Goal: Task Accomplishment & Management: Manage account settings

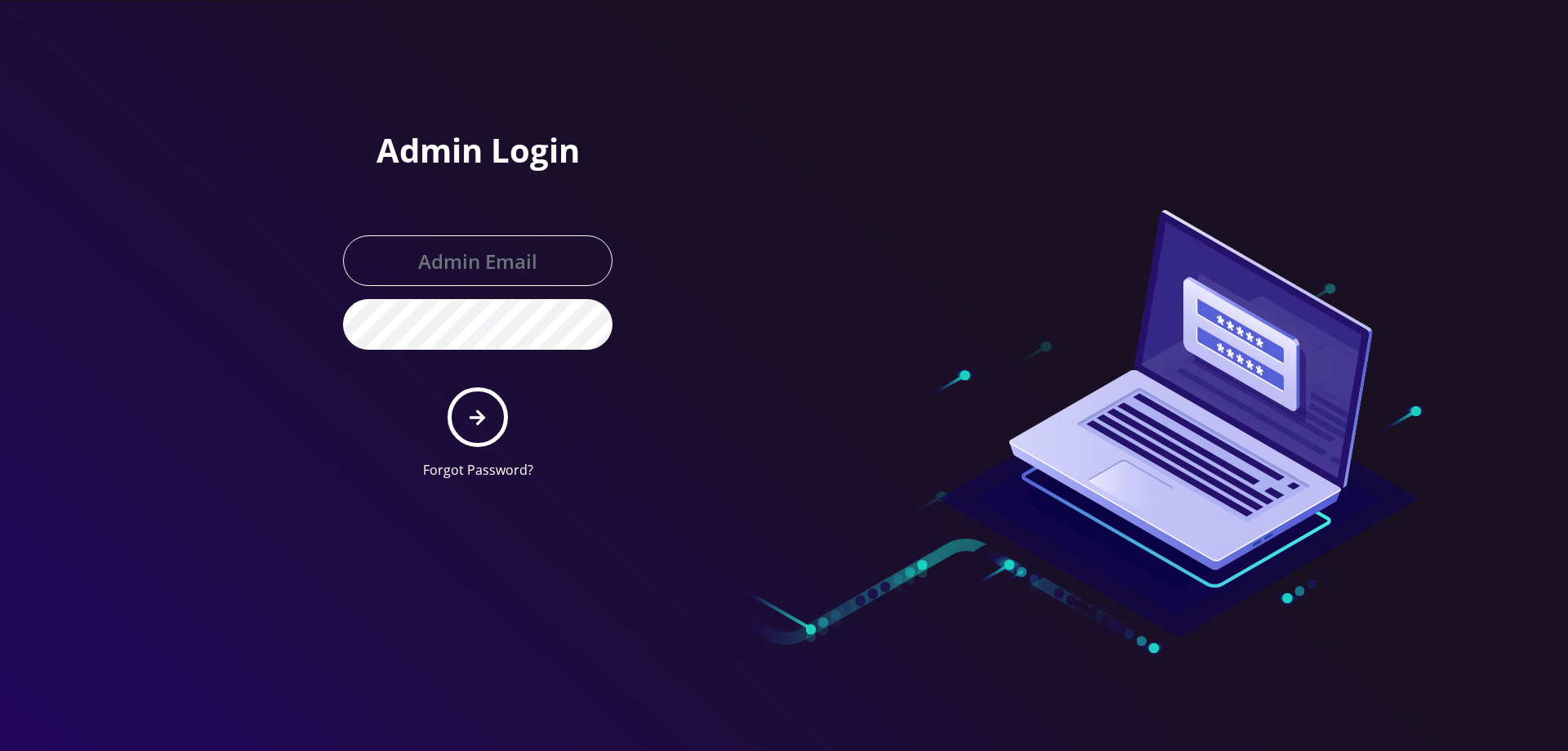
type input "[EMAIL_ADDRESS][DOMAIN_NAME]"
click at [485, 409] on button "submit" at bounding box center [477, 417] width 59 height 59
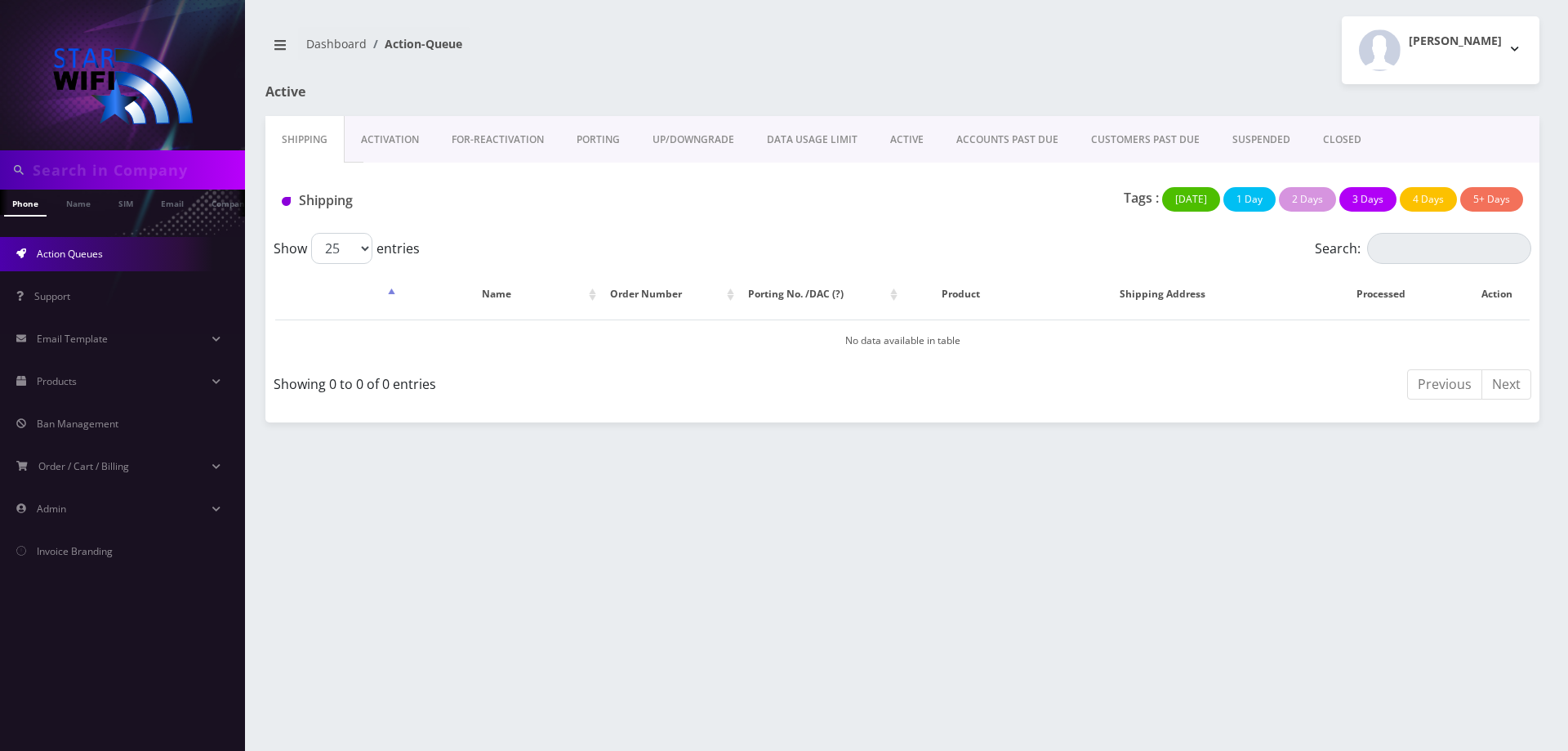
click at [898, 141] on link "ACTIVE" at bounding box center [907, 139] width 66 height 48
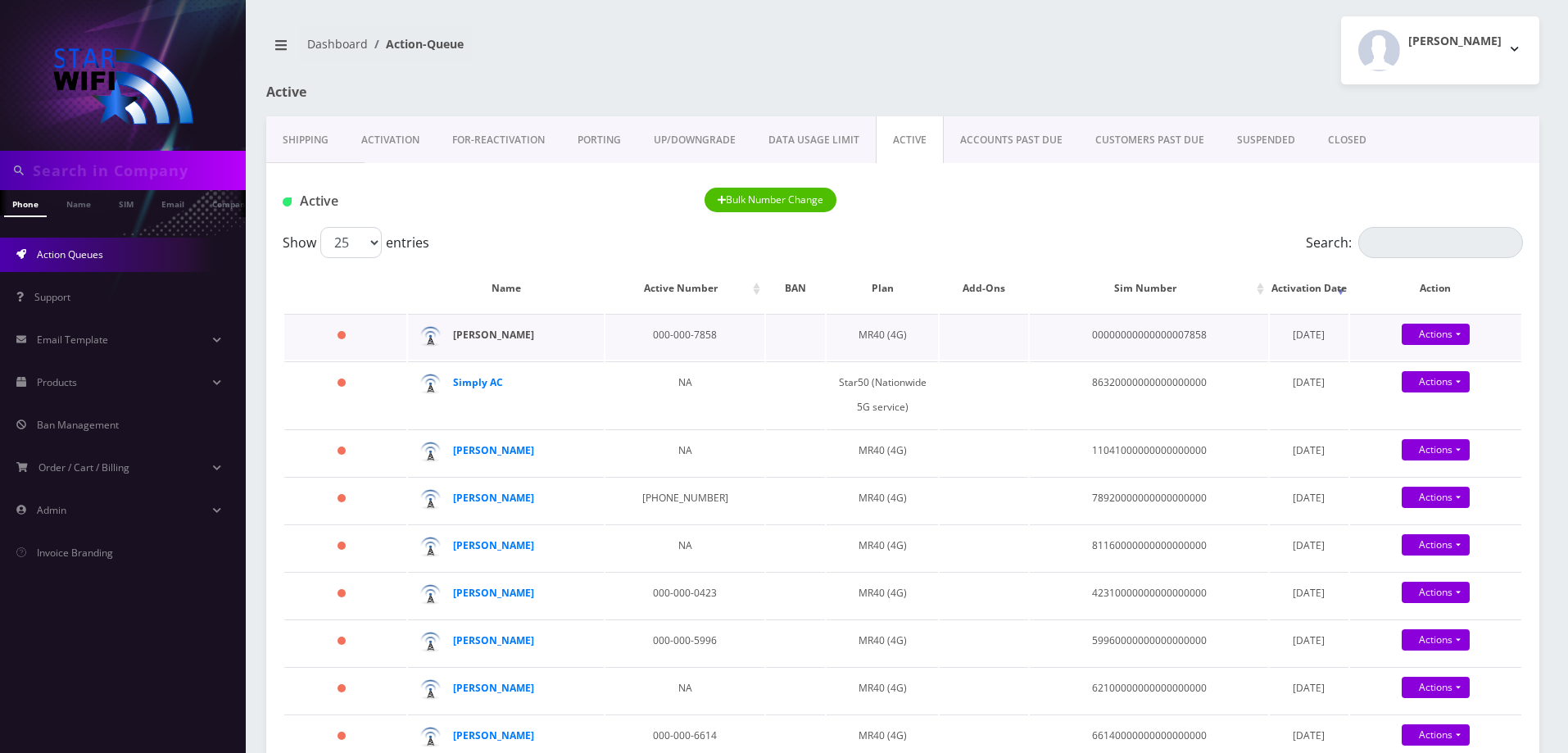
click at [505, 334] on strong "[PERSON_NAME]" at bounding box center [493, 334] width 81 height 14
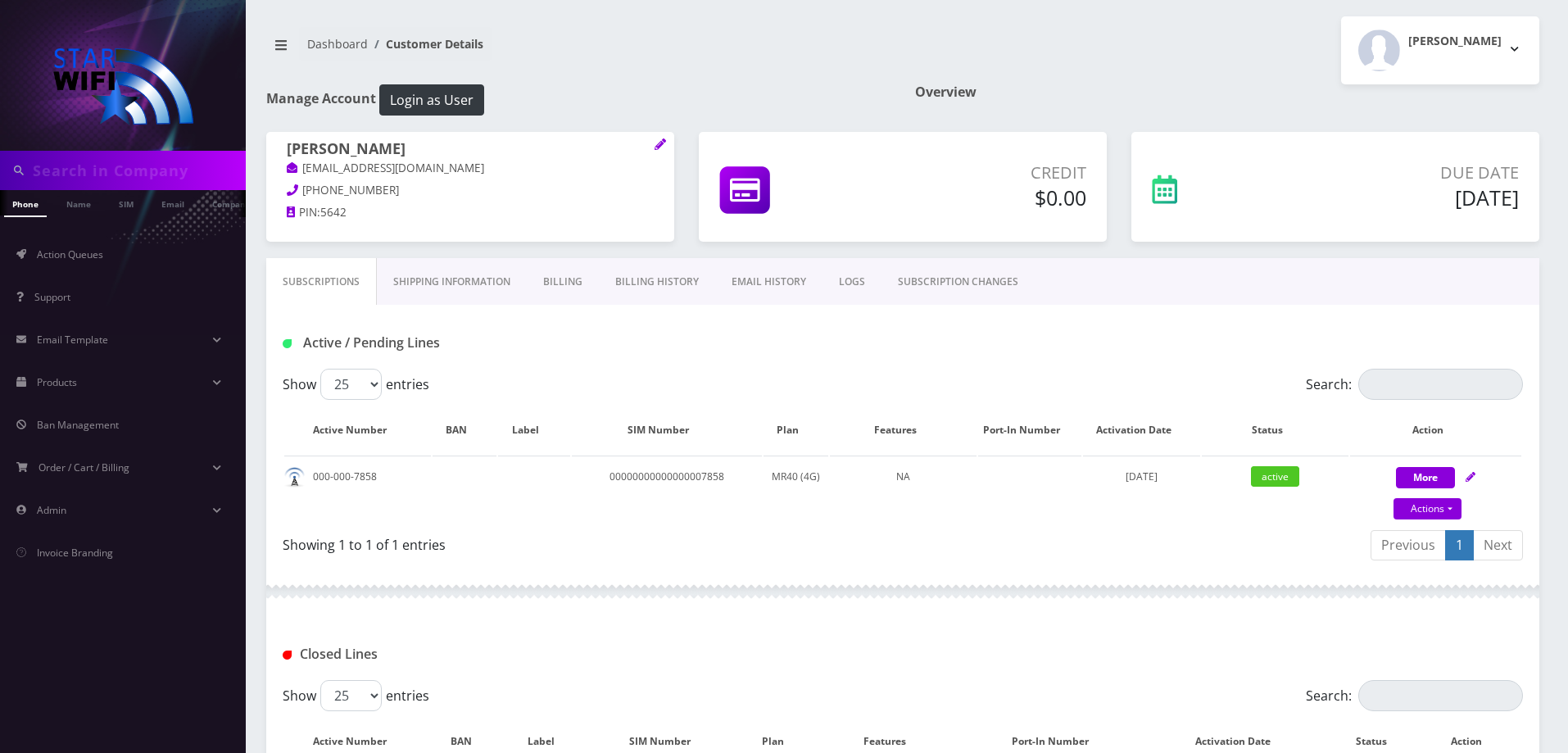
click at [432, 278] on link "Shipping Information" at bounding box center [452, 282] width 150 height 48
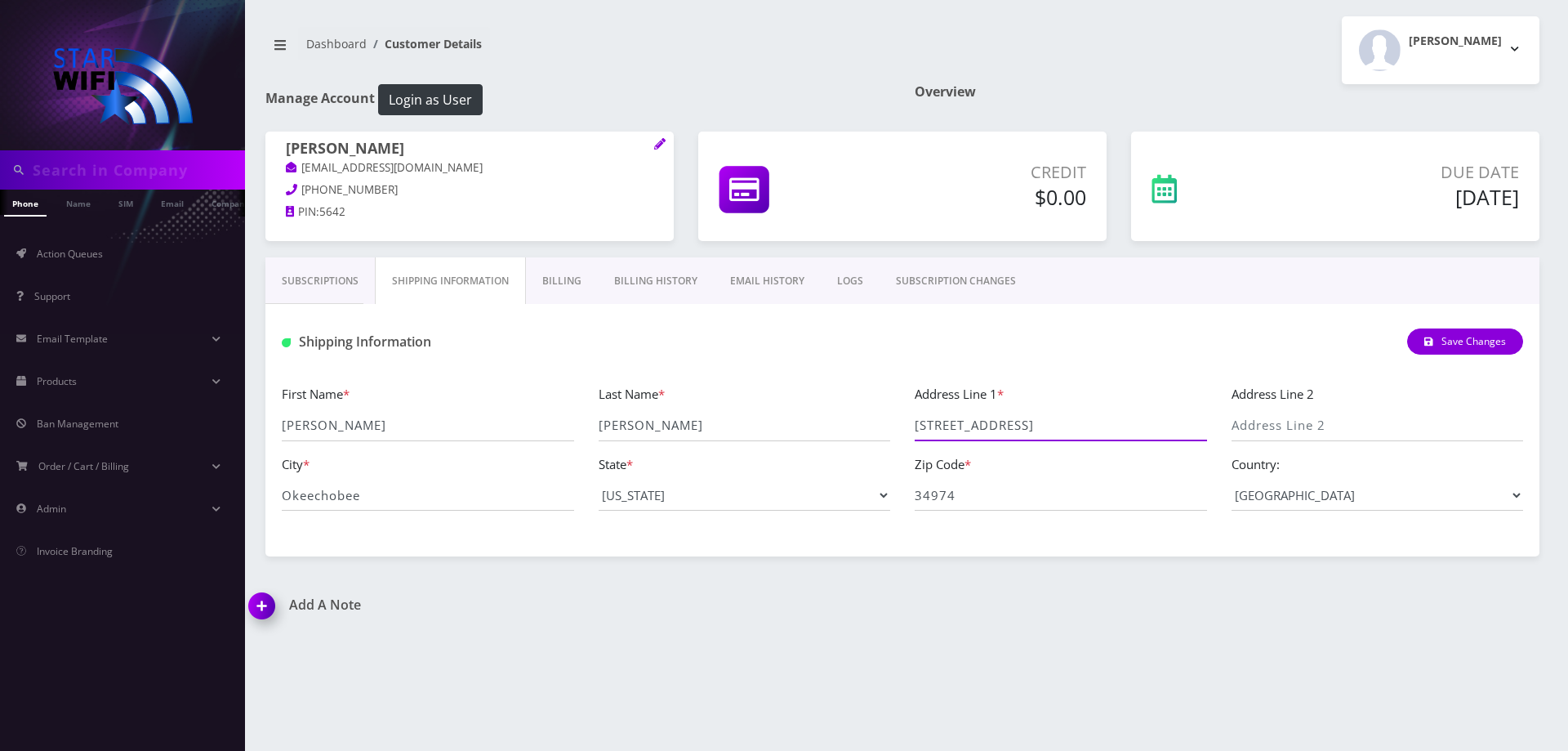
click at [988, 427] on input "2736 NW 33rd Ave" at bounding box center [1060, 426] width 292 height 31
click at [52, 262] on link "Action Queues" at bounding box center [122, 254] width 245 height 34
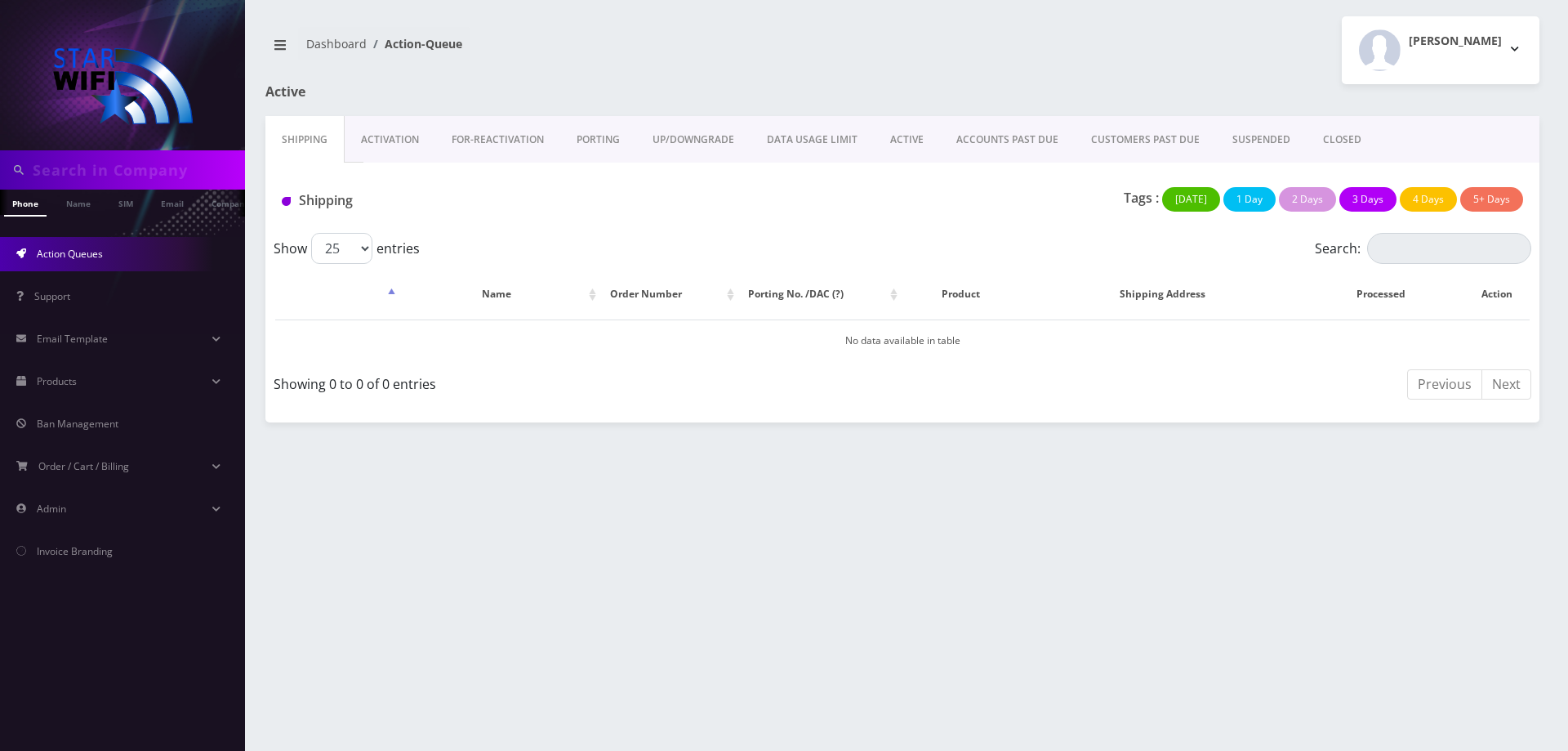
click at [912, 135] on link "ACTIVE" at bounding box center [907, 139] width 66 height 48
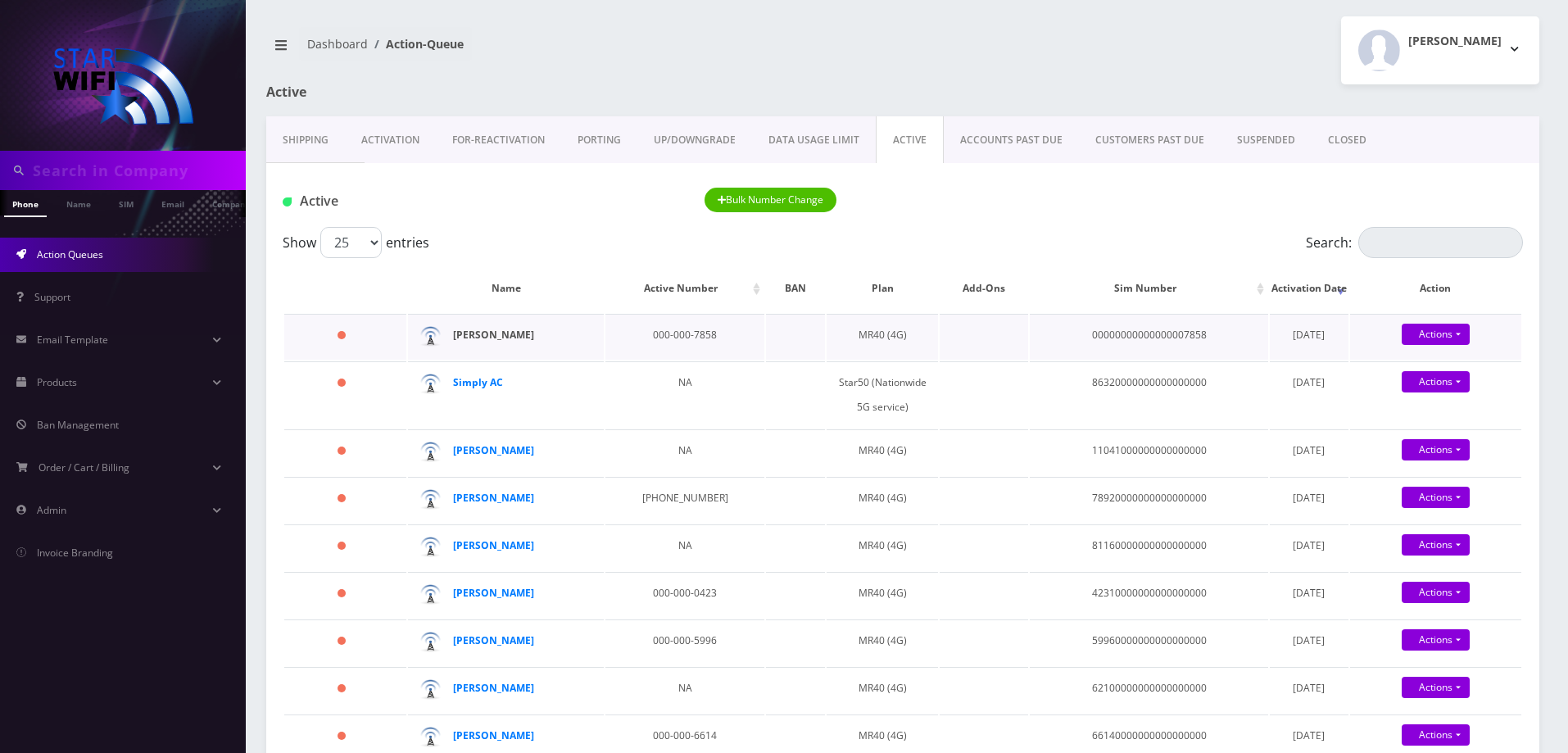
click at [514, 332] on strong "Alejandro Mares" at bounding box center [493, 334] width 81 height 14
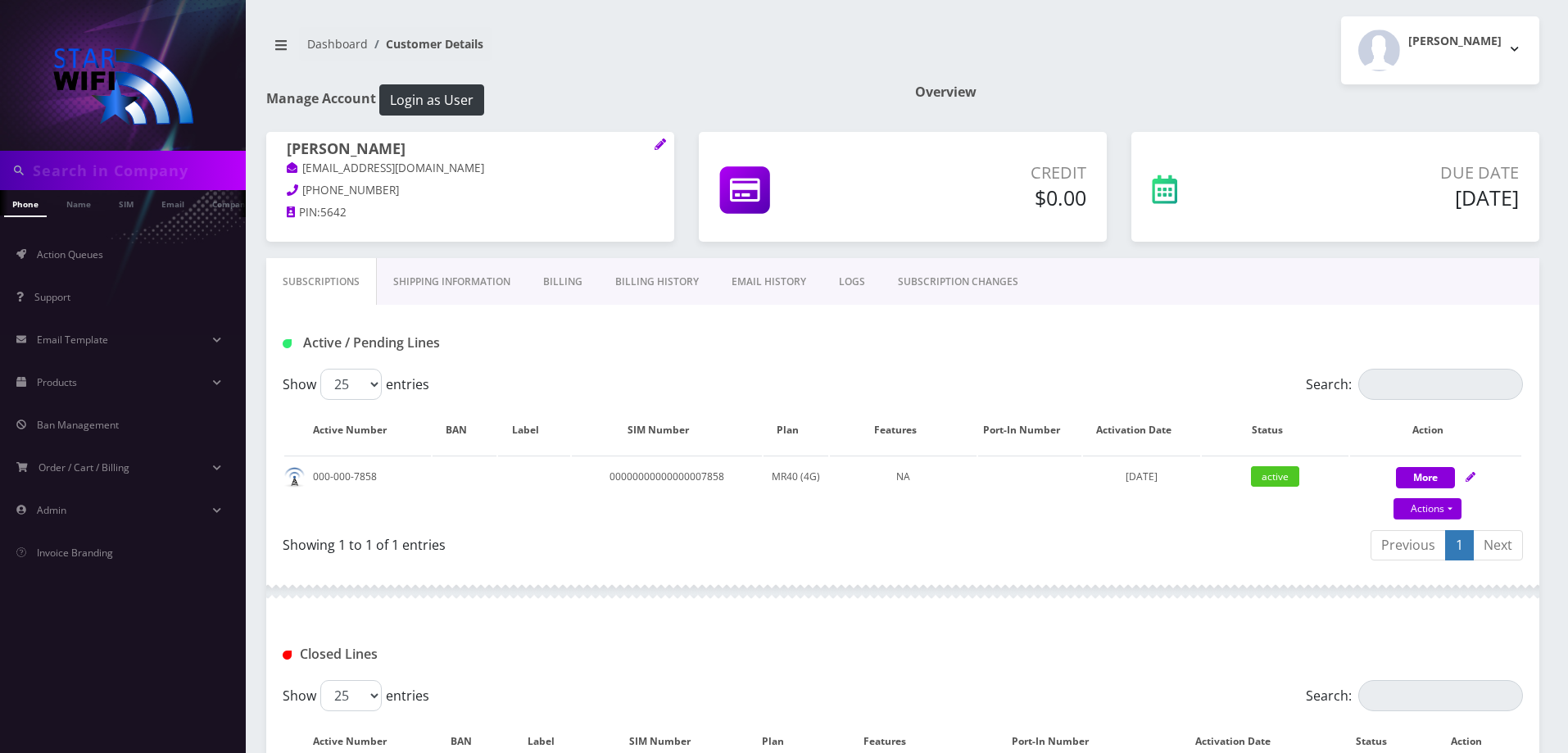
click at [569, 277] on link "Billing" at bounding box center [563, 282] width 72 height 48
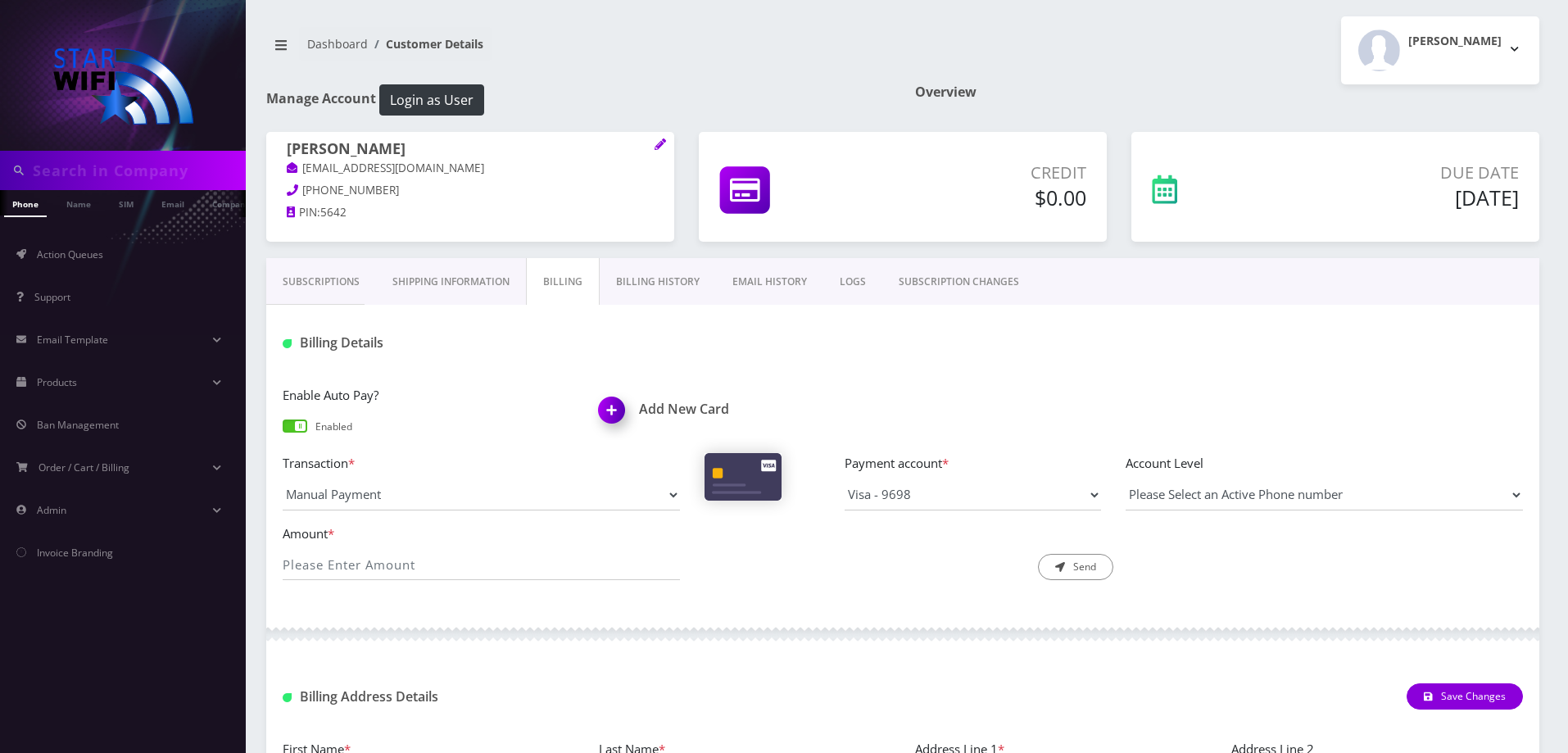
click at [641, 269] on link "Billing History" at bounding box center [657, 282] width 116 height 48
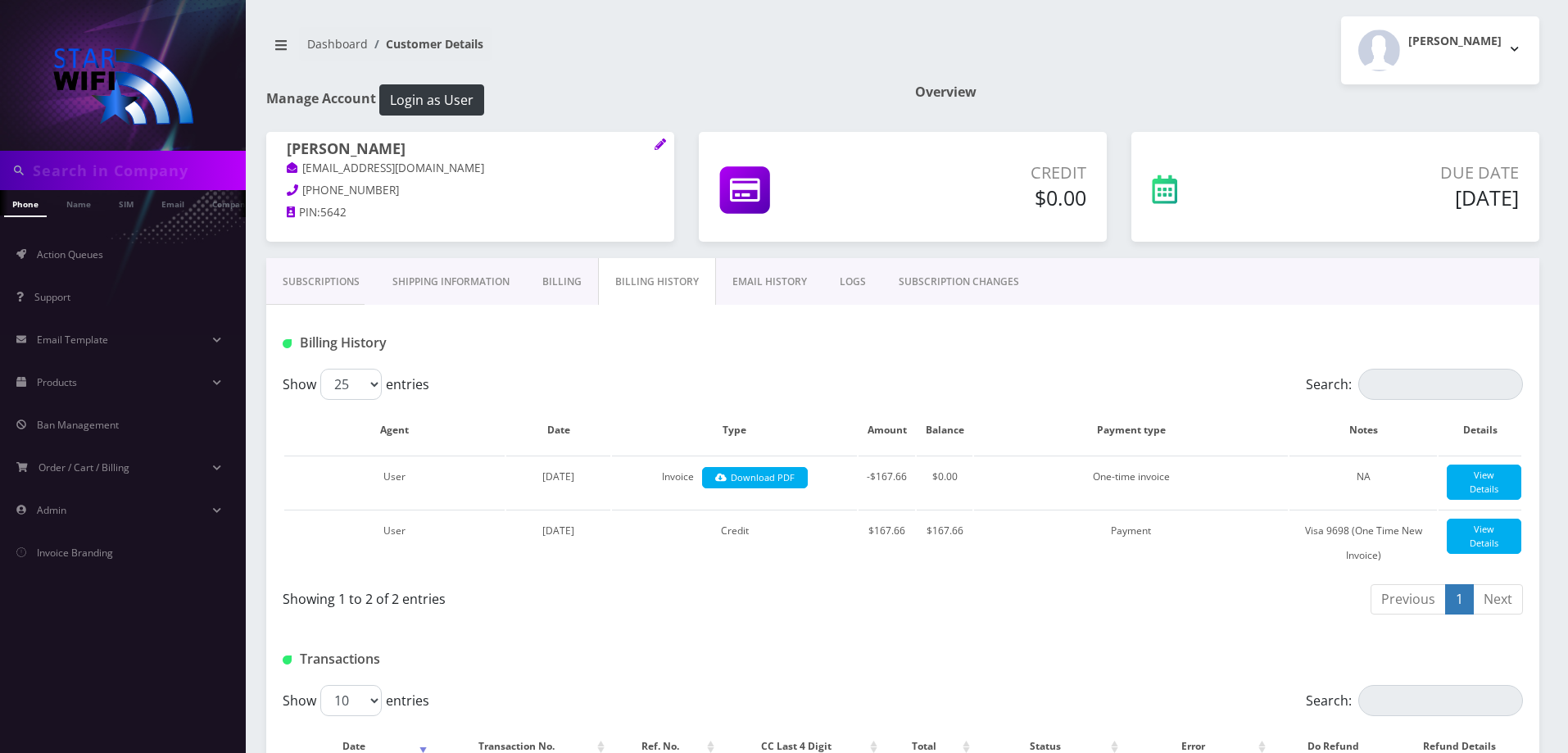
drag, startPoint x: 1403, startPoint y: 200, endPoint x: 1481, endPoint y: 200, distance: 78.0
click at [1480, 200] on h5 "[DATE]" at bounding box center [1400, 197] width 237 height 24
click at [1513, 196] on h5 "[DATE]" at bounding box center [1400, 197] width 237 height 24
drag, startPoint x: 1521, startPoint y: 199, endPoint x: 1383, endPoint y: 205, distance: 138.1
click at [1383, 205] on div "Due Date Oct 25, 2025" at bounding box center [1400, 188] width 261 height 56
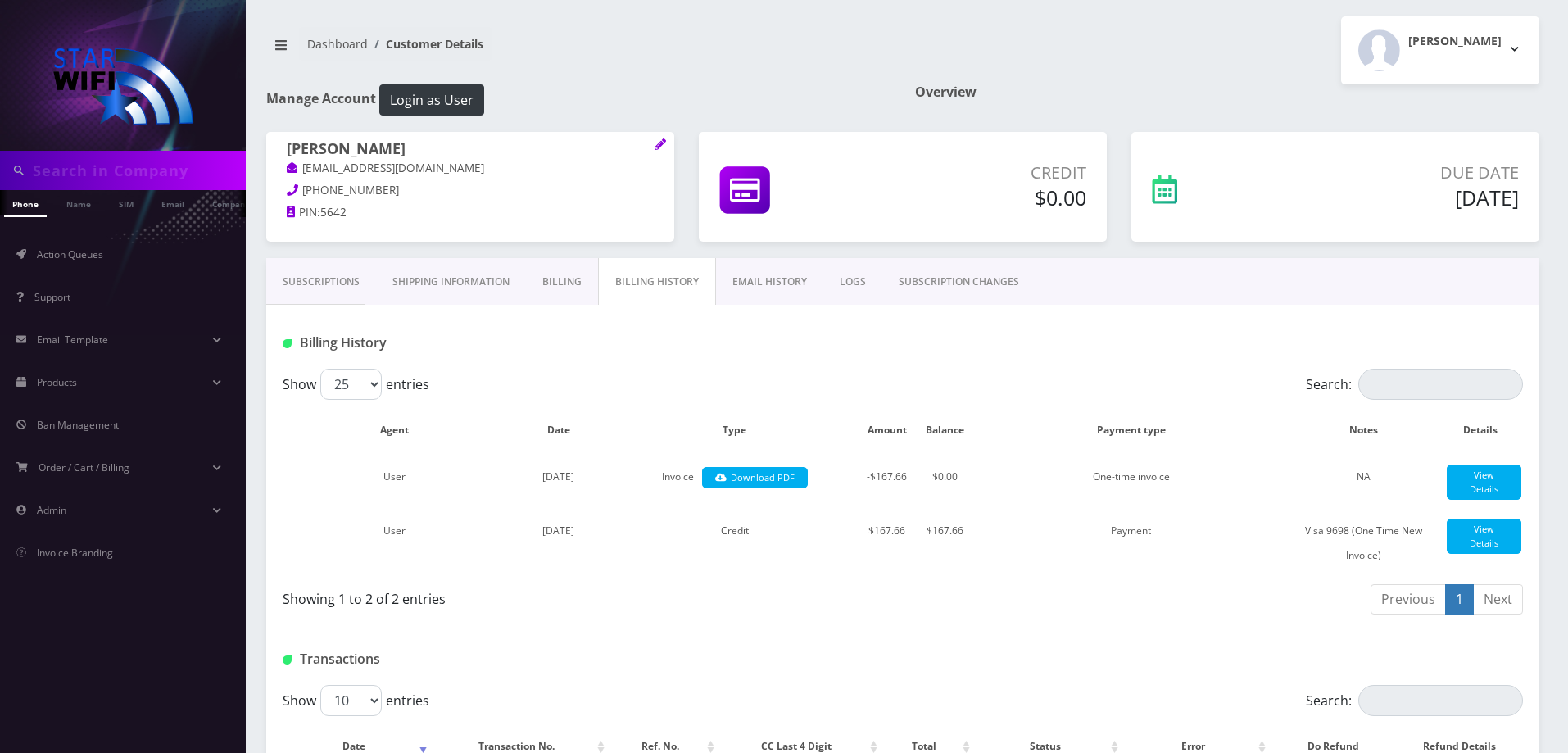
click at [1387, 205] on h5 "Oct 25, 2025" at bounding box center [1400, 197] width 237 height 24
click at [1394, 204] on h5 "Oct 25, 2025" at bounding box center [1400, 197] width 237 height 24
click at [583, 287] on link "Billing" at bounding box center [562, 282] width 72 height 48
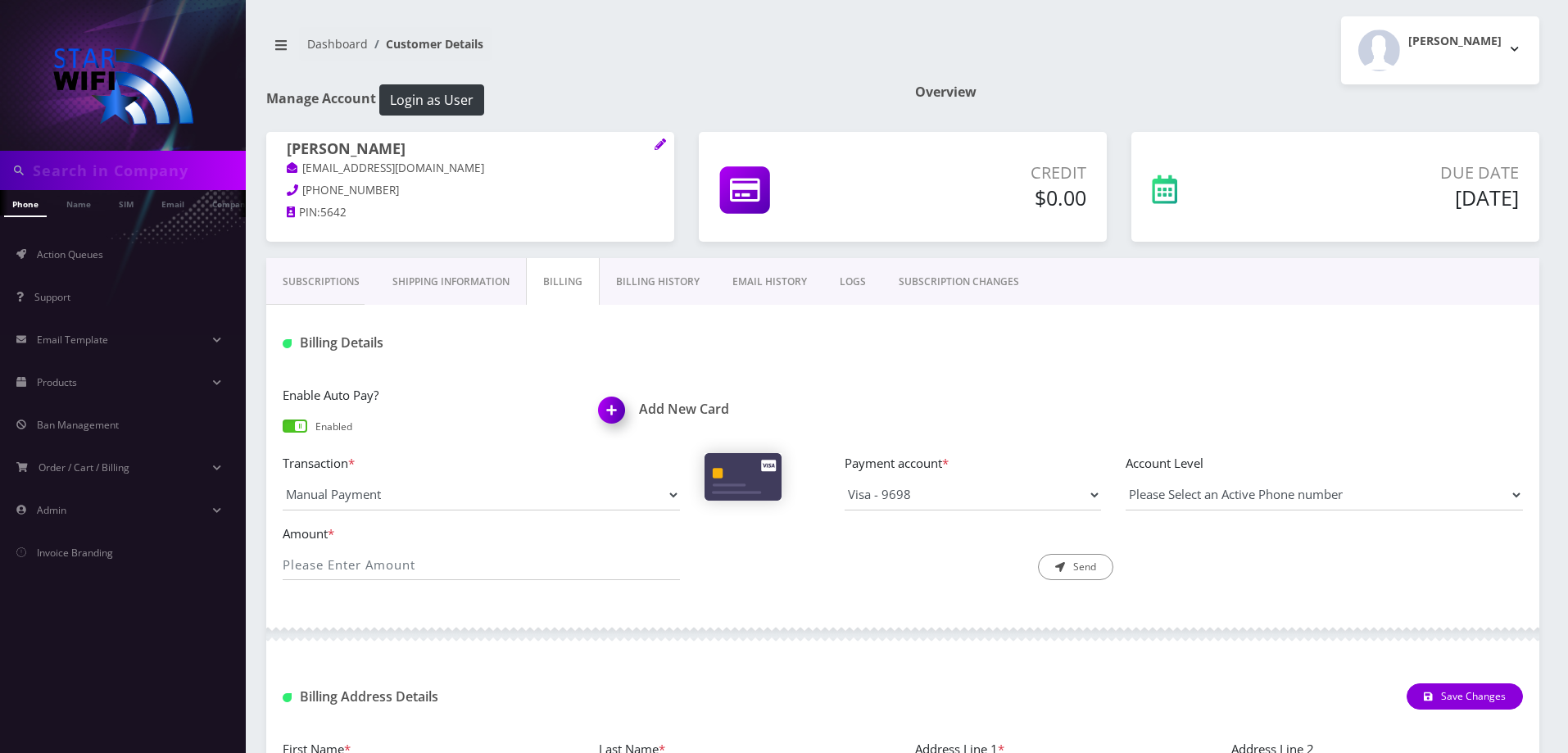
click at [667, 276] on link "Billing History" at bounding box center [657, 282] width 116 height 48
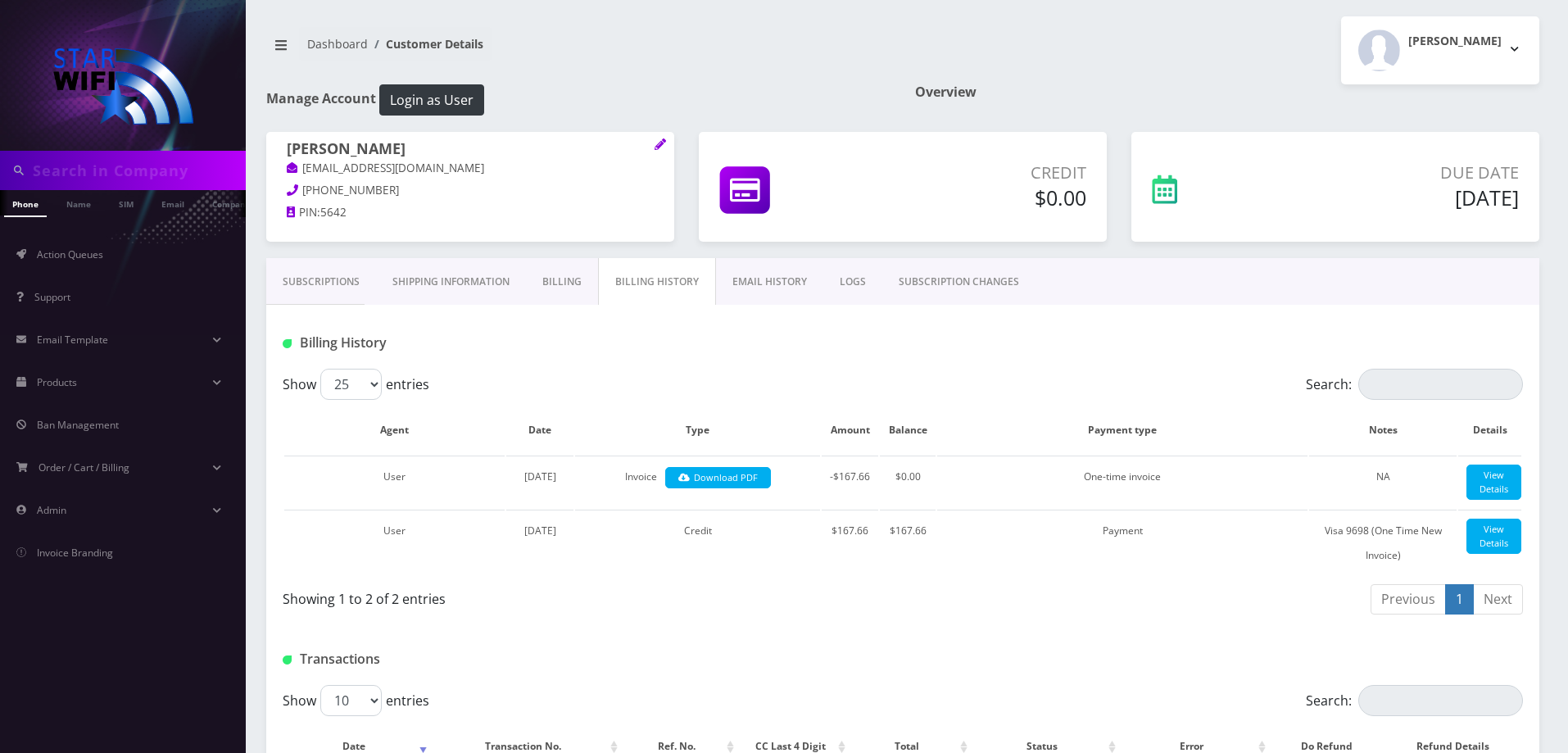
click at [548, 283] on link "Billing" at bounding box center [562, 282] width 72 height 48
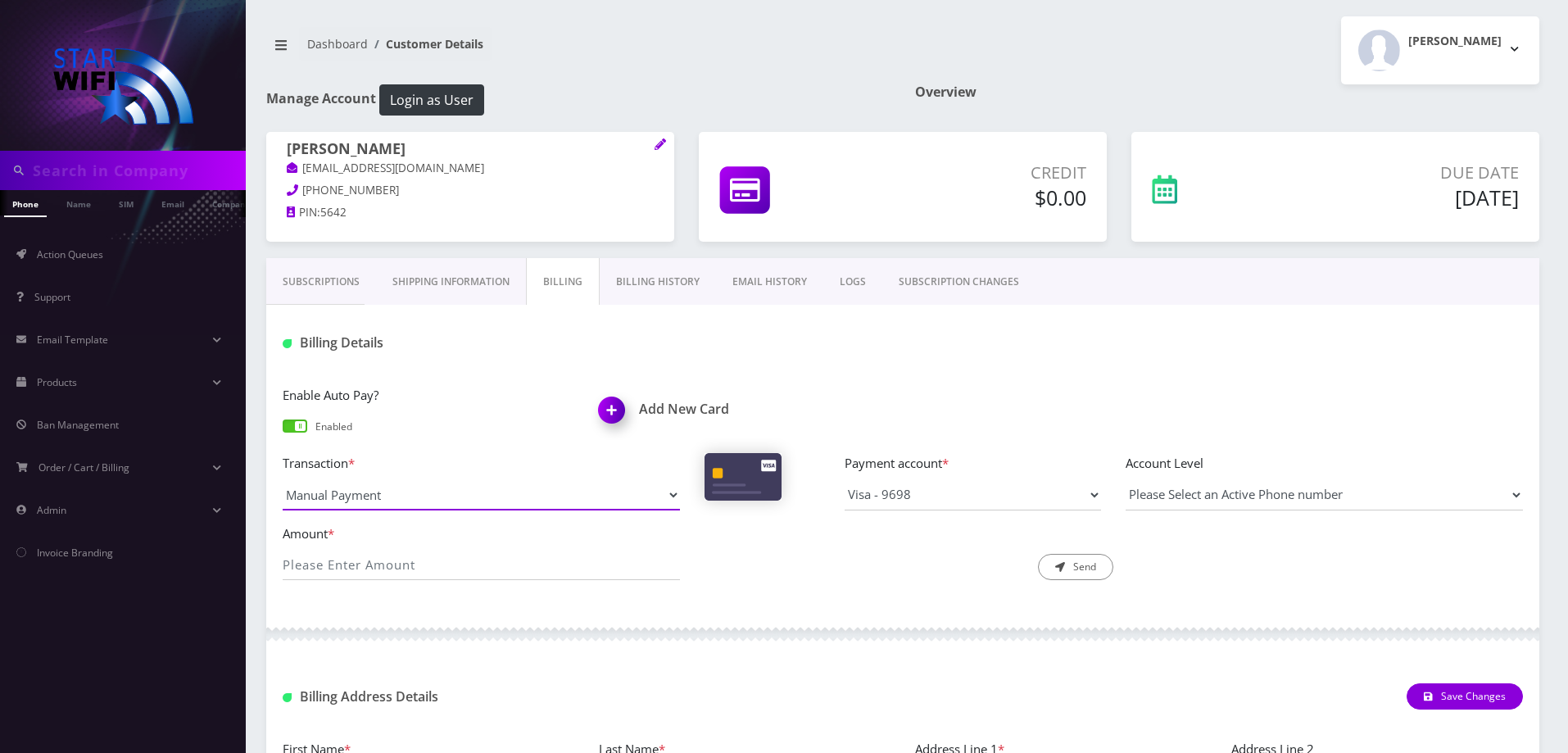
click at [672, 495] on select "Manual Payment Custom Charge Manual Credit Custom Invoice" at bounding box center [481, 495] width 397 height 31
select select "Custom Invoice"
click at [282, 479] on select "Manual Payment Custom Charge Manual Credit Custom Invoice" at bounding box center [481, 495] width 397 height 31
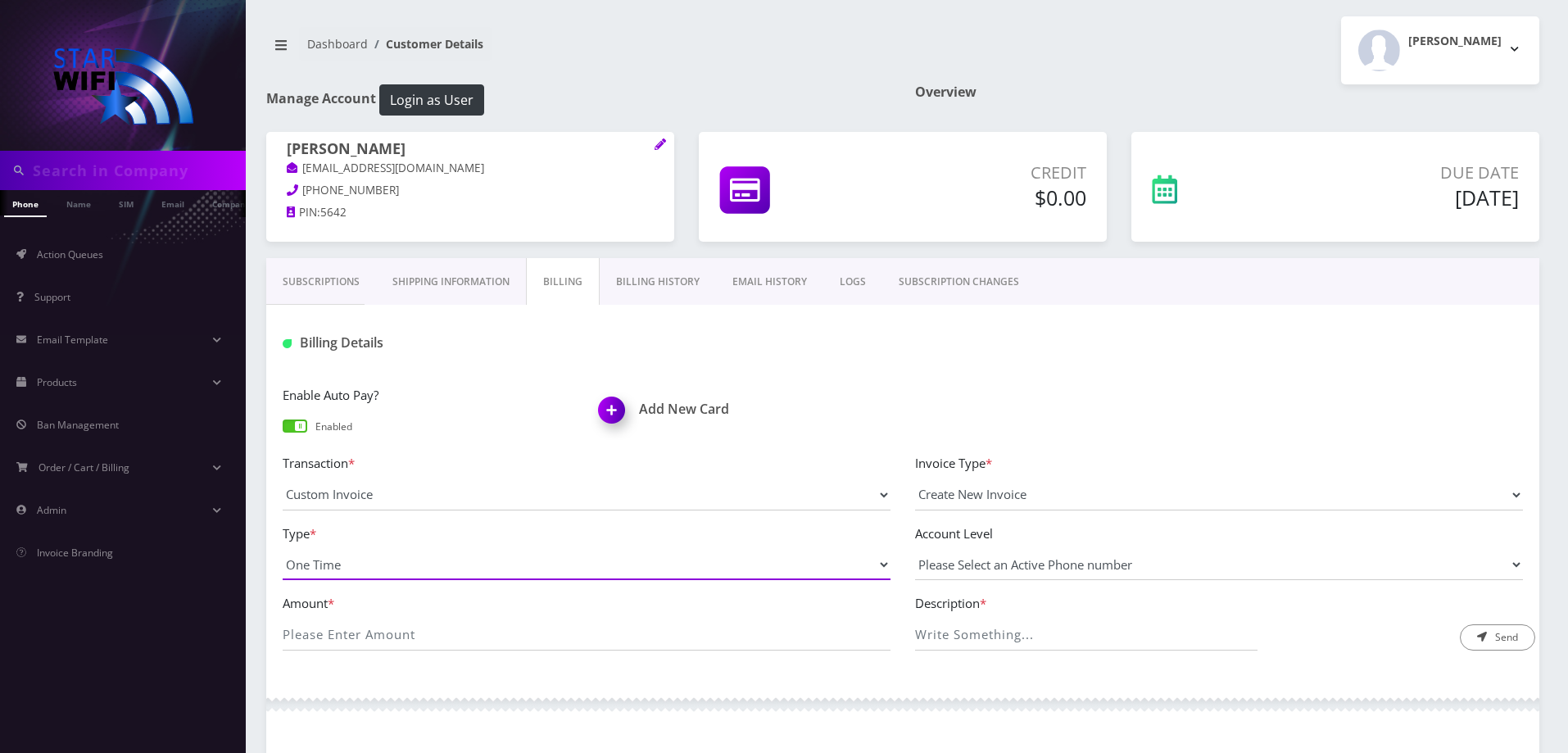
click at [460, 558] on select "One Time Usage Charge" at bounding box center [586, 564] width 608 height 31
click at [460, 562] on select "One Time Usage Charge" at bounding box center [586, 564] width 608 height 31
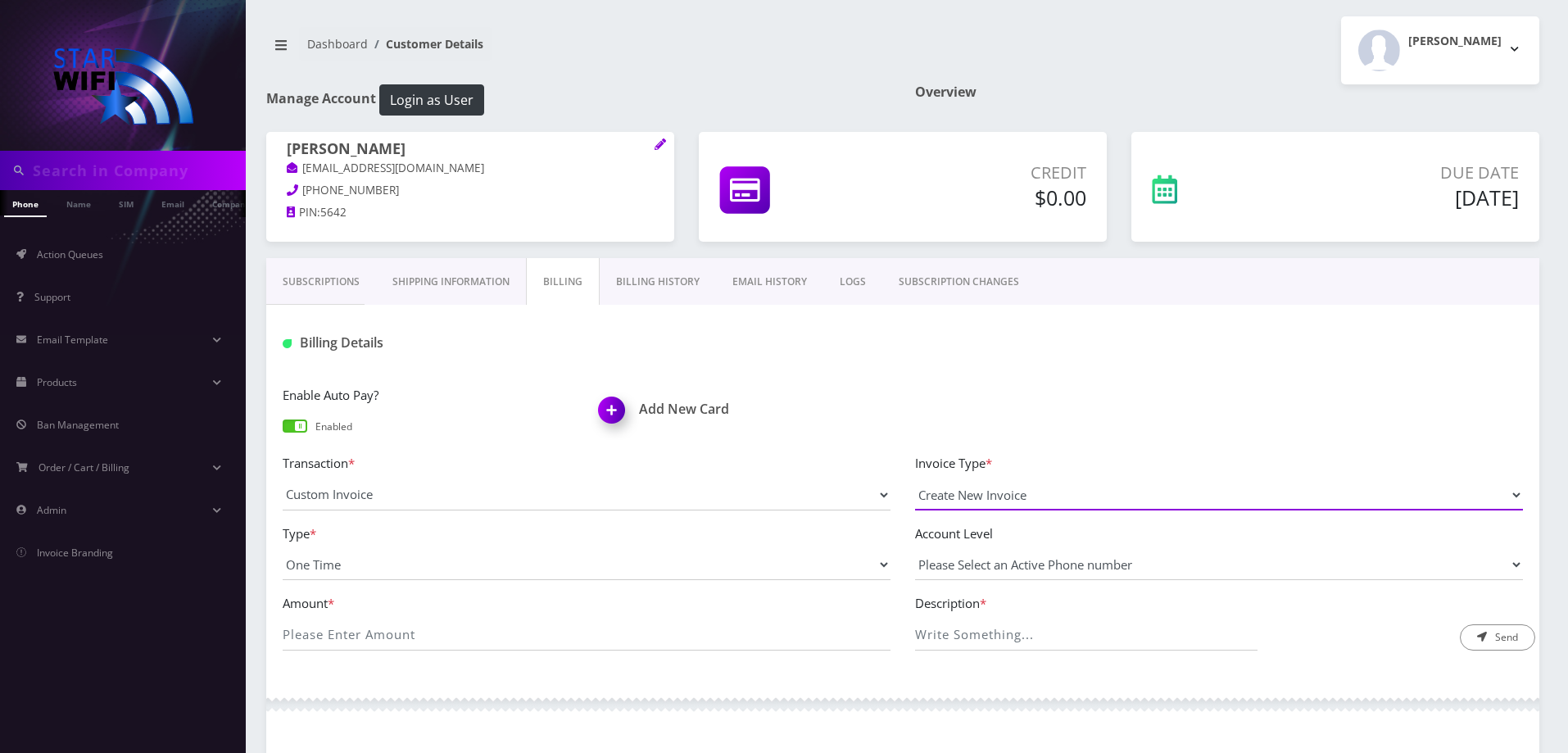
click at [1082, 502] on select "Create New Invoice" at bounding box center [1218, 495] width 608 height 31
click at [1082, 571] on select "Please Select an Active Phone number 000-000-7858" at bounding box center [1218, 564] width 608 height 31
click at [1034, 497] on select "Create New Invoice" at bounding box center [1218, 495] width 608 height 31
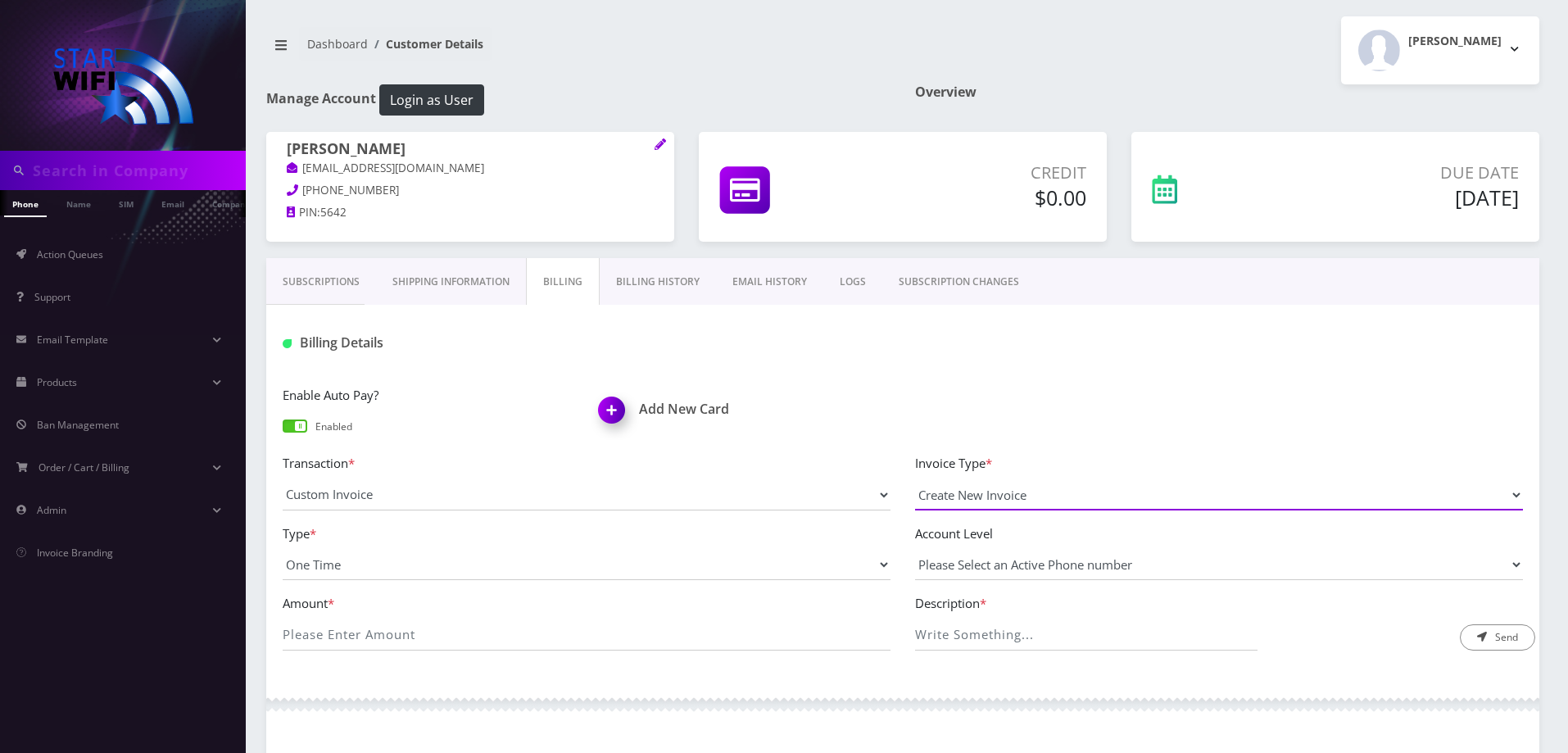
click at [1035, 501] on select "Create New Invoice" at bounding box center [1218, 495] width 608 height 31
click at [403, 619] on div "Amount *" at bounding box center [586, 621] width 632 height 57
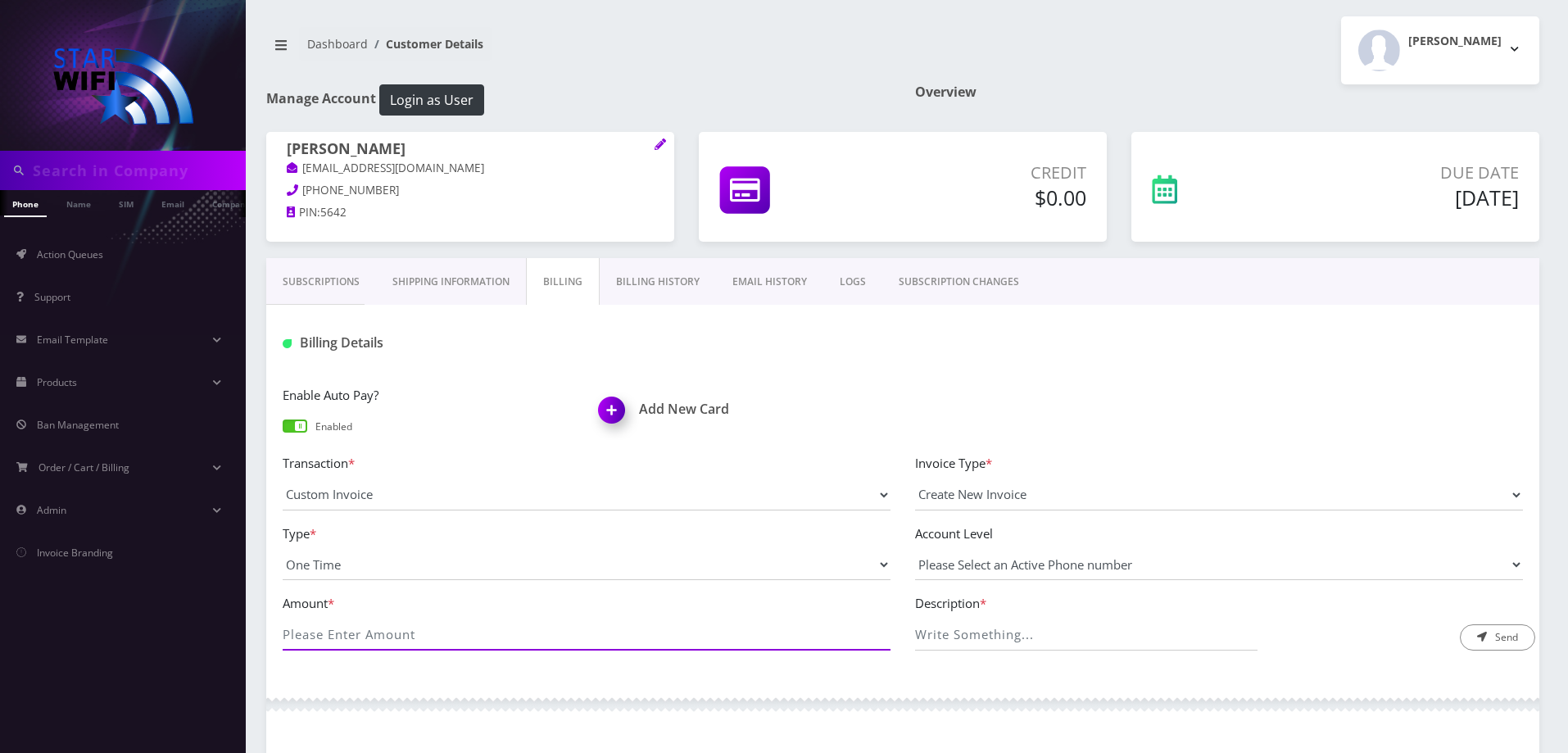
click at [406, 626] on input "Amount *" at bounding box center [586, 635] width 608 height 31
click at [421, 636] on input "Amount *" at bounding box center [586, 635] width 608 height 31
type input "100"
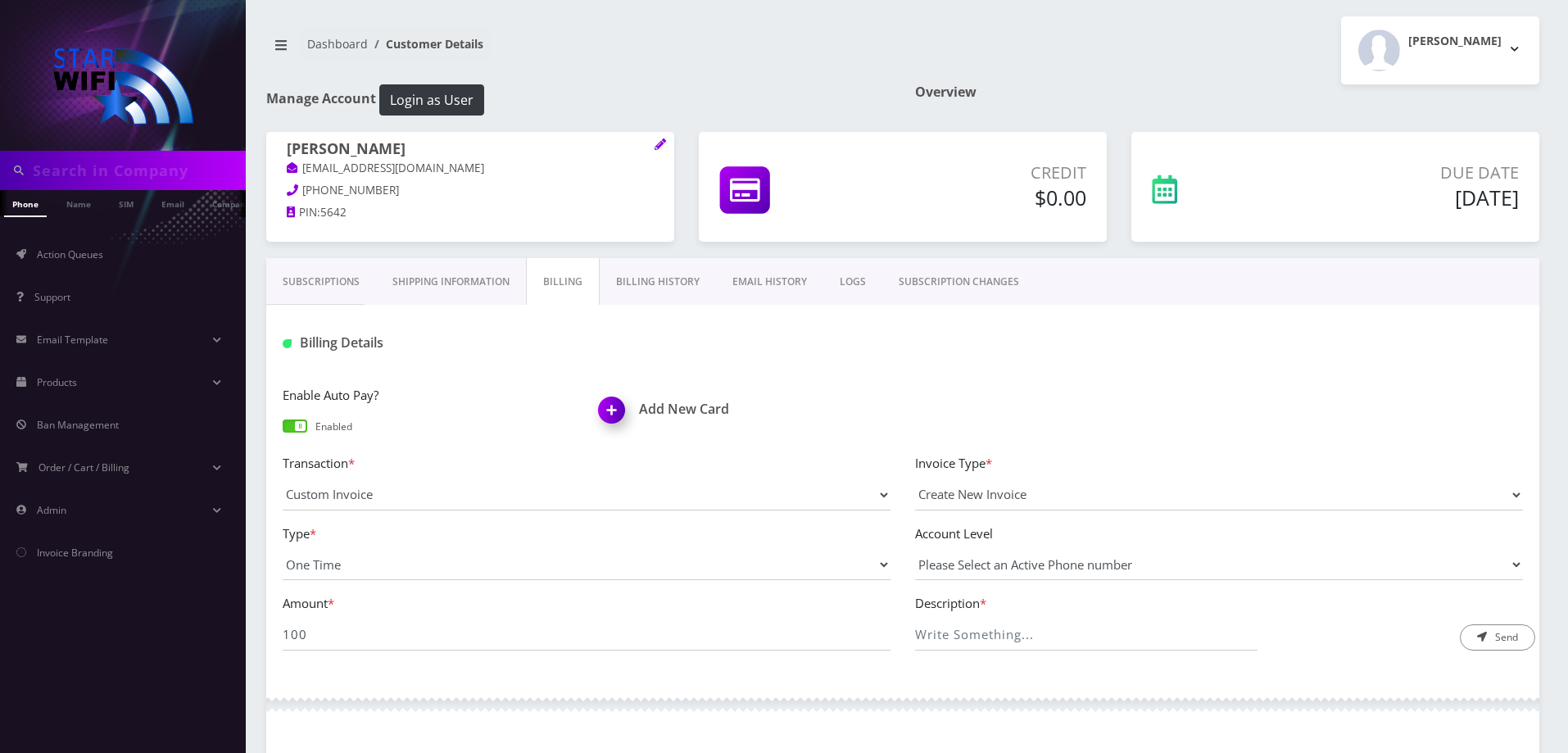
click at [529, 673] on div "Enable Auto Pay? Enabled Add New Card Transaction * Manual Payment Custom Charg…" at bounding box center [902, 524] width 1273 height 312
click at [1023, 642] on input "Description *" at bounding box center [1086, 635] width 343 height 31
type input "Partial Payment for Star50 upgrade."
drag, startPoint x: 93, startPoint y: 253, endPoint x: 103, endPoint y: 253, distance: 10.0
click at [94, 253] on span "Action Queues" at bounding box center [70, 254] width 66 height 14
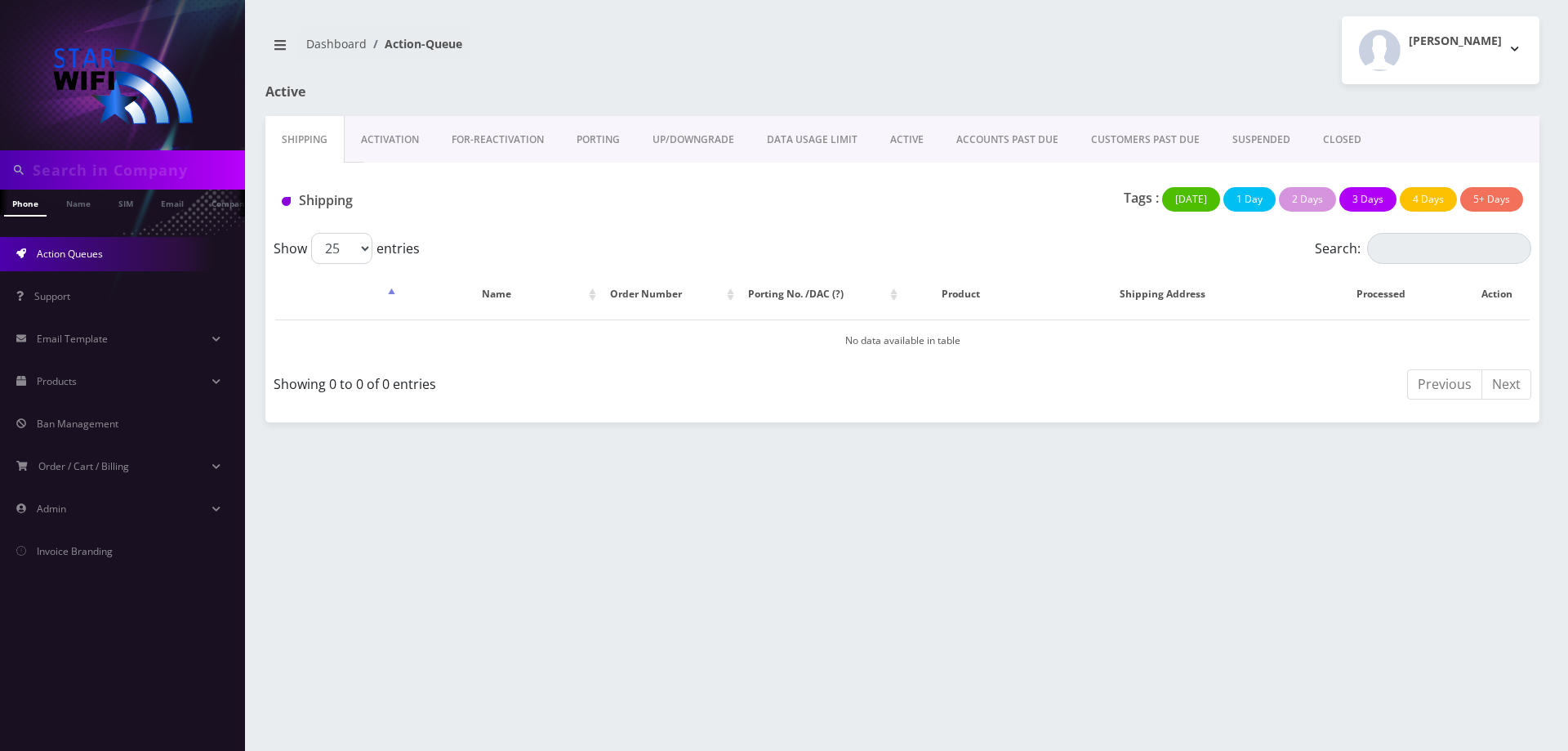
click at [893, 140] on link "ACTIVE" at bounding box center [907, 139] width 66 height 48
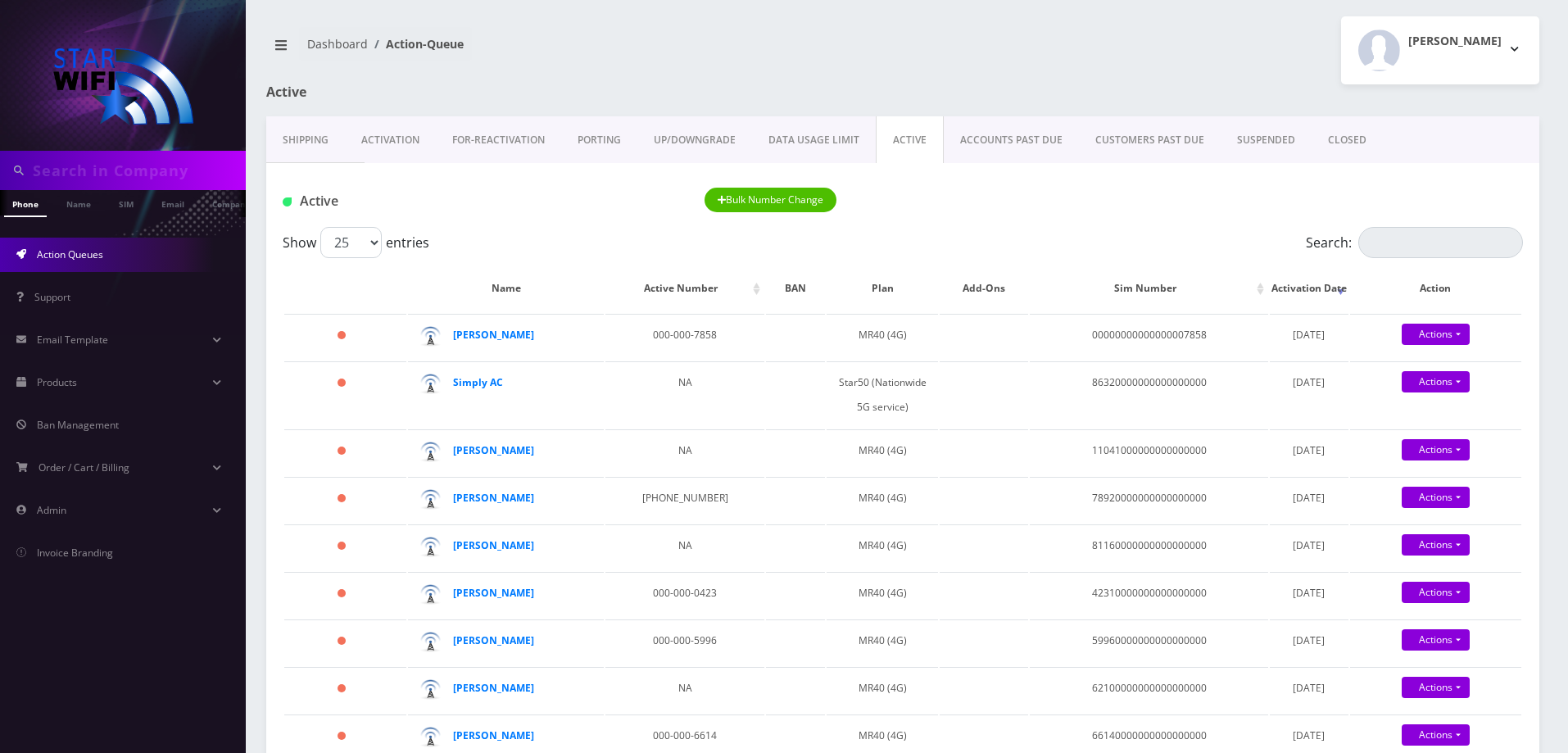
click at [305, 141] on link "Shipping" at bounding box center [305, 139] width 79 height 48
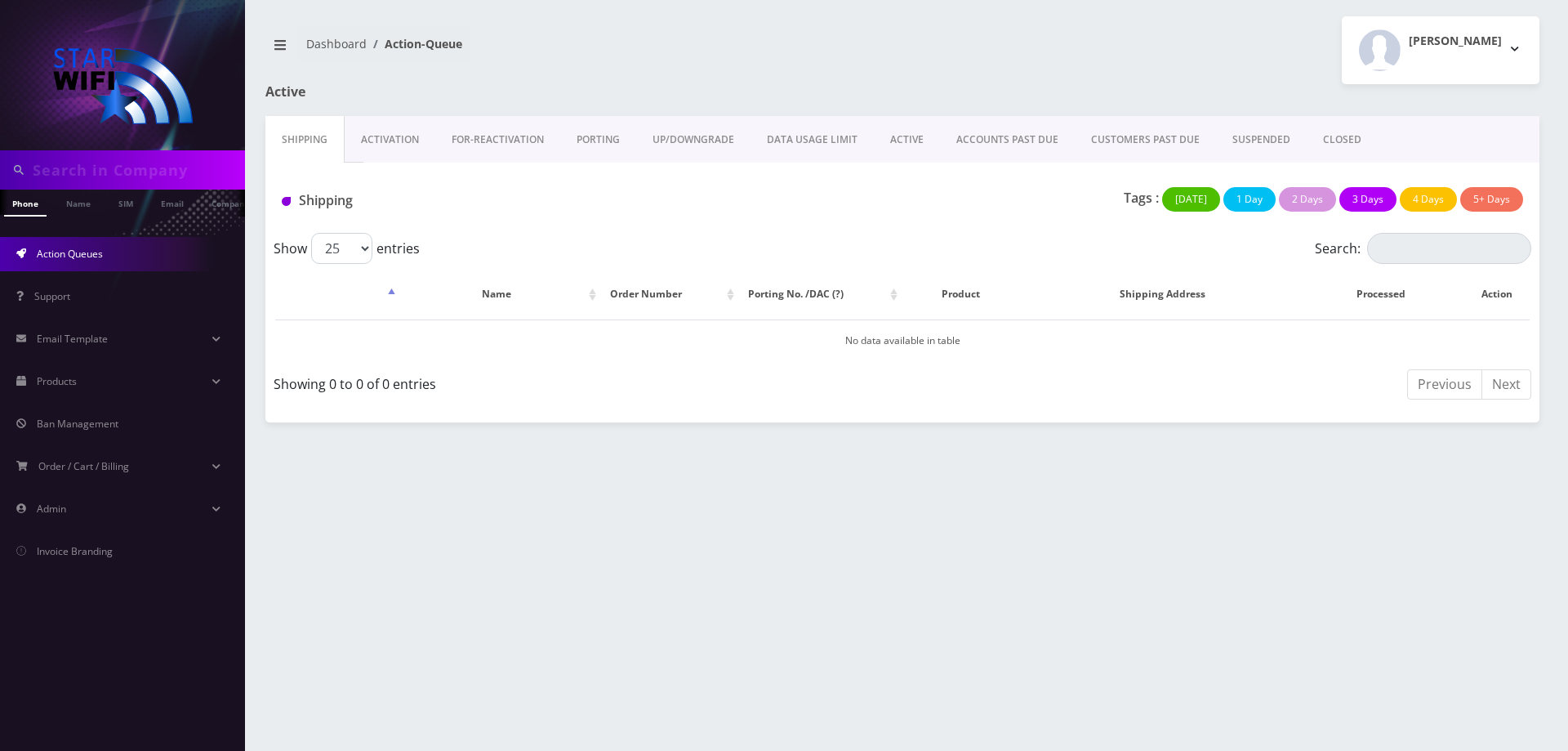
click at [910, 148] on link "ACTIVE" at bounding box center [907, 139] width 66 height 48
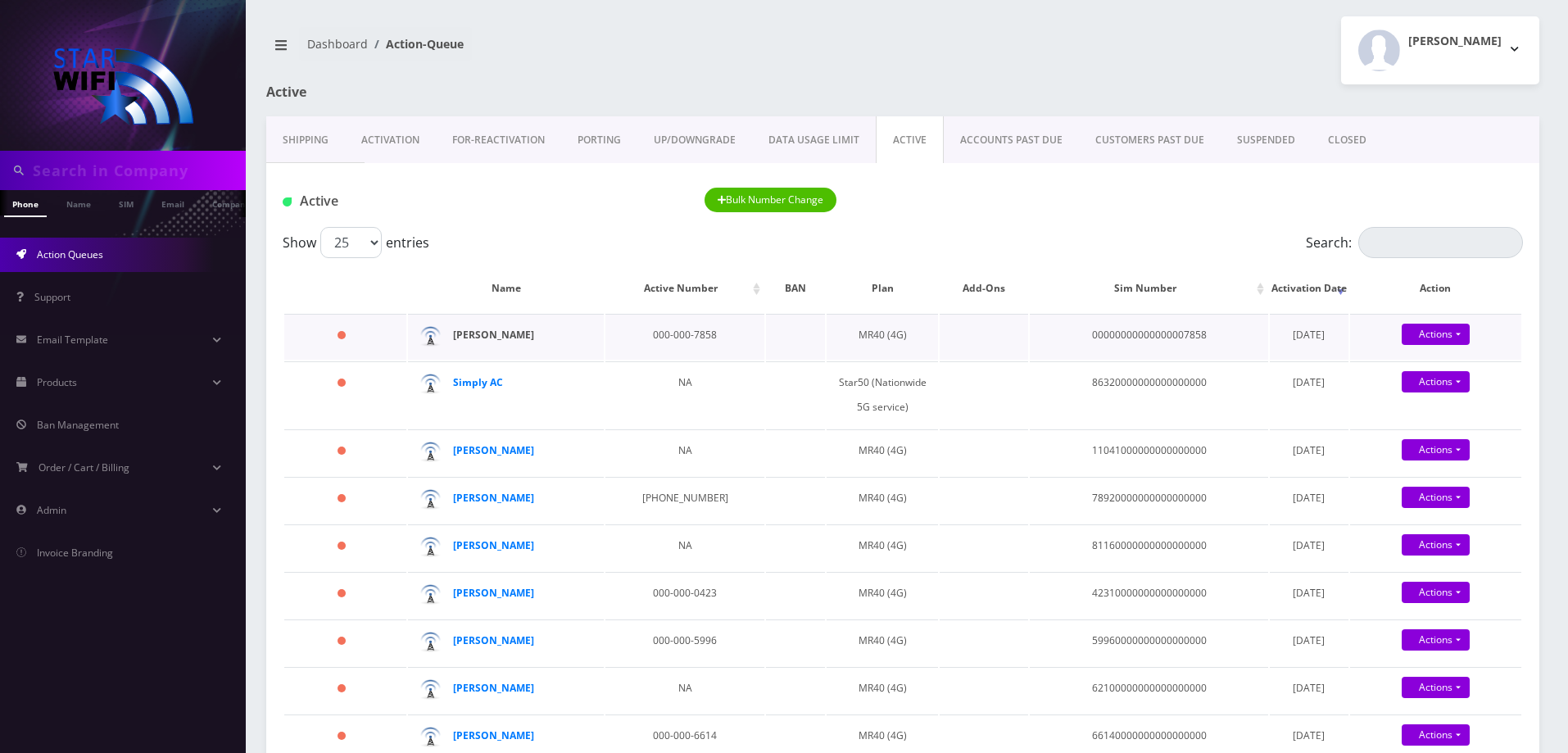
click at [525, 337] on strong "[PERSON_NAME]" at bounding box center [493, 334] width 81 height 14
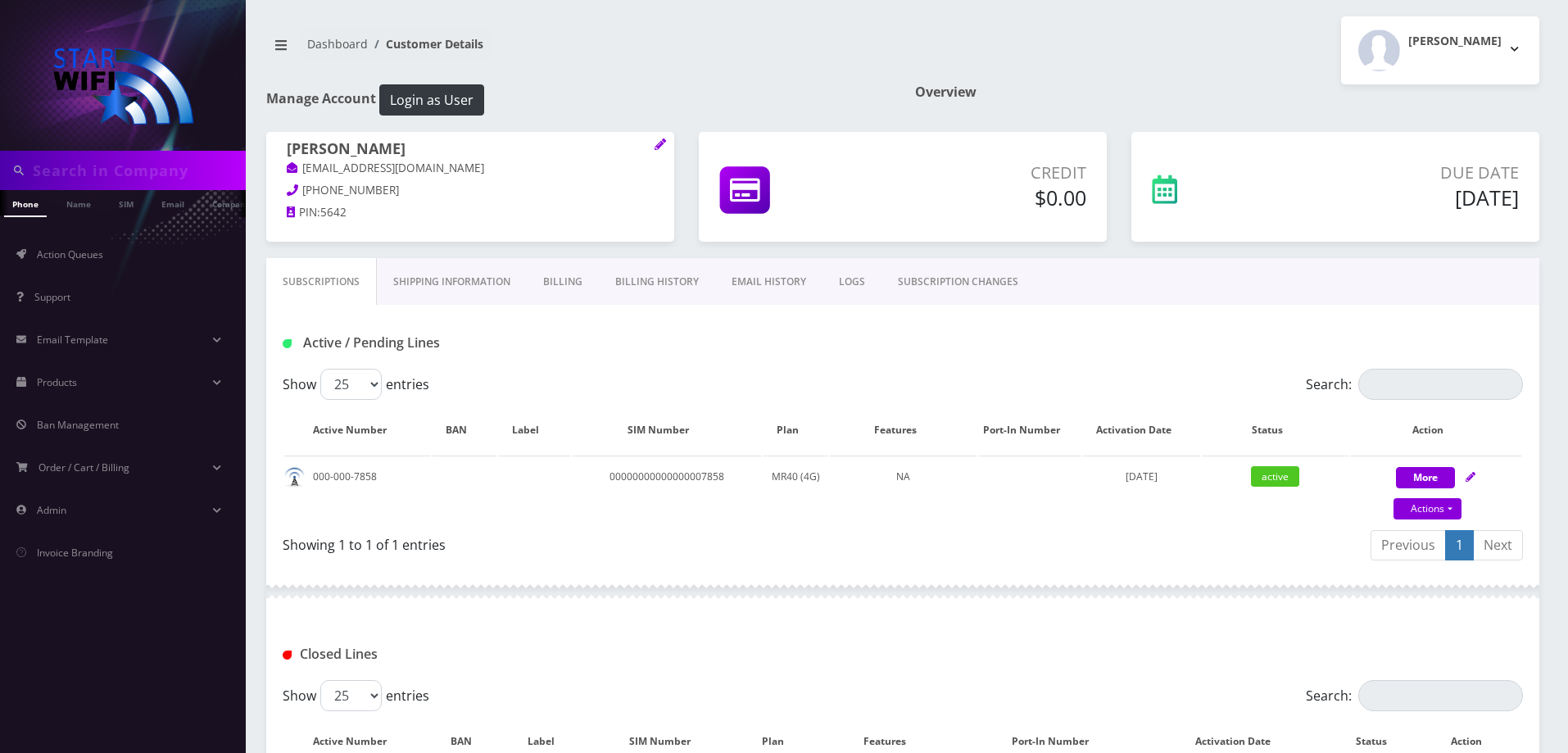
click at [473, 291] on link "Shipping Information" at bounding box center [452, 282] width 150 height 48
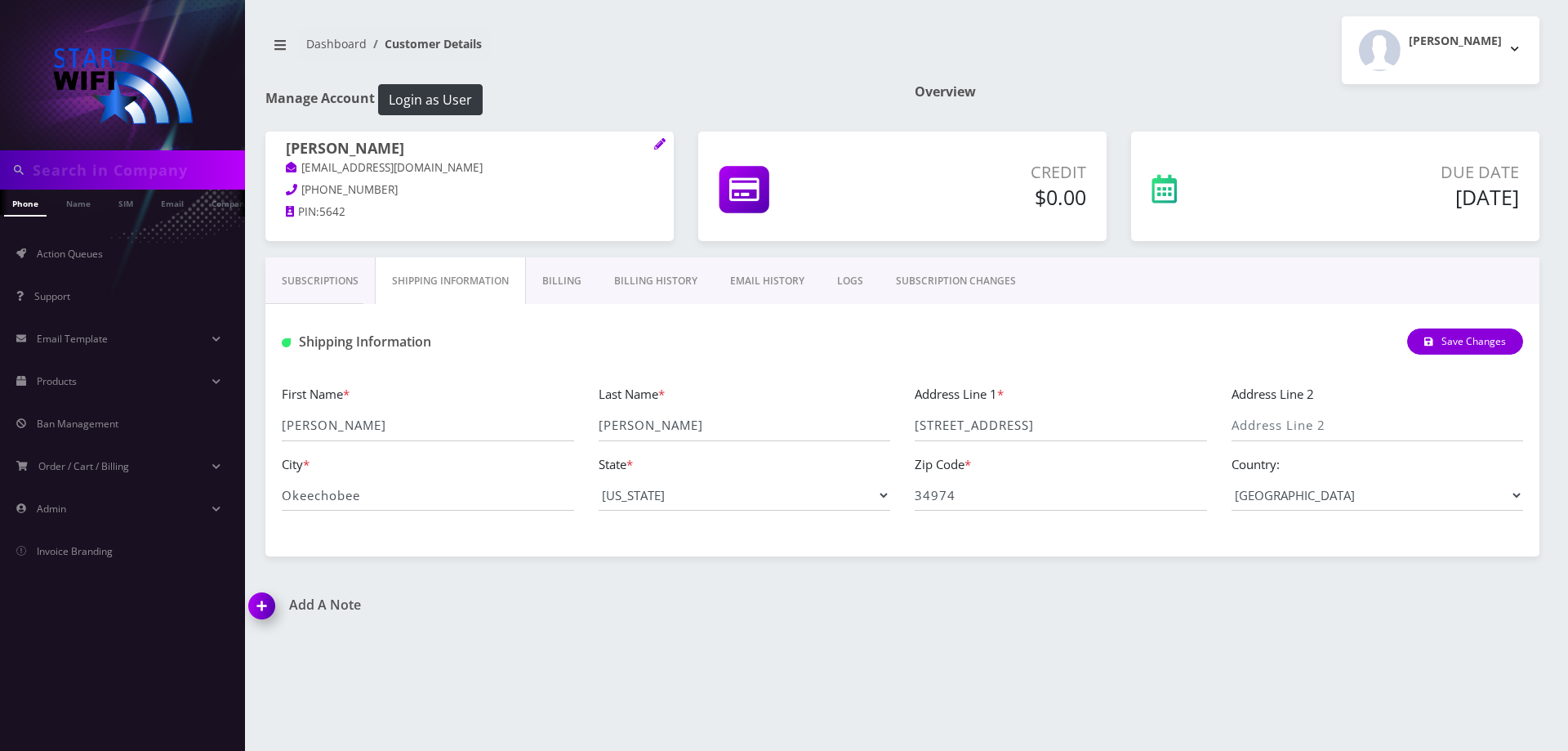
click at [561, 289] on link "Billing" at bounding box center [562, 281] width 72 height 48
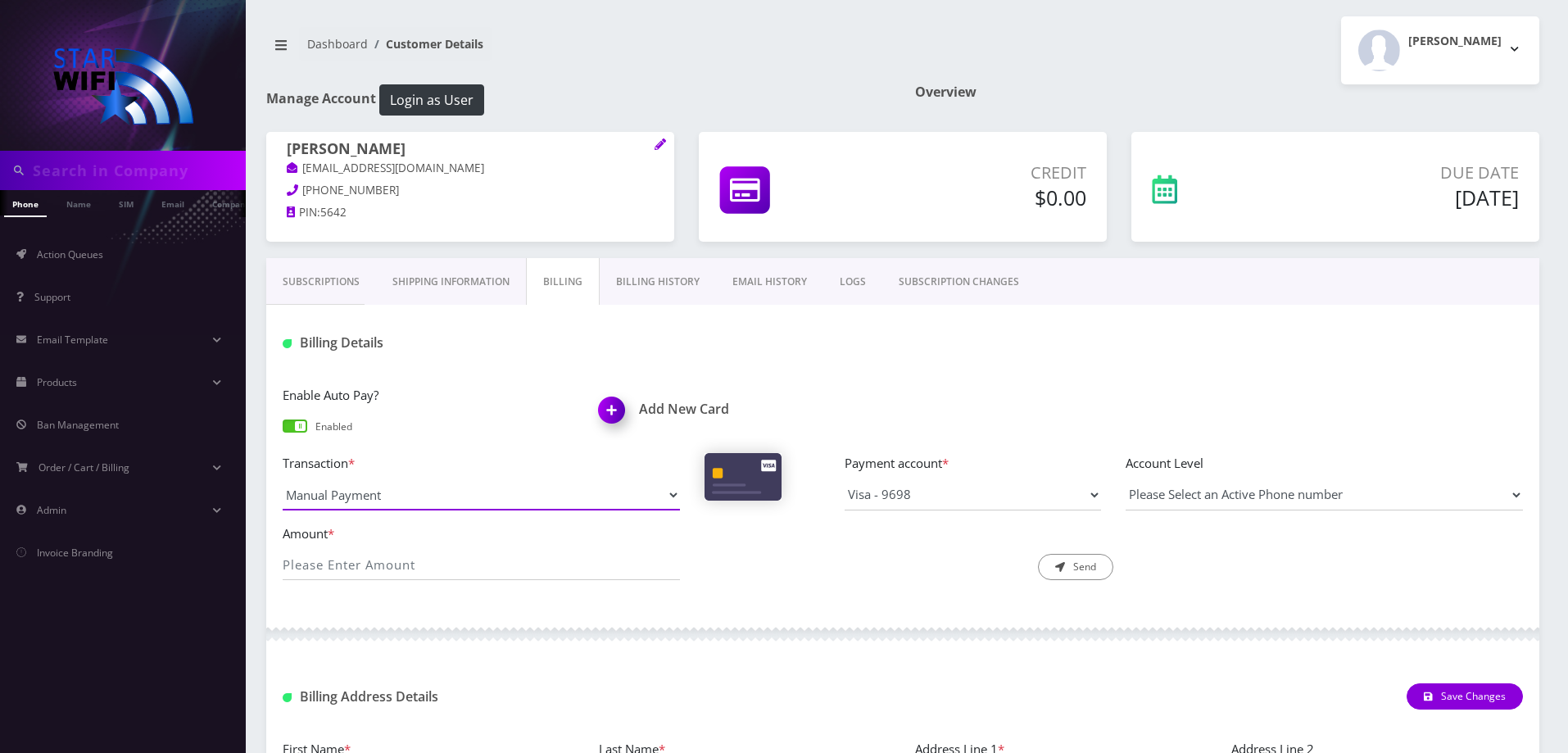
click at [572, 506] on select "Manual Payment Custom Charge Manual Credit Custom Invoice" at bounding box center [481, 495] width 397 height 31
click at [560, 607] on div "Enable Auto Pay? Enabled Add New Card Transaction * Manual Payment Custom Charg…" at bounding box center [902, 488] width 1273 height 241
click at [485, 503] on select "Manual Payment Custom Charge Manual Credit Custom Invoice" at bounding box center [481, 495] width 397 height 31
select select "Custom Invoice"
click at [282, 479] on select "Manual Payment Custom Charge Manual Credit Custom Invoice" at bounding box center [481, 495] width 397 height 31
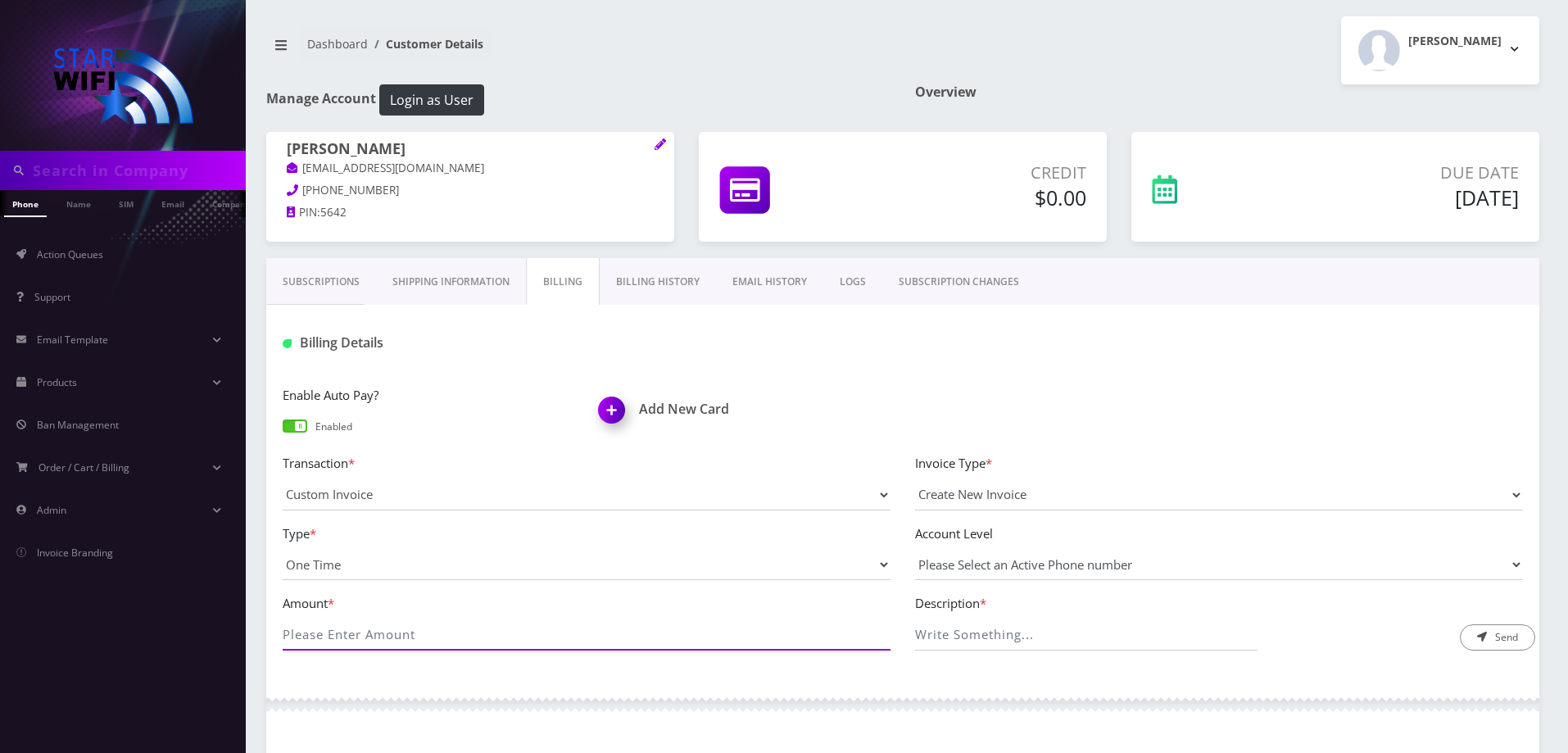
click at [466, 623] on input "Amount *" at bounding box center [586, 635] width 608 height 31
type input "100"
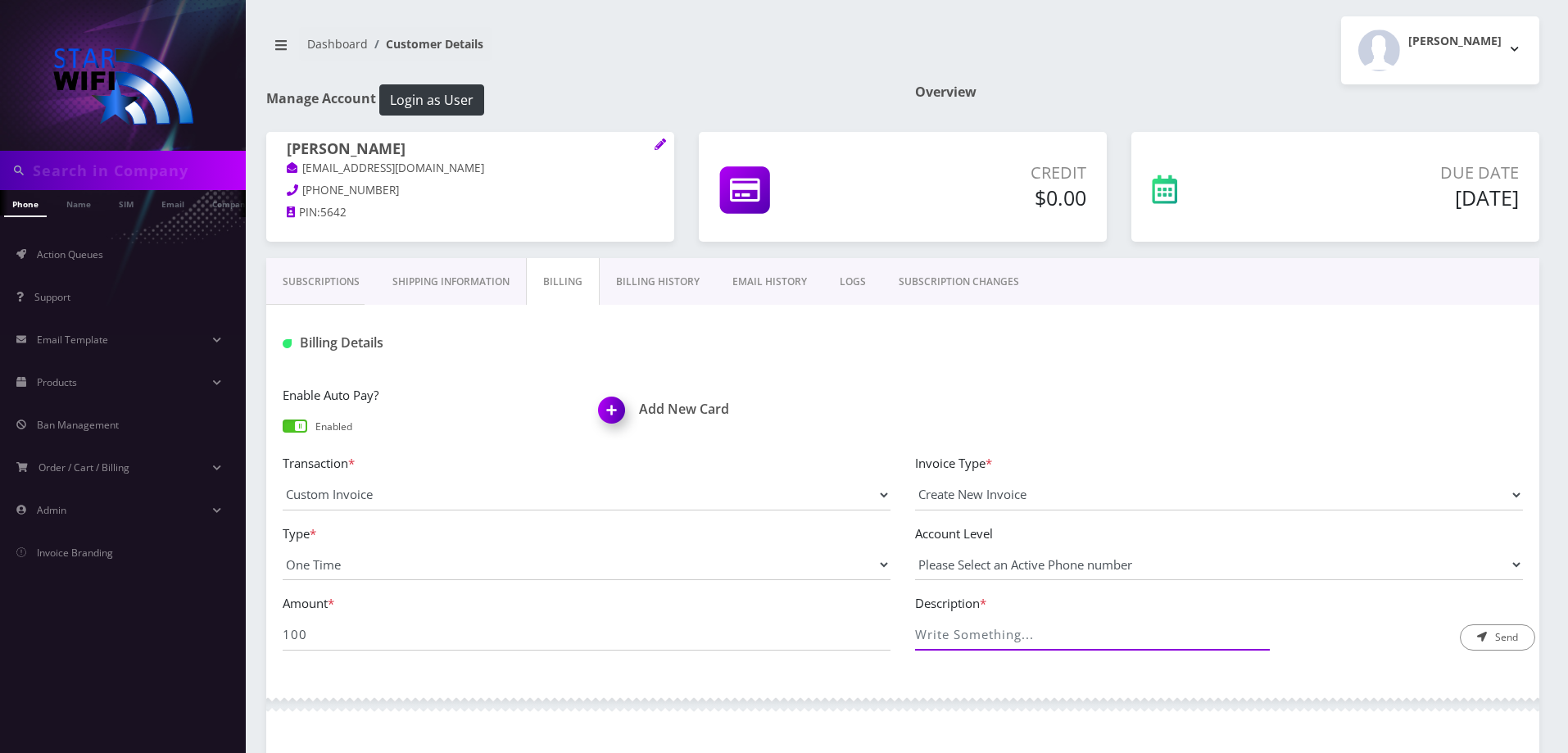
click at [987, 640] on input "Description *" at bounding box center [1086, 635] width 343 height 31
type input "O"
type input "Partial payment on upgrade to Star50"
click at [1311, 560] on select "Please Select an Active Phone number 000-000-7858" at bounding box center [1218, 564] width 608 height 31
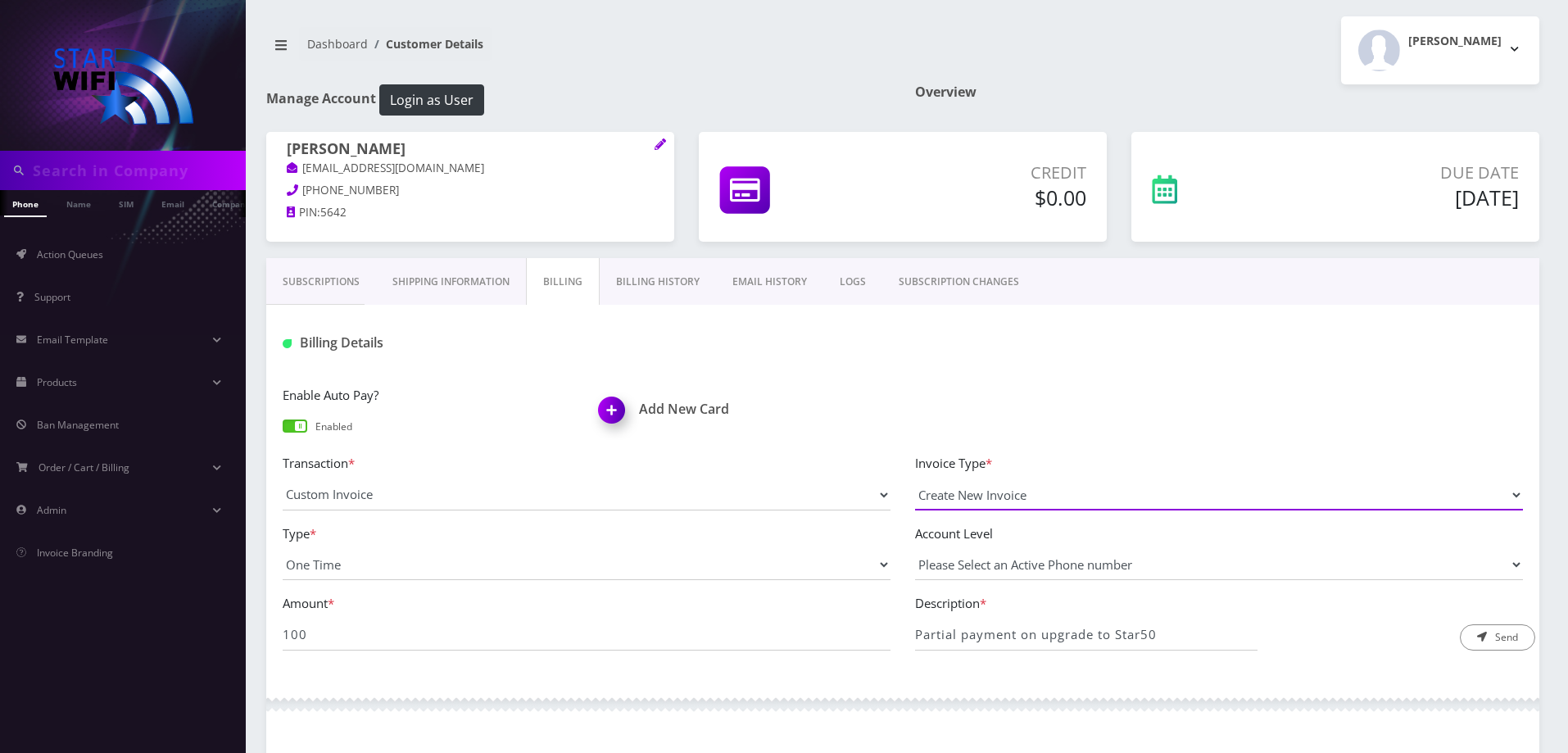
click at [1198, 497] on select "Create New Invoice" at bounding box center [1218, 495] width 608 height 31
click at [1499, 645] on button "Send" at bounding box center [1497, 637] width 75 height 26
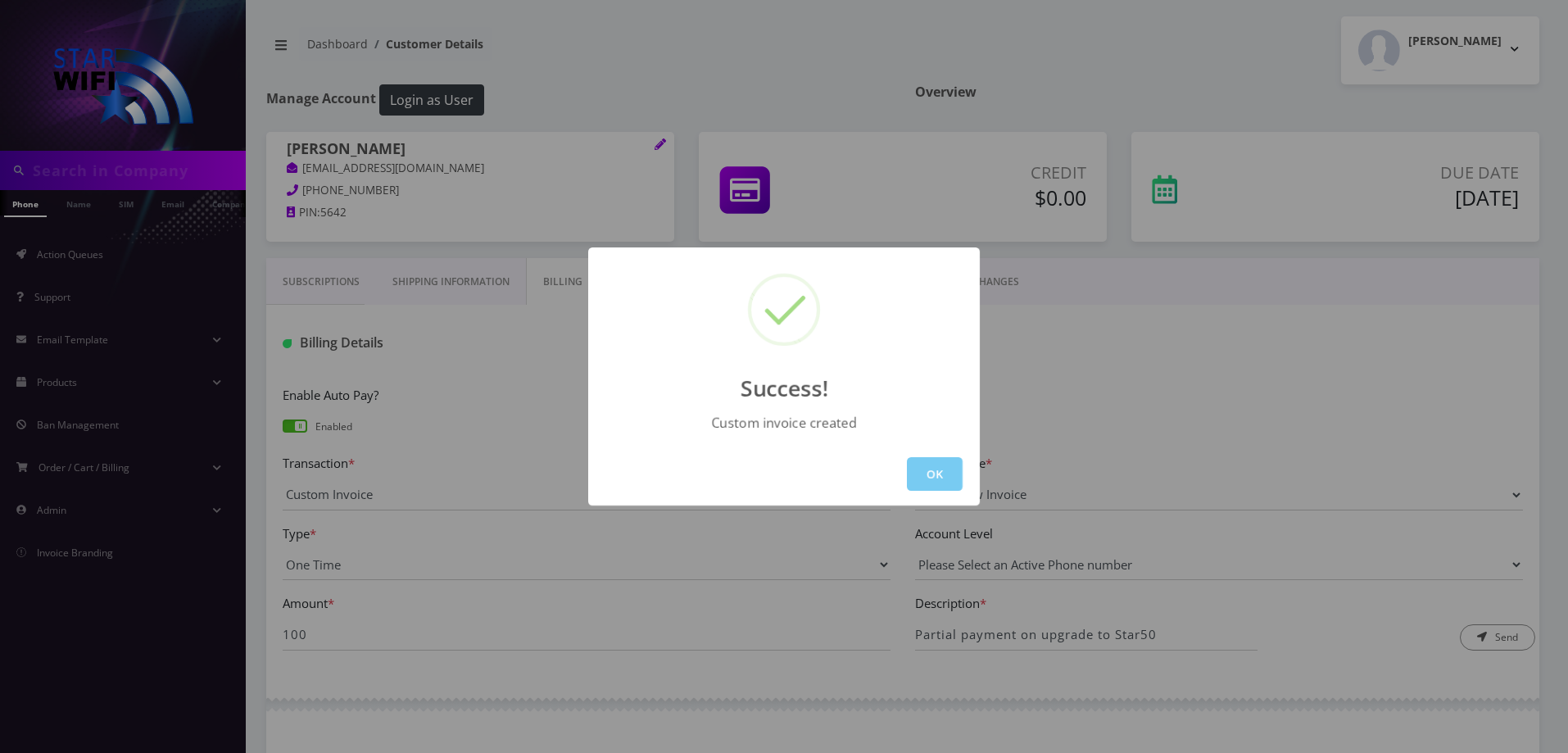
click at [939, 468] on button "OK" at bounding box center [934, 473] width 56 height 33
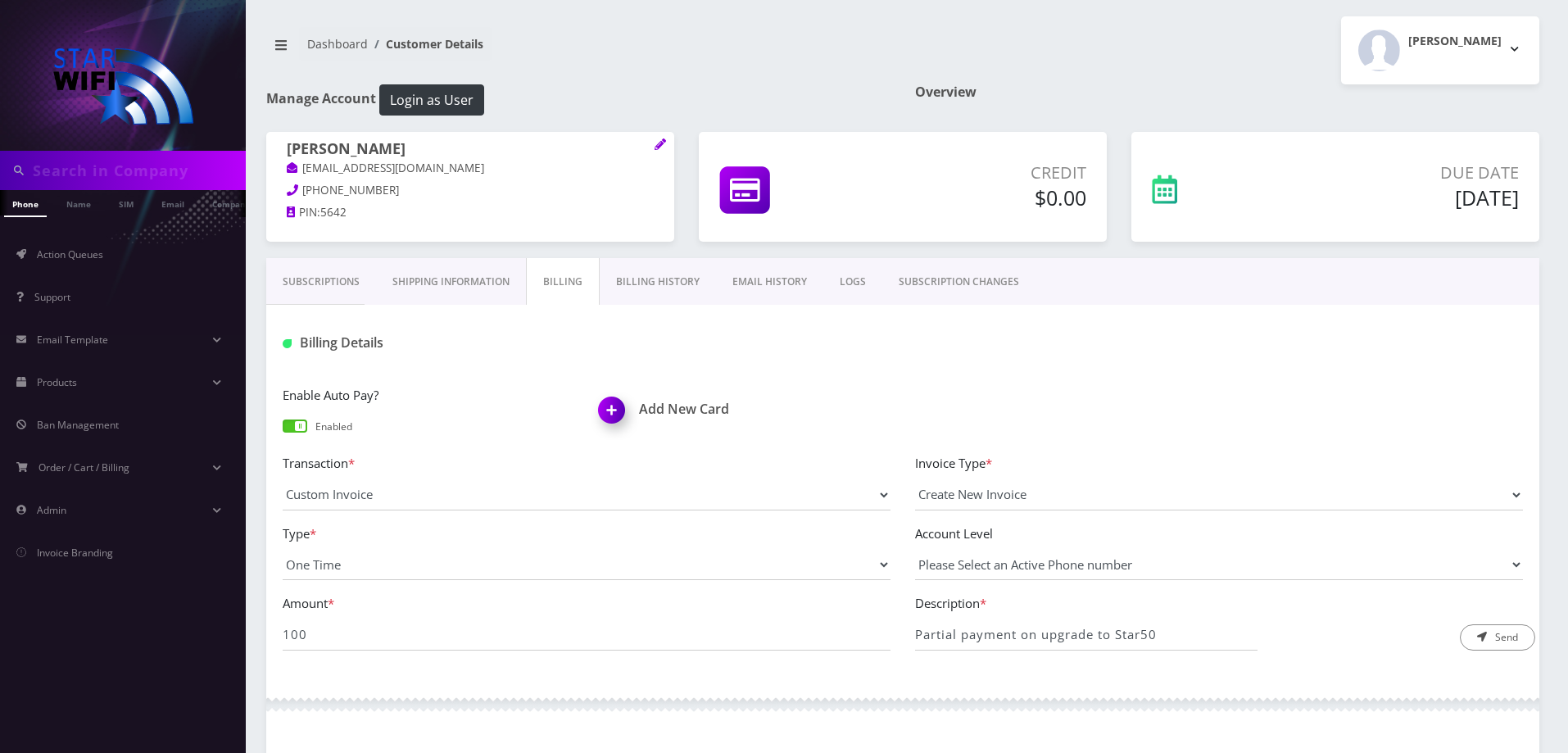
click at [759, 282] on link "EMAIL HISTORY" at bounding box center [769, 282] width 107 height 48
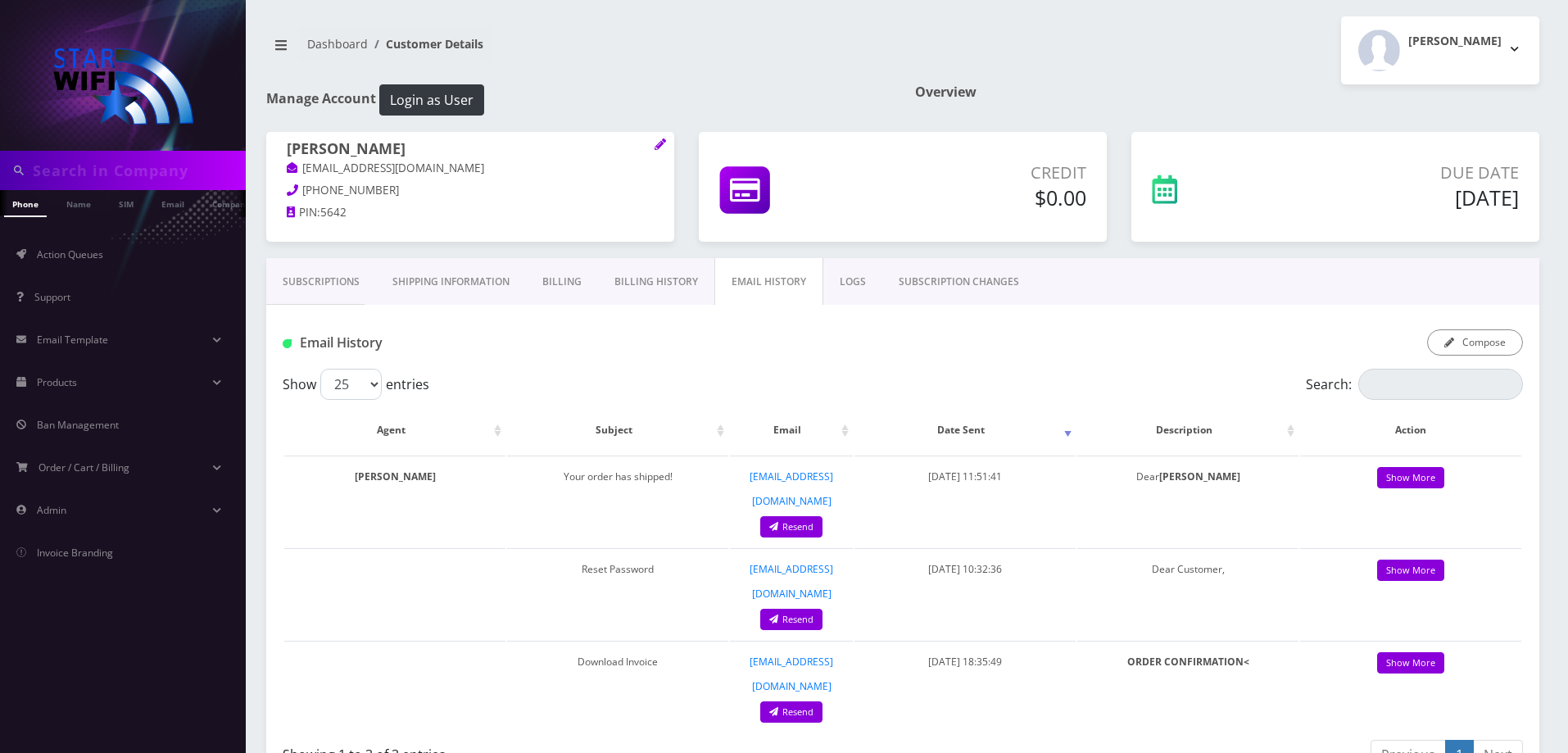
click at [265, 290] on div "Subscriptions Shipping Information Billing Billing History EMAIL HISTORY LOGS S…" at bounding box center [903, 525] width 1297 height 535
click at [304, 286] on link "Subscriptions" at bounding box center [320, 282] width 110 height 48
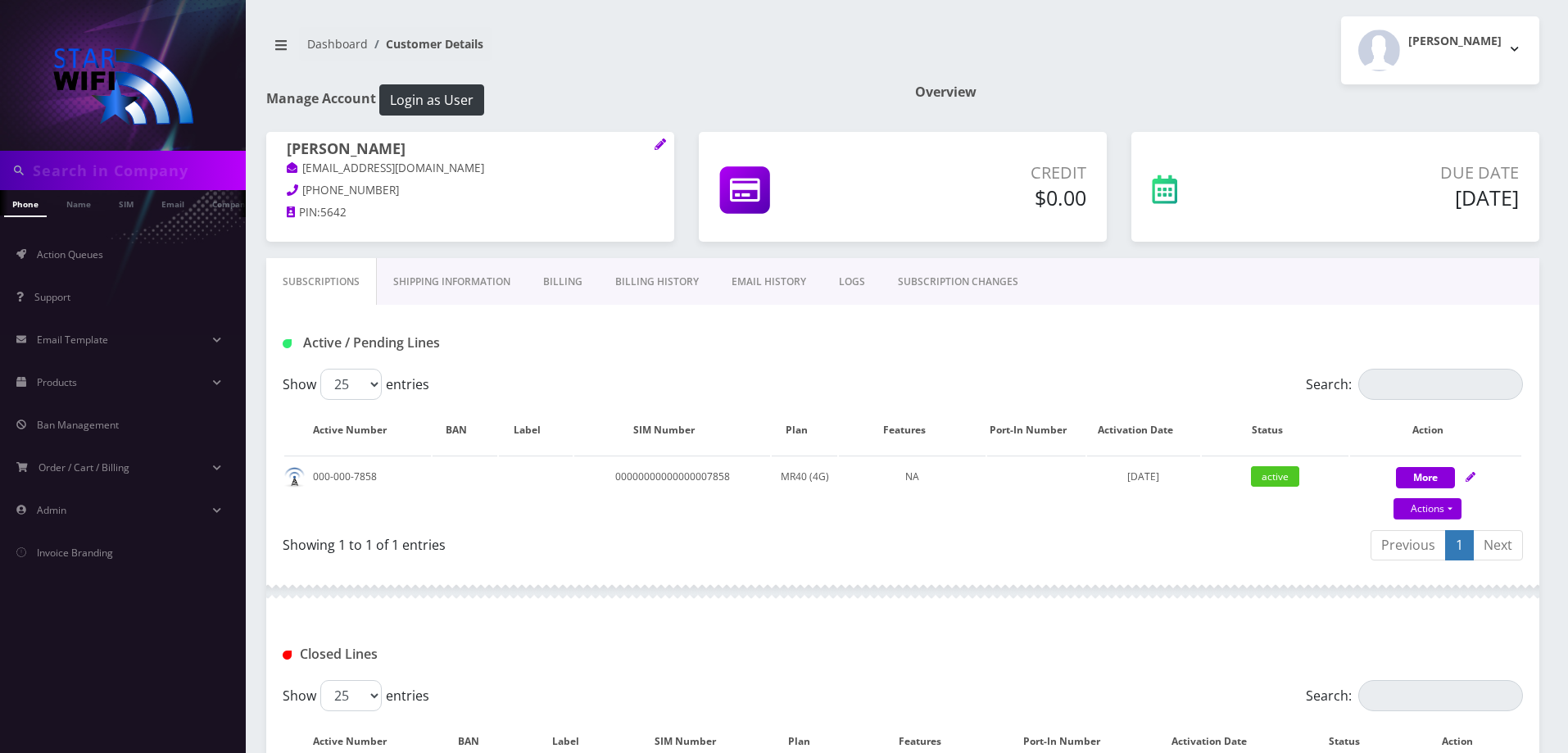
click at [432, 284] on link "Shipping Information" at bounding box center [452, 282] width 150 height 48
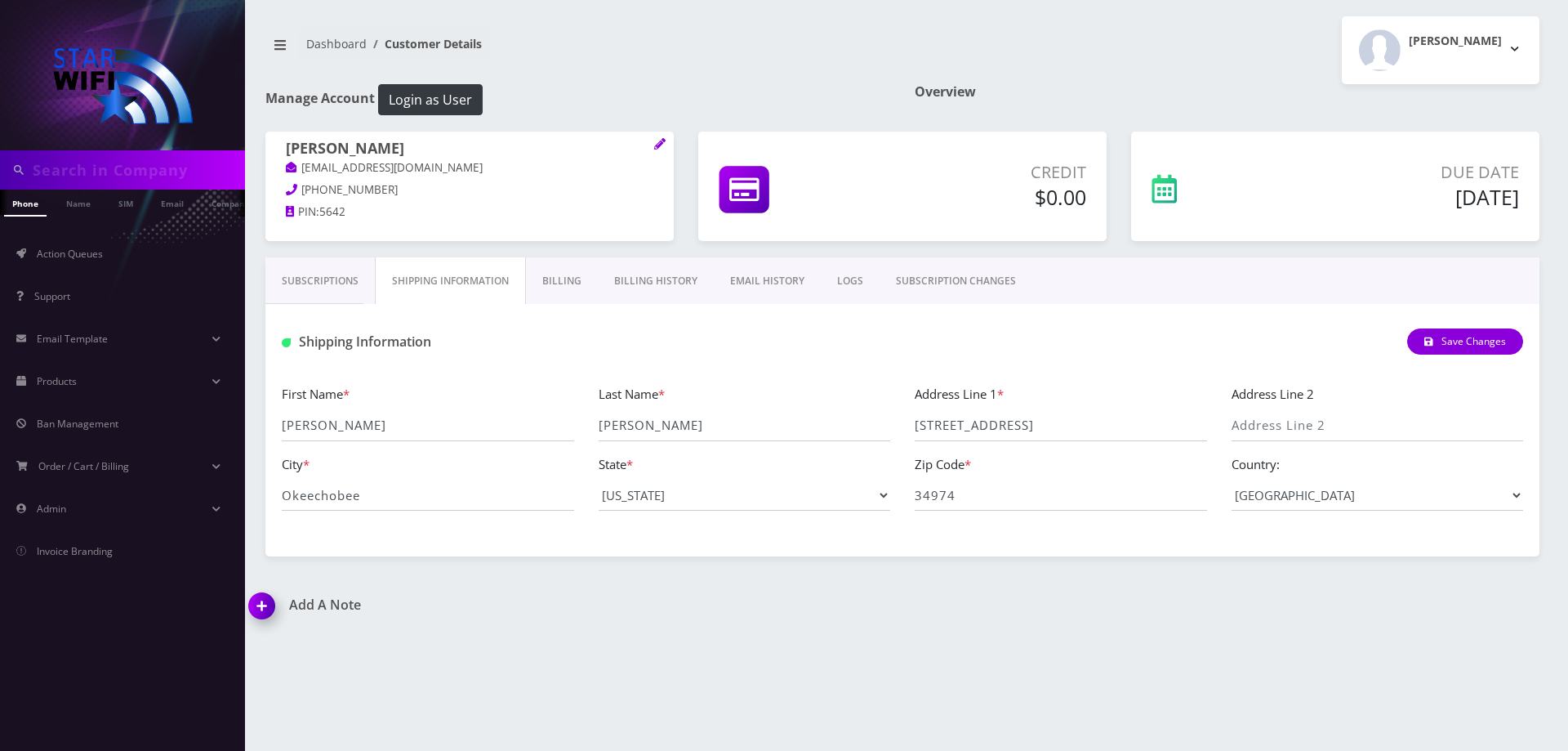
click at [557, 280] on link "Billing" at bounding box center [562, 281] width 72 height 48
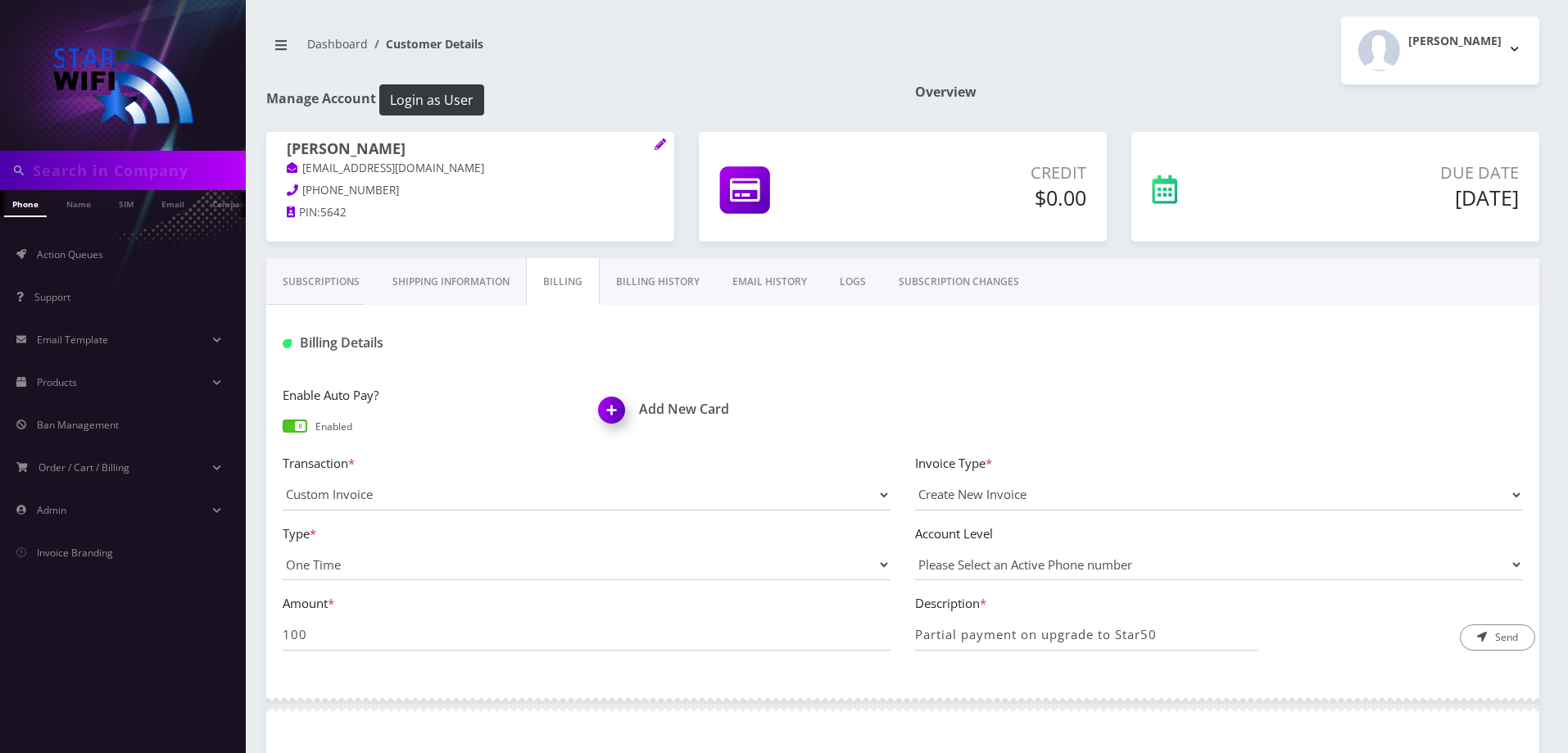
click at [337, 277] on link "Subscriptions" at bounding box center [320, 282] width 110 height 48
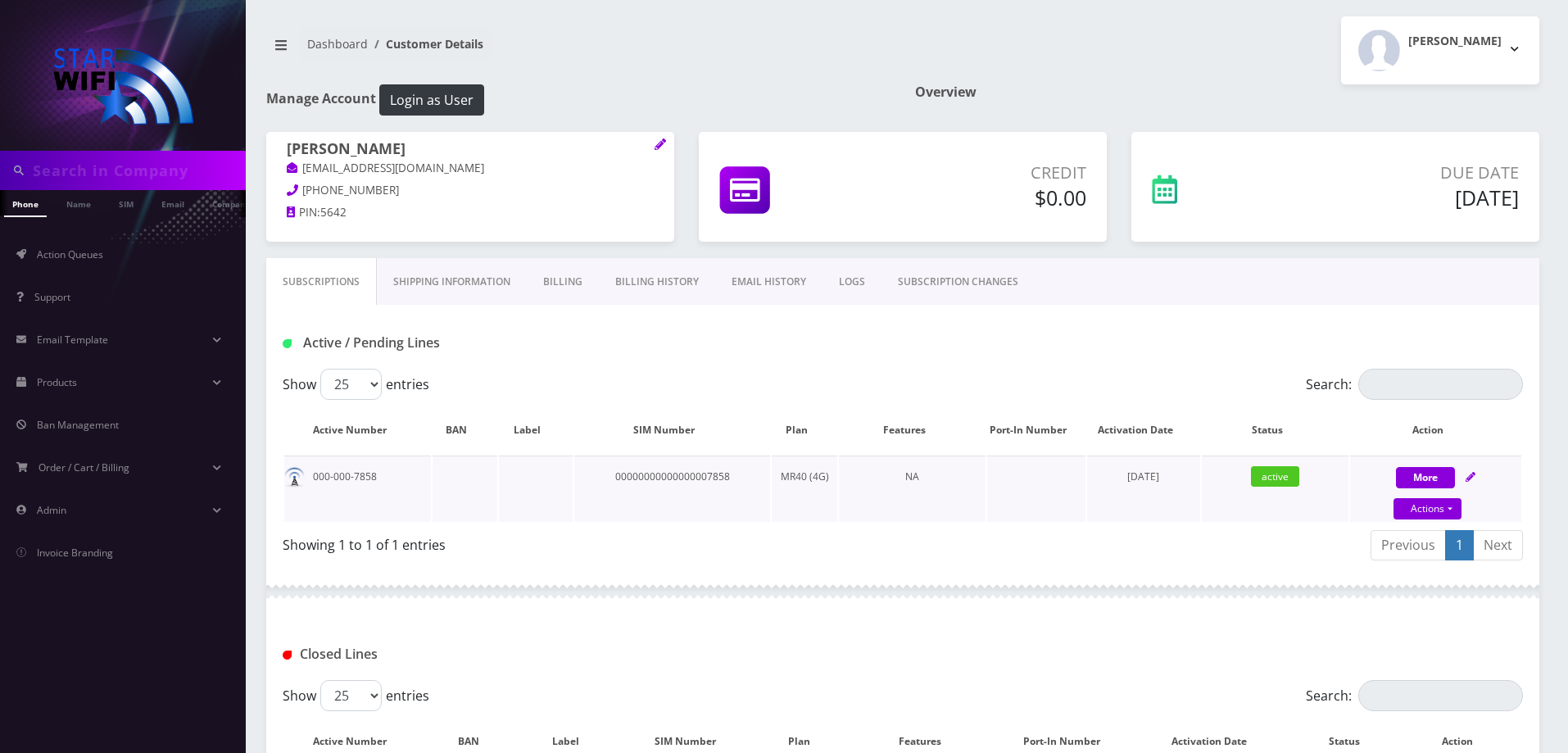
click at [1472, 472] on icon at bounding box center [1471, 476] width 10 height 10
select select "MR40 SIM"
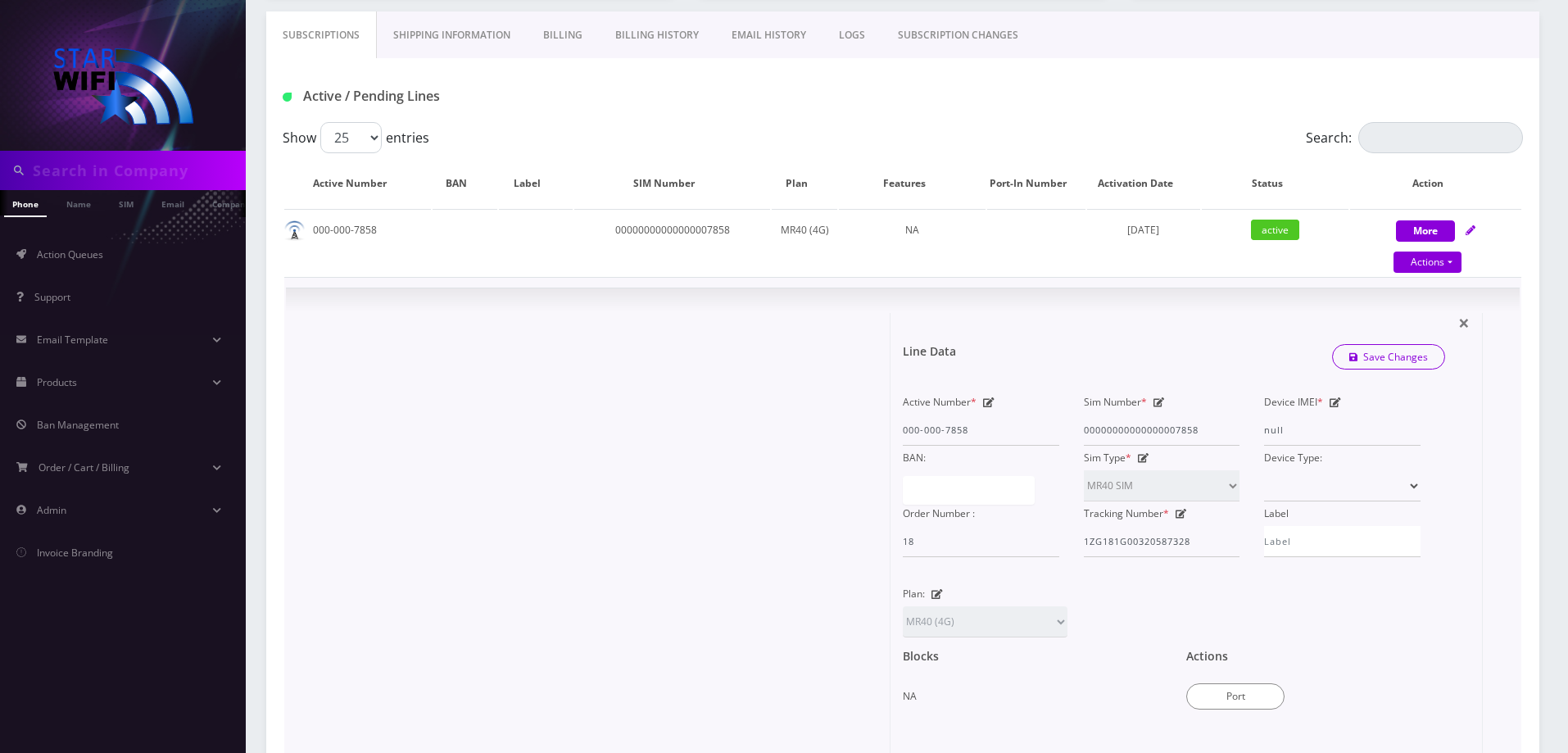
scroll to position [245, 0]
click at [430, 46] on link "Shipping Information" at bounding box center [452, 36] width 150 height 48
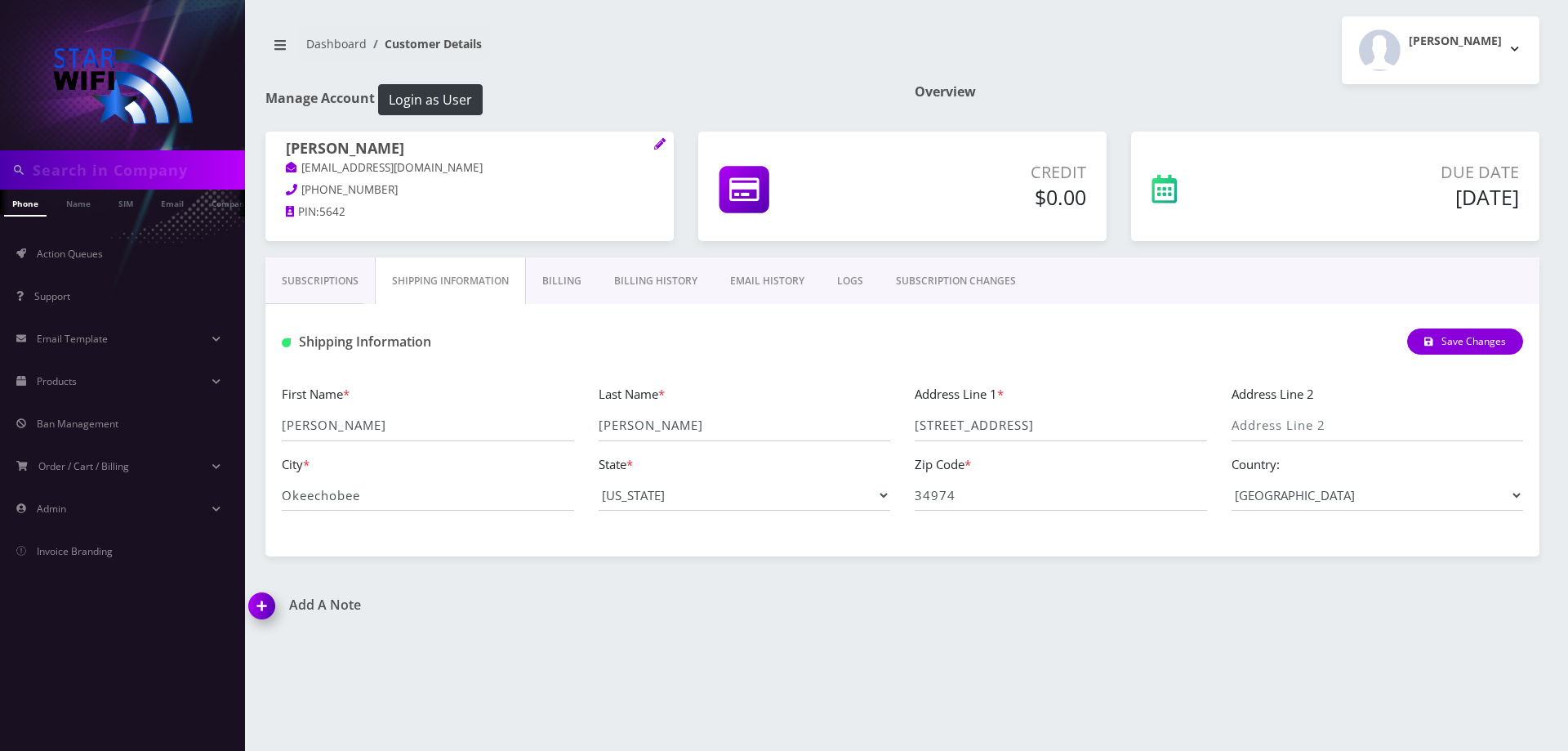
click at [578, 285] on link "Billing" at bounding box center [562, 281] width 72 height 48
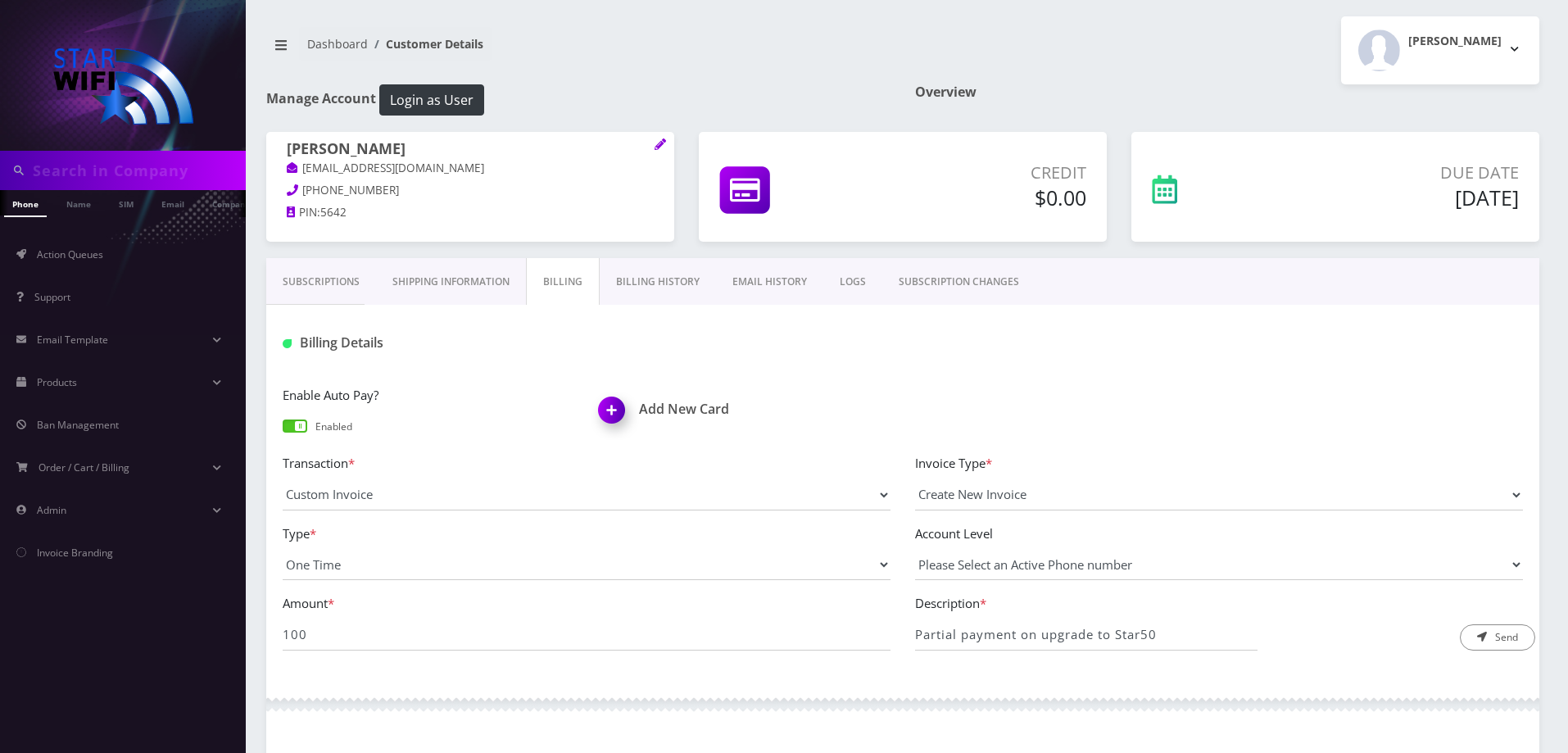
click at [753, 282] on link "EMAIL HISTORY" at bounding box center [769, 282] width 107 height 48
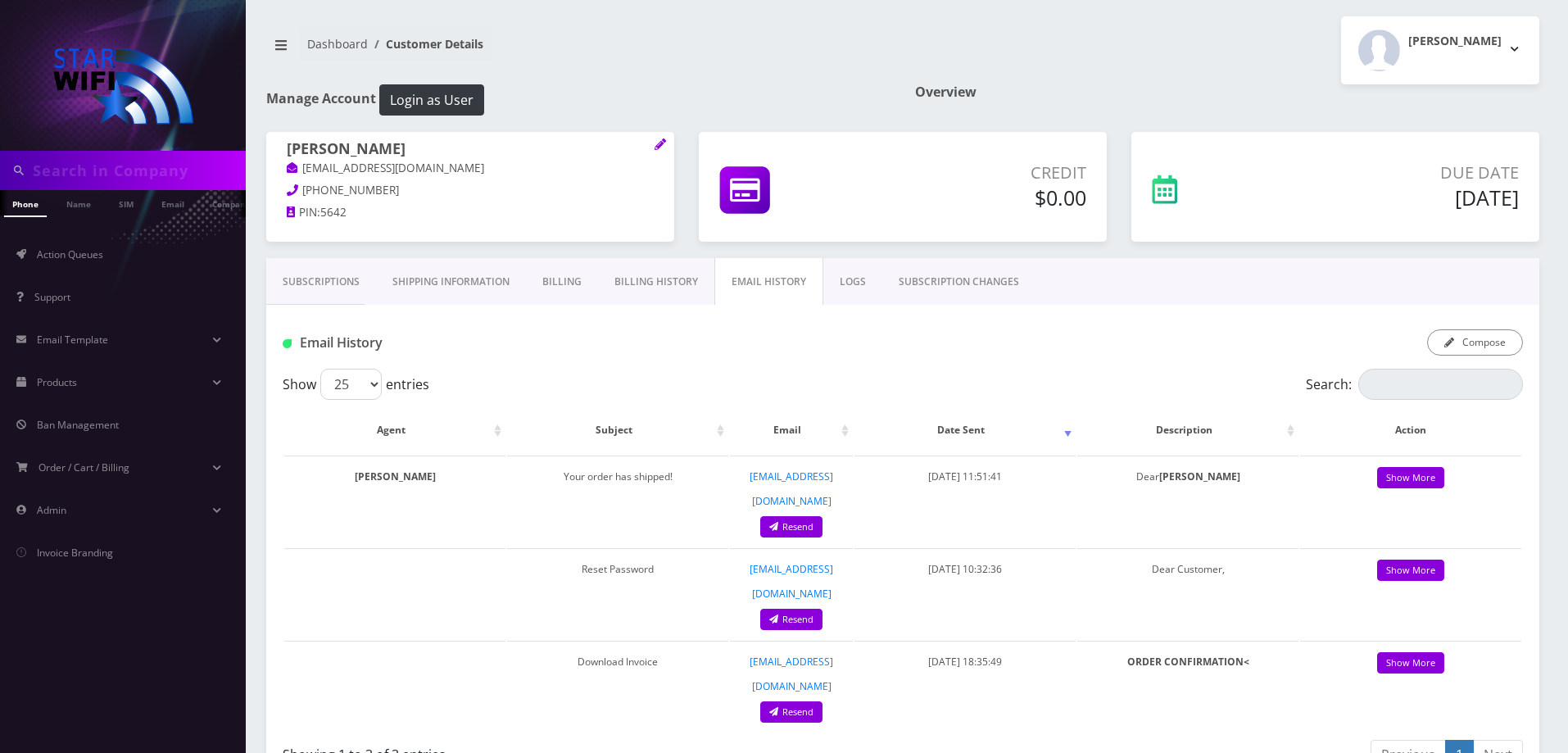
click at [337, 276] on link "Subscriptions" at bounding box center [320, 282] width 110 height 48
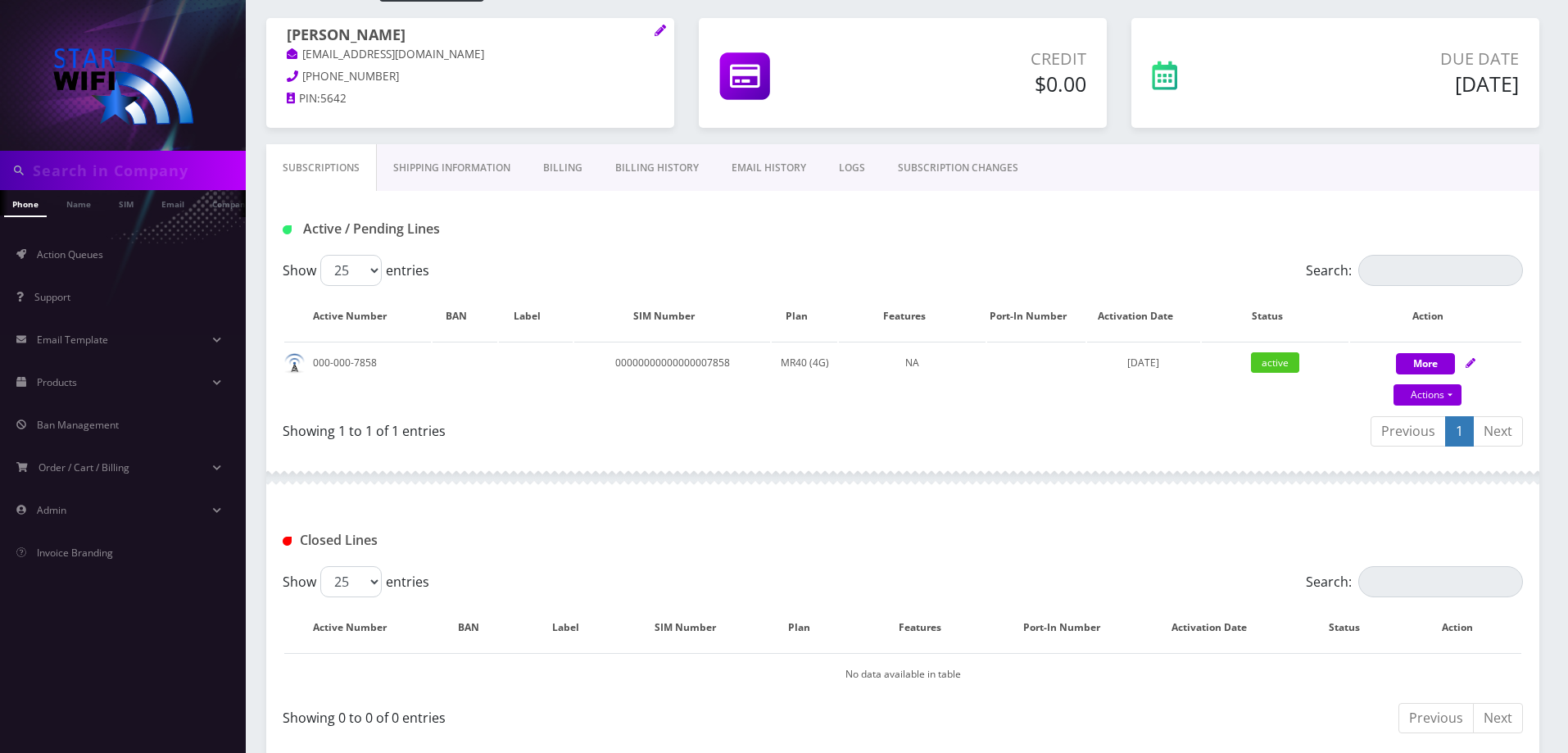
scroll to position [197, 0]
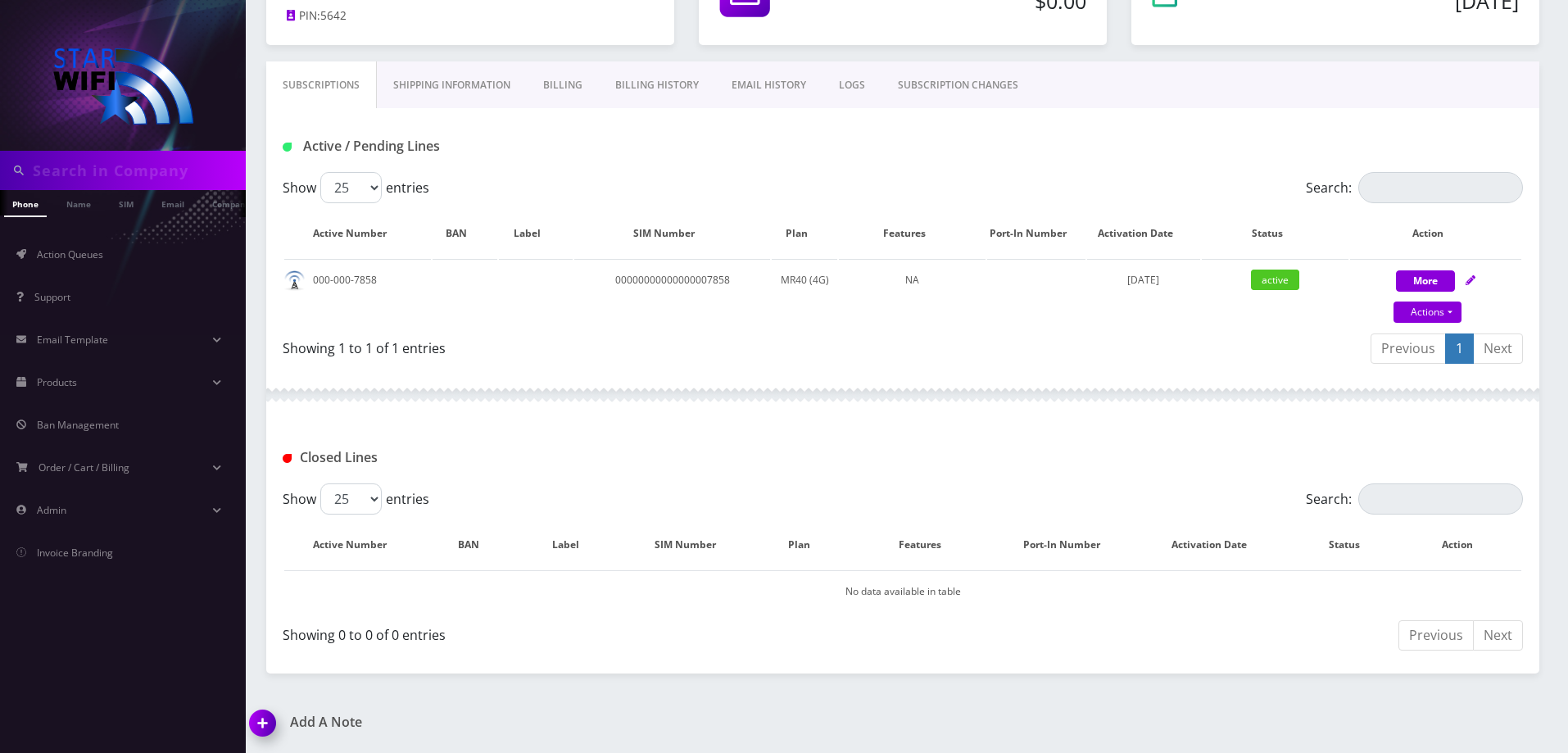
click at [269, 719] on img at bounding box center [266, 729] width 49 height 49
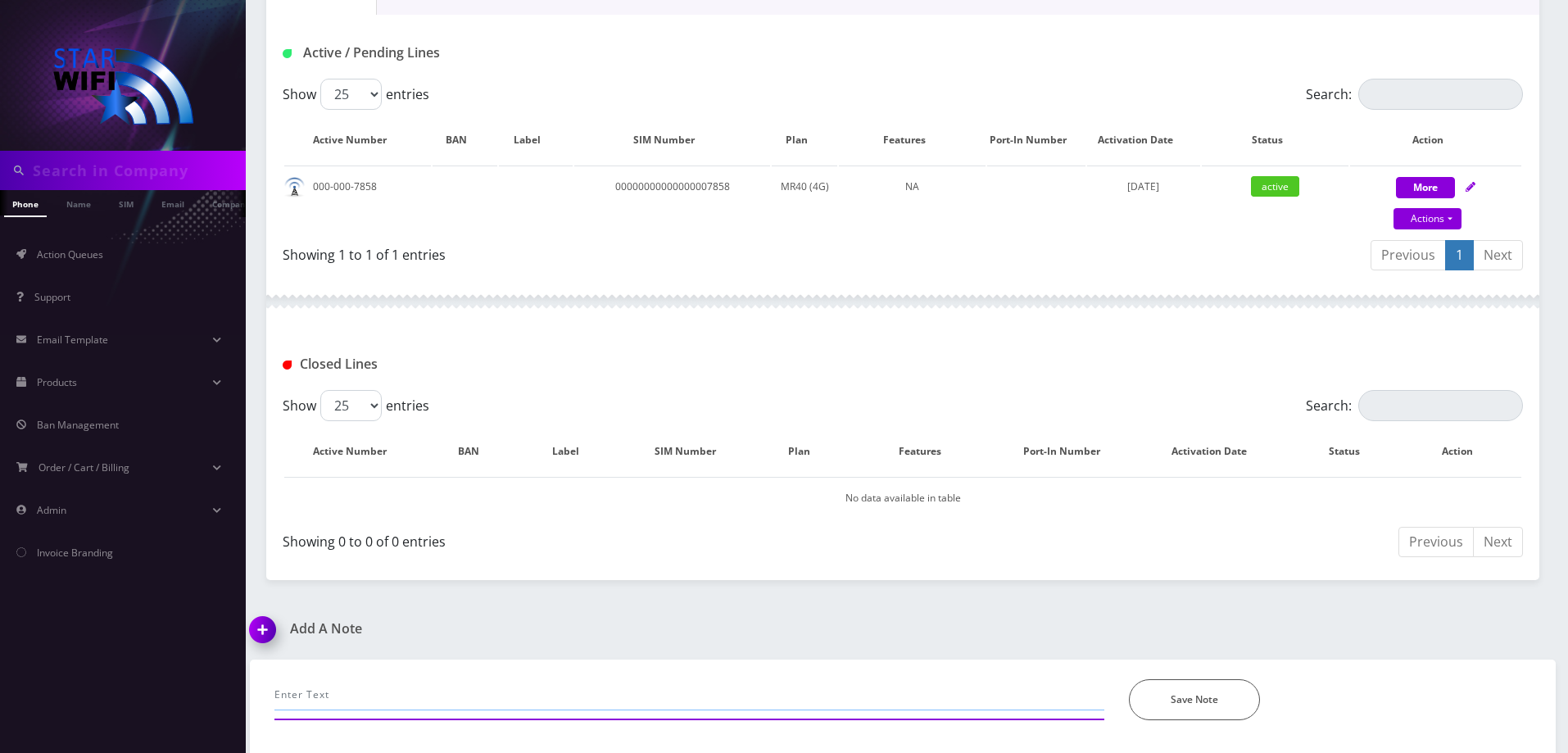
click at [327, 698] on input "text" at bounding box center [690, 695] width 830 height 31
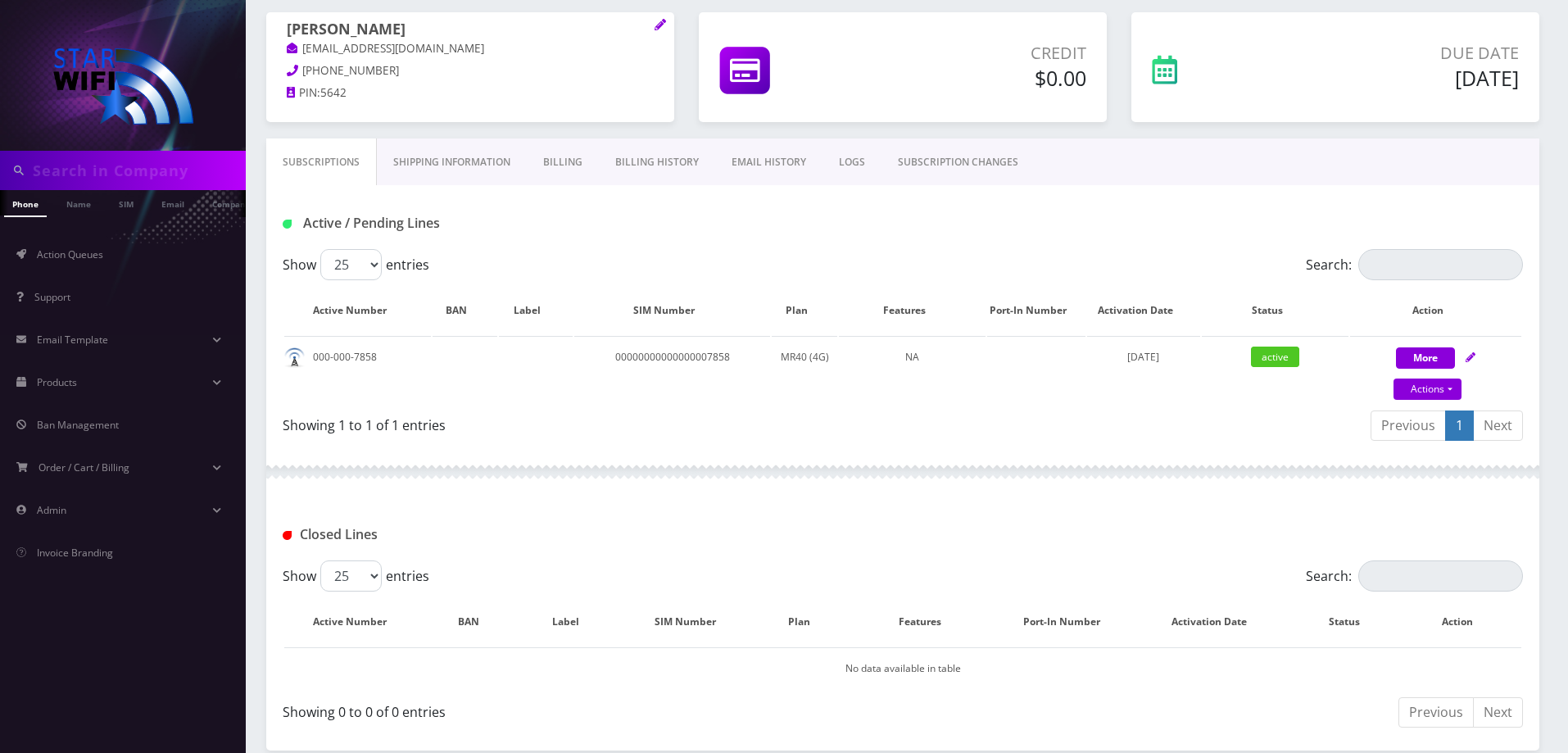
scroll to position [0, 0]
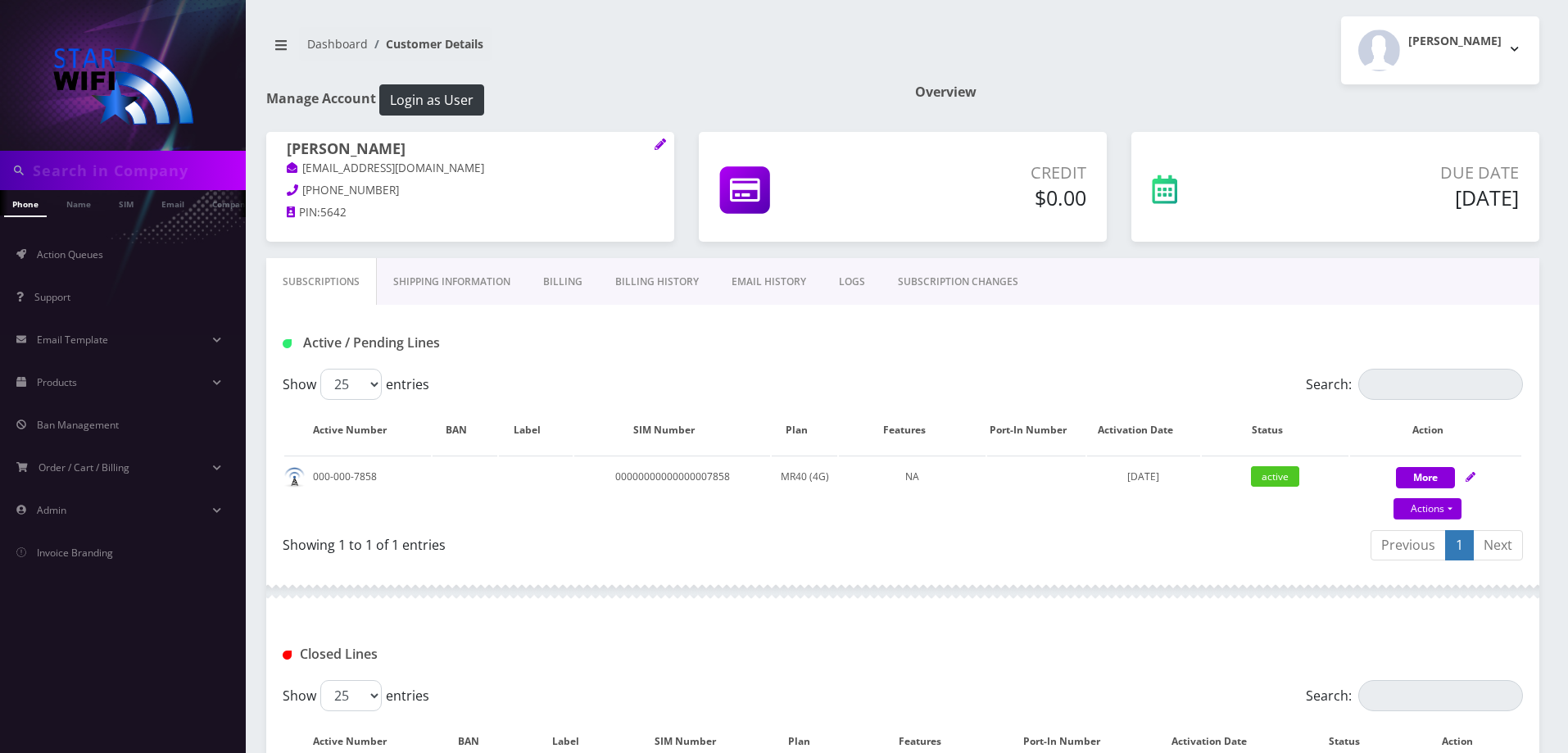
type input "Customer has had to requets"
click at [672, 278] on link "Billing History" at bounding box center [656, 282] width 116 height 48
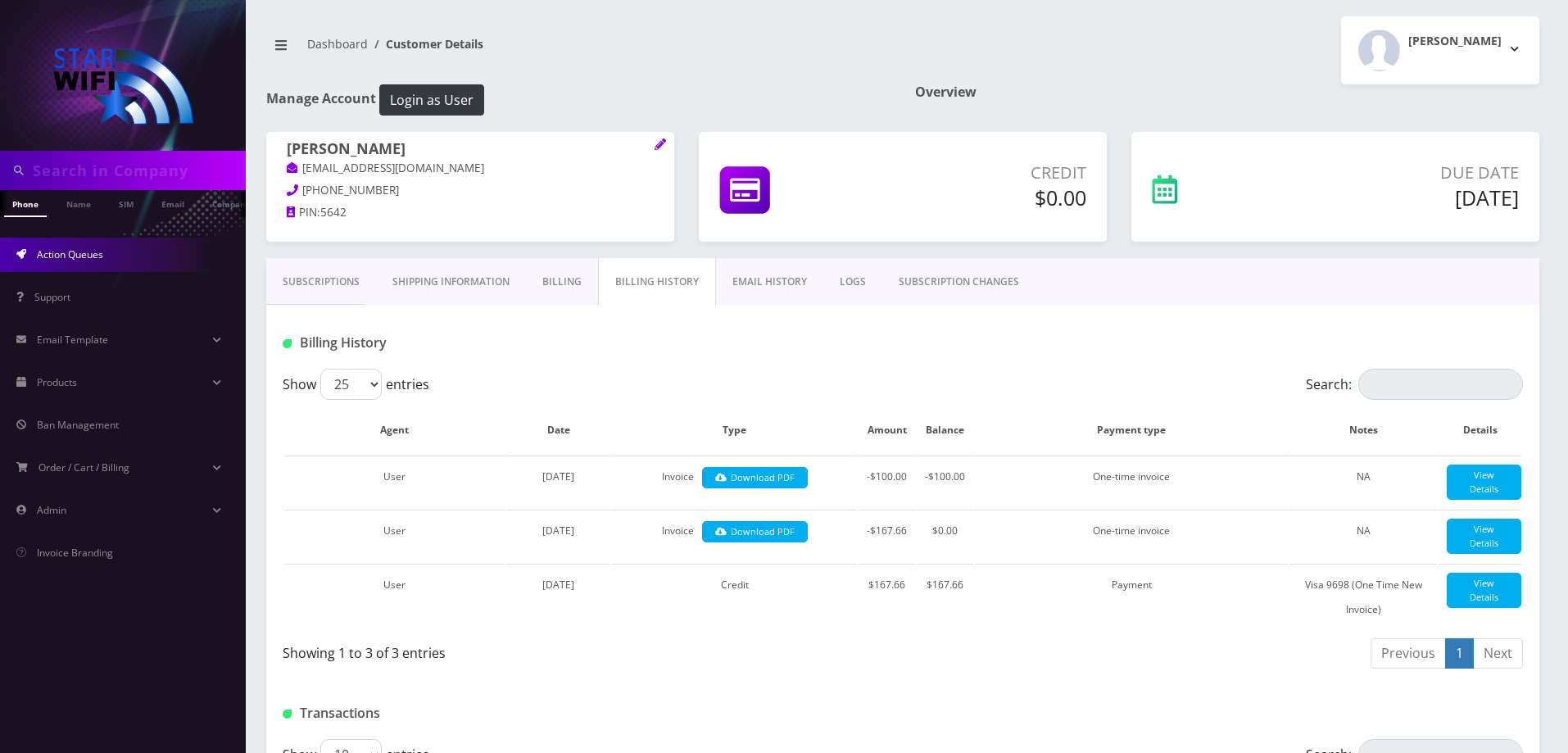
click at [111, 259] on link "Action Queues" at bounding box center [123, 254] width 245 height 34
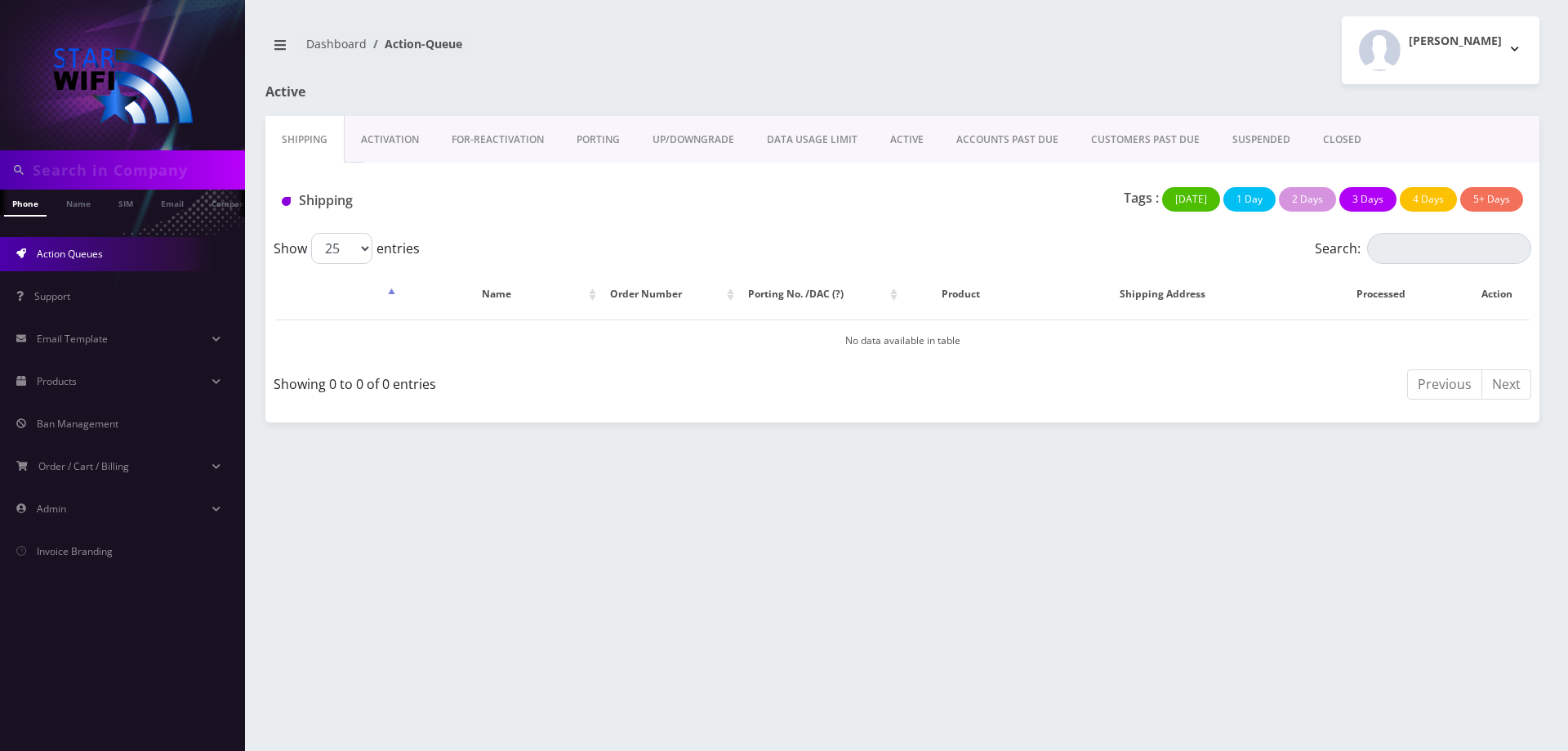
click at [912, 130] on link "ACTIVE" at bounding box center [907, 139] width 66 height 48
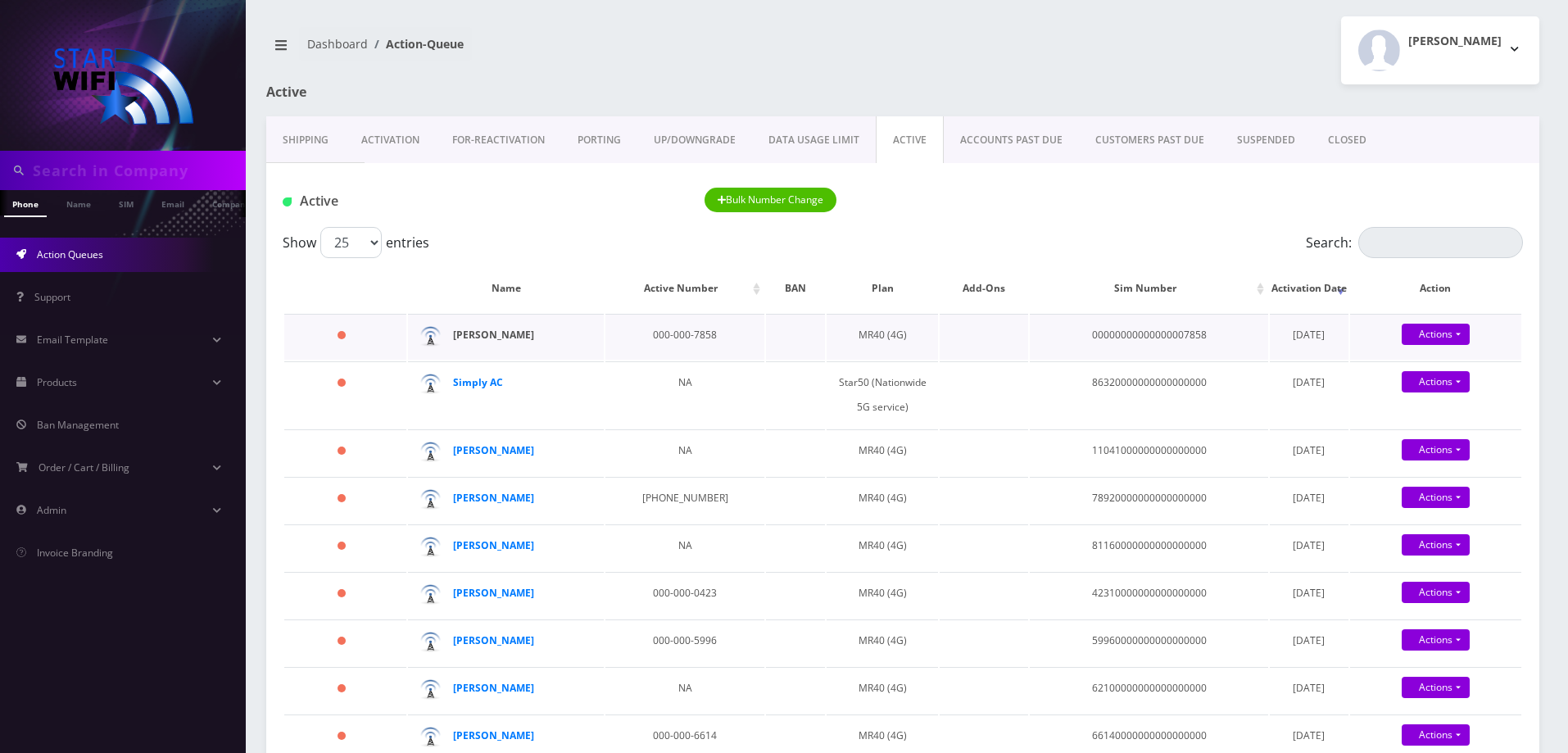
click at [503, 333] on strong "[PERSON_NAME]" at bounding box center [493, 334] width 81 height 14
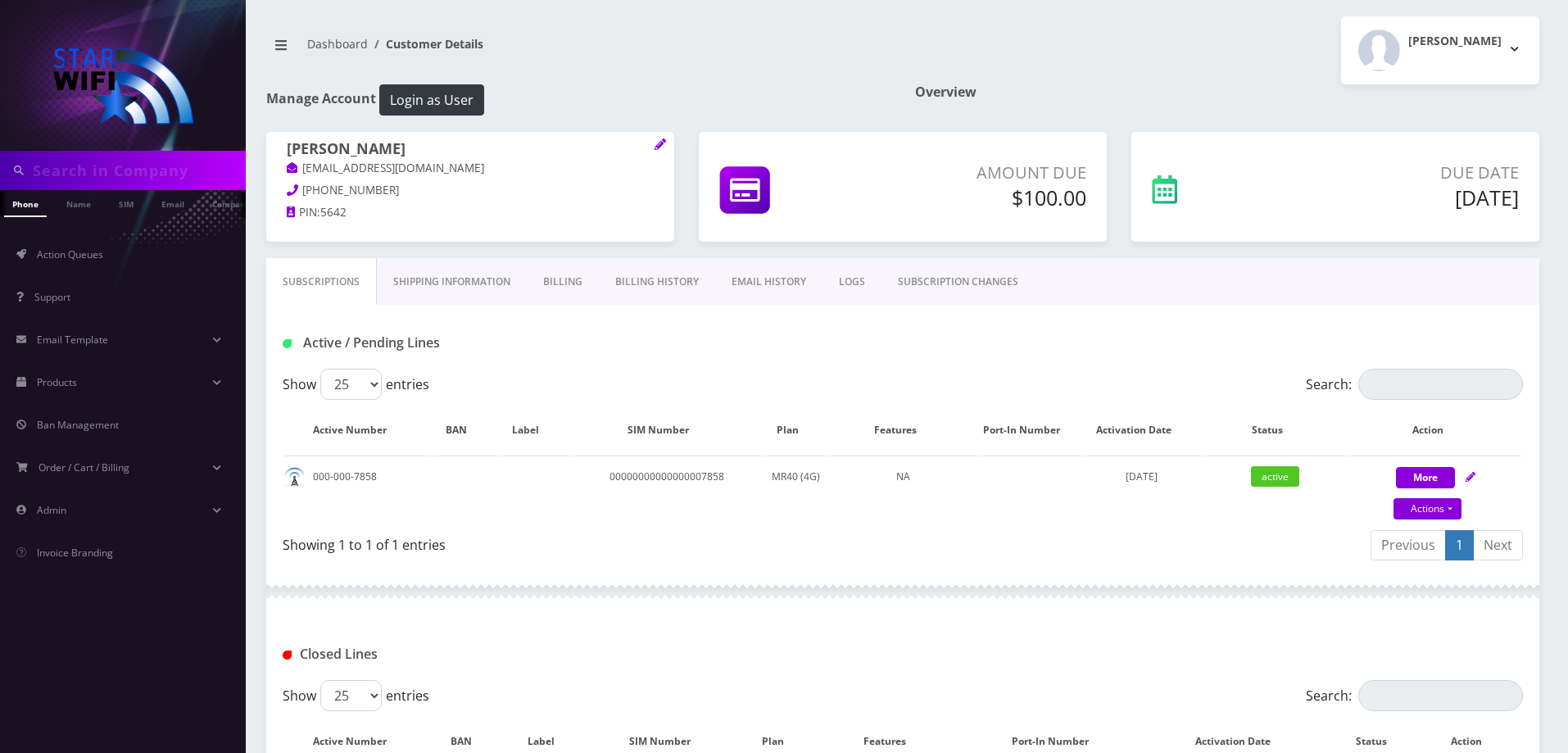
click at [747, 286] on link "EMAIL HISTORY" at bounding box center [768, 282] width 107 height 48
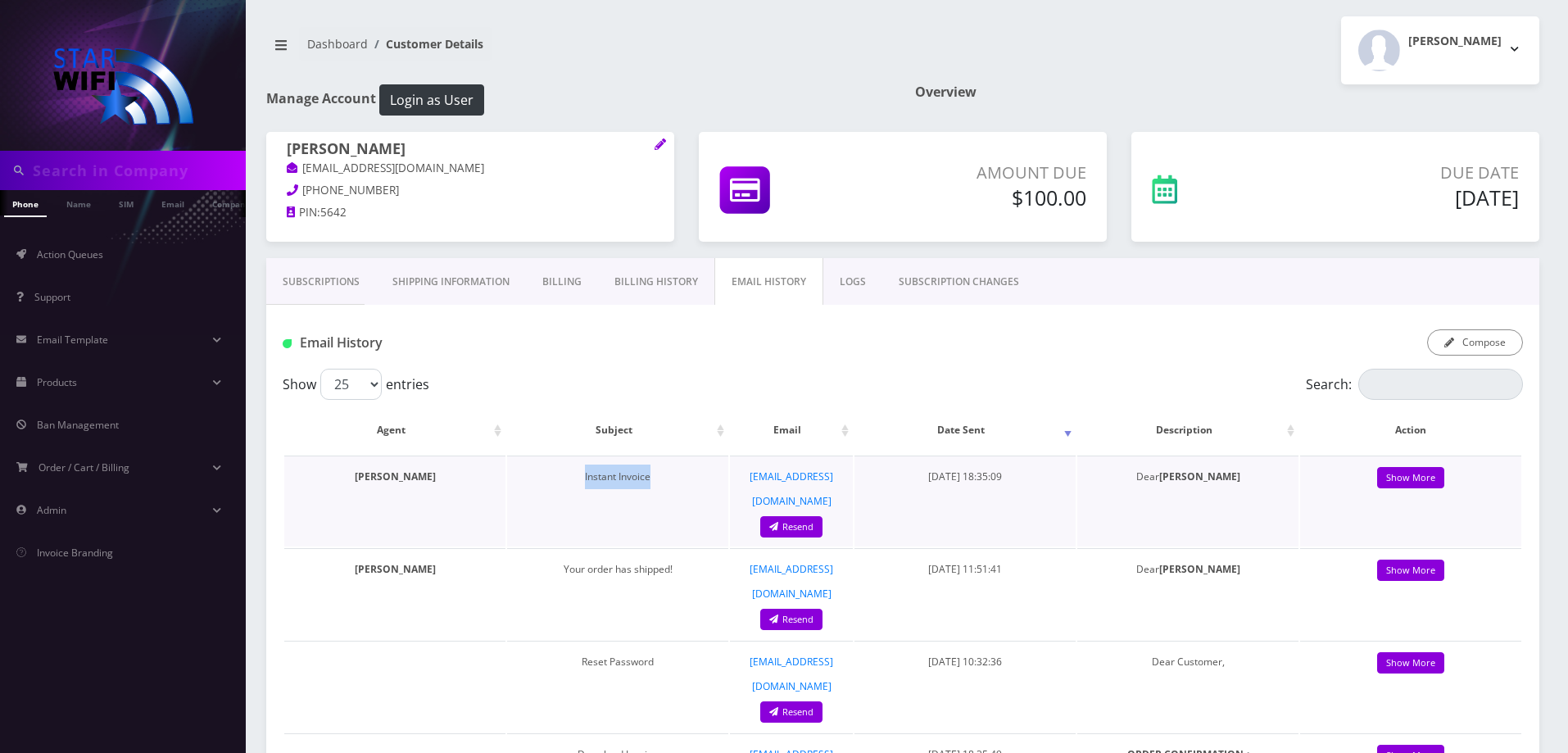
drag, startPoint x: 578, startPoint y: 477, endPoint x: 646, endPoint y: 472, distance: 68.2
click at [646, 472] on td "Instant Invoice" at bounding box center [617, 501] width 221 height 91
click at [1423, 476] on link "Show More" at bounding box center [1410, 477] width 67 height 22
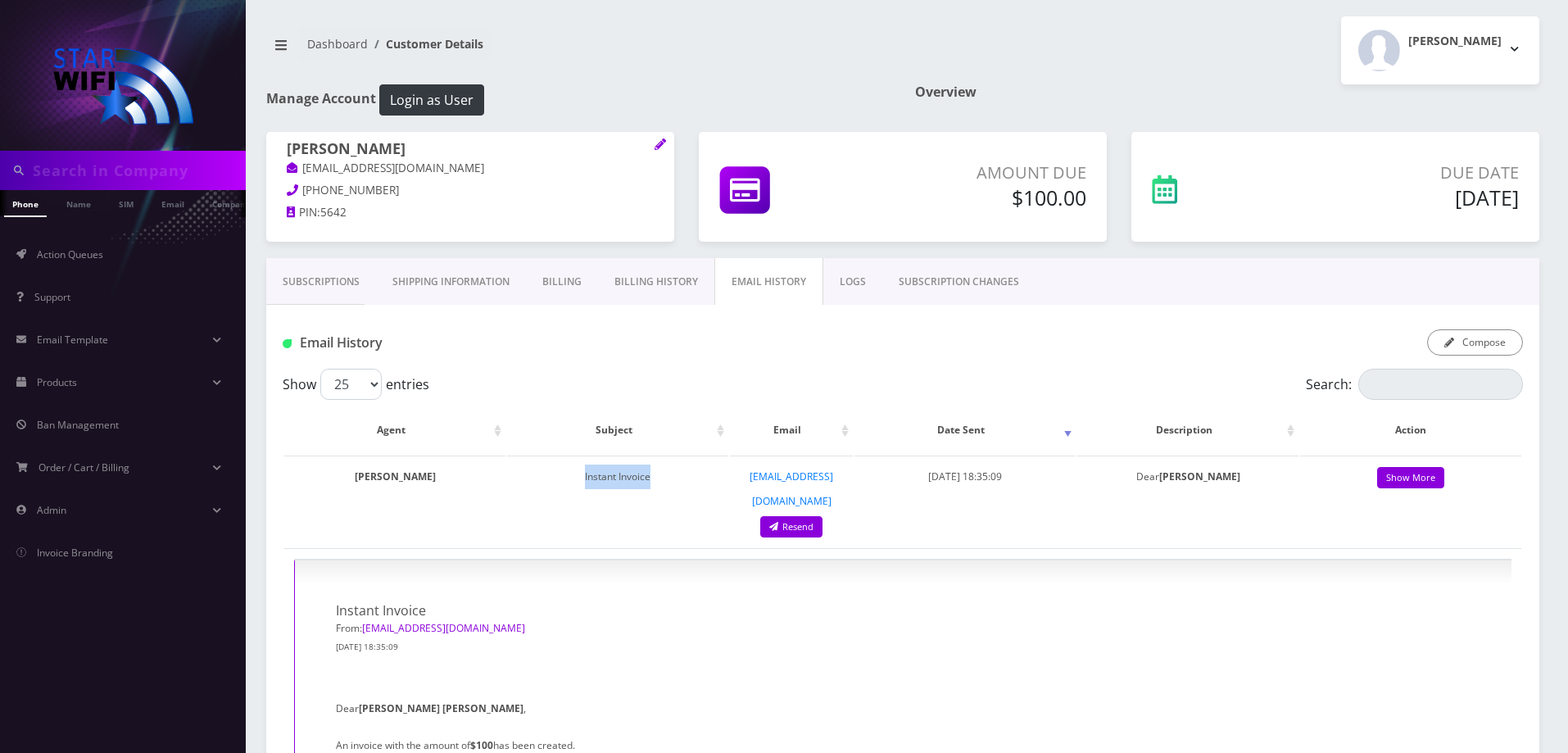
click at [333, 278] on link "Subscriptions" at bounding box center [320, 282] width 110 height 48
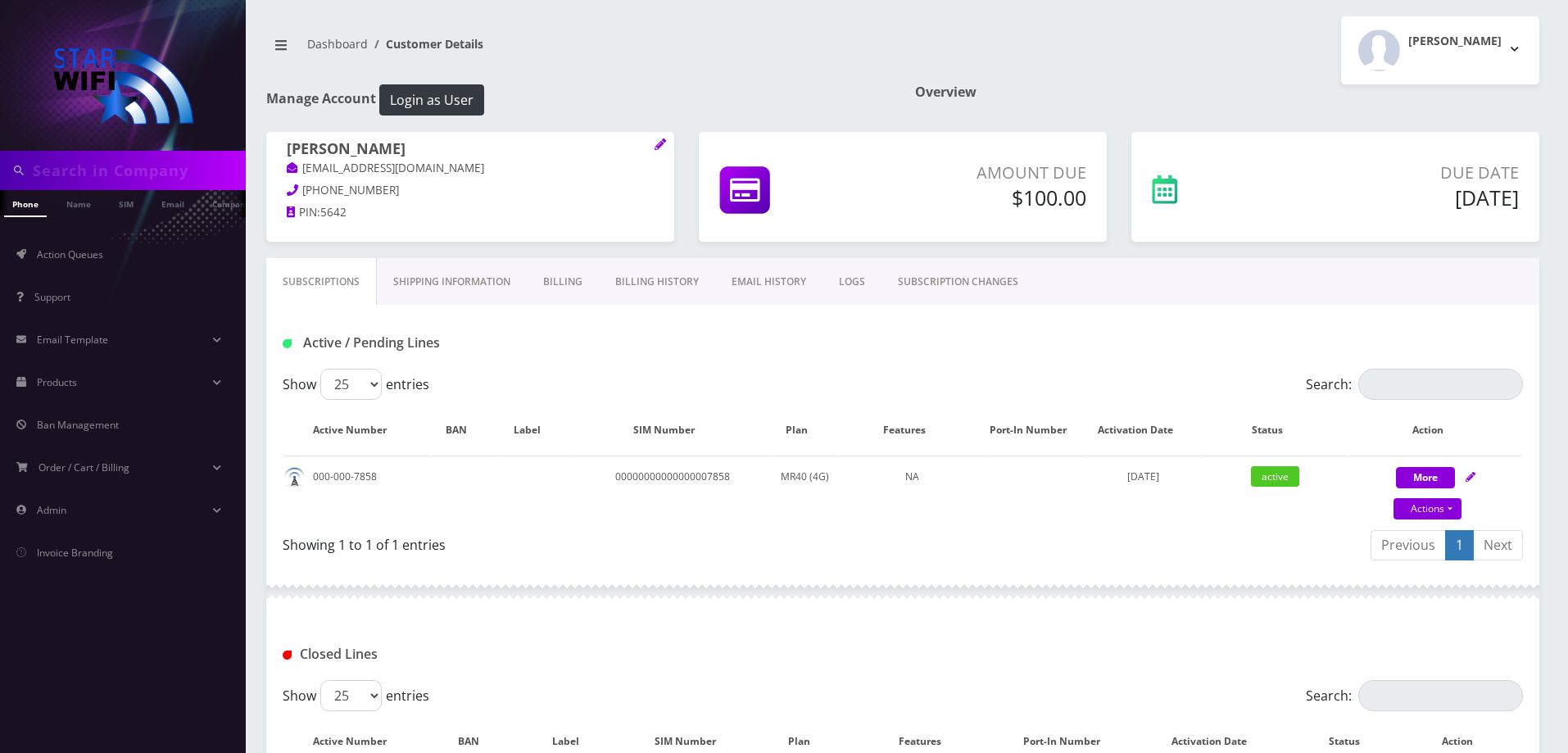
drag, startPoint x: 1409, startPoint y: 200, endPoint x: 1563, endPoint y: 193, distance: 154.2
click at [1563, 193] on div "Phone Name SIM Email Company Customer Dashboard Customer Details Melanie Elker" at bounding box center [903, 474] width 1330 height 950
click at [1479, 204] on h5 "Oct 15, 2025" at bounding box center [1400, 197] width 237 height 24
click at [622, 285] on link "Billing History" at bounding box center [656, 282] width 116 height 48
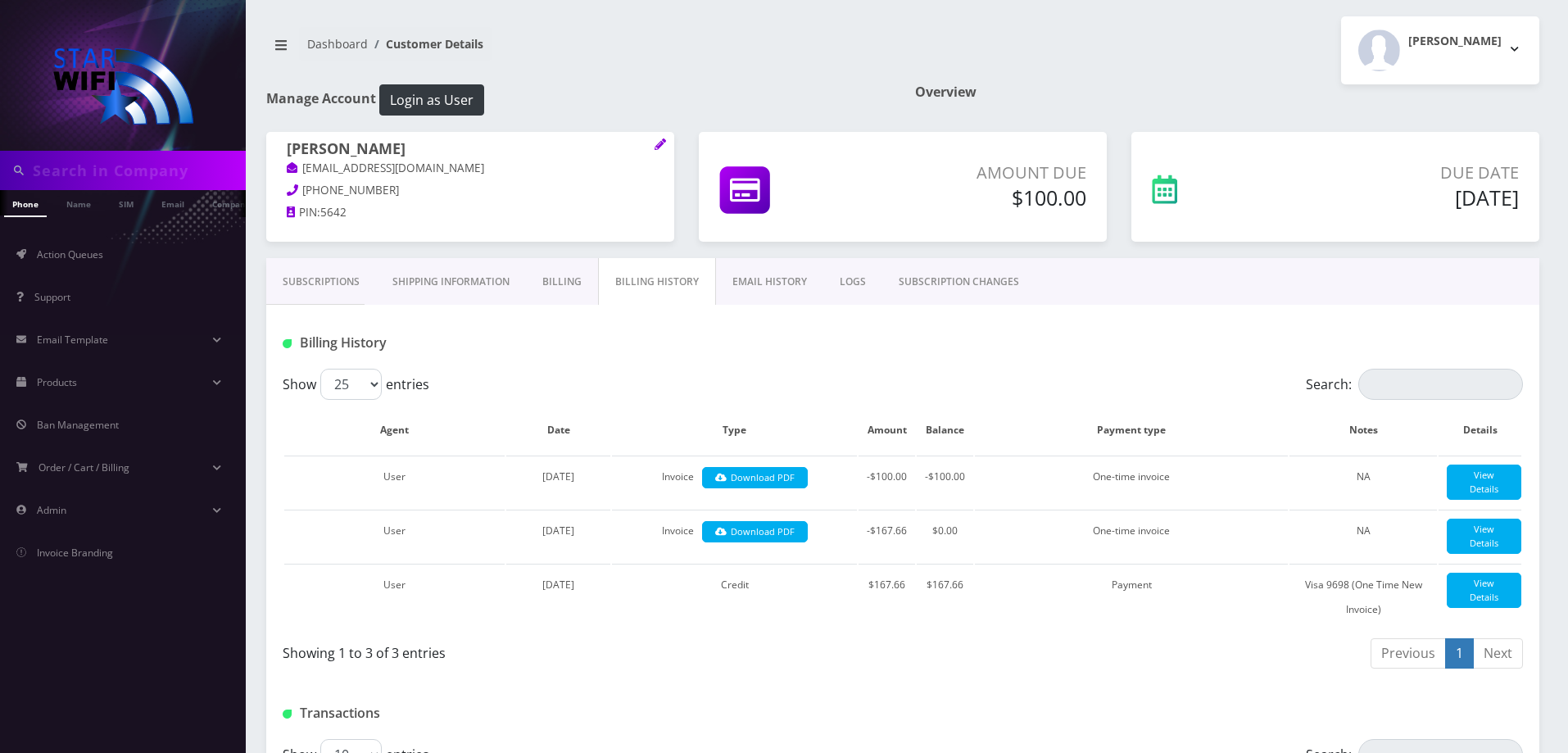
click at [541, 287] on link "Billing" at bounding box center [562, 282] width 72 height 48
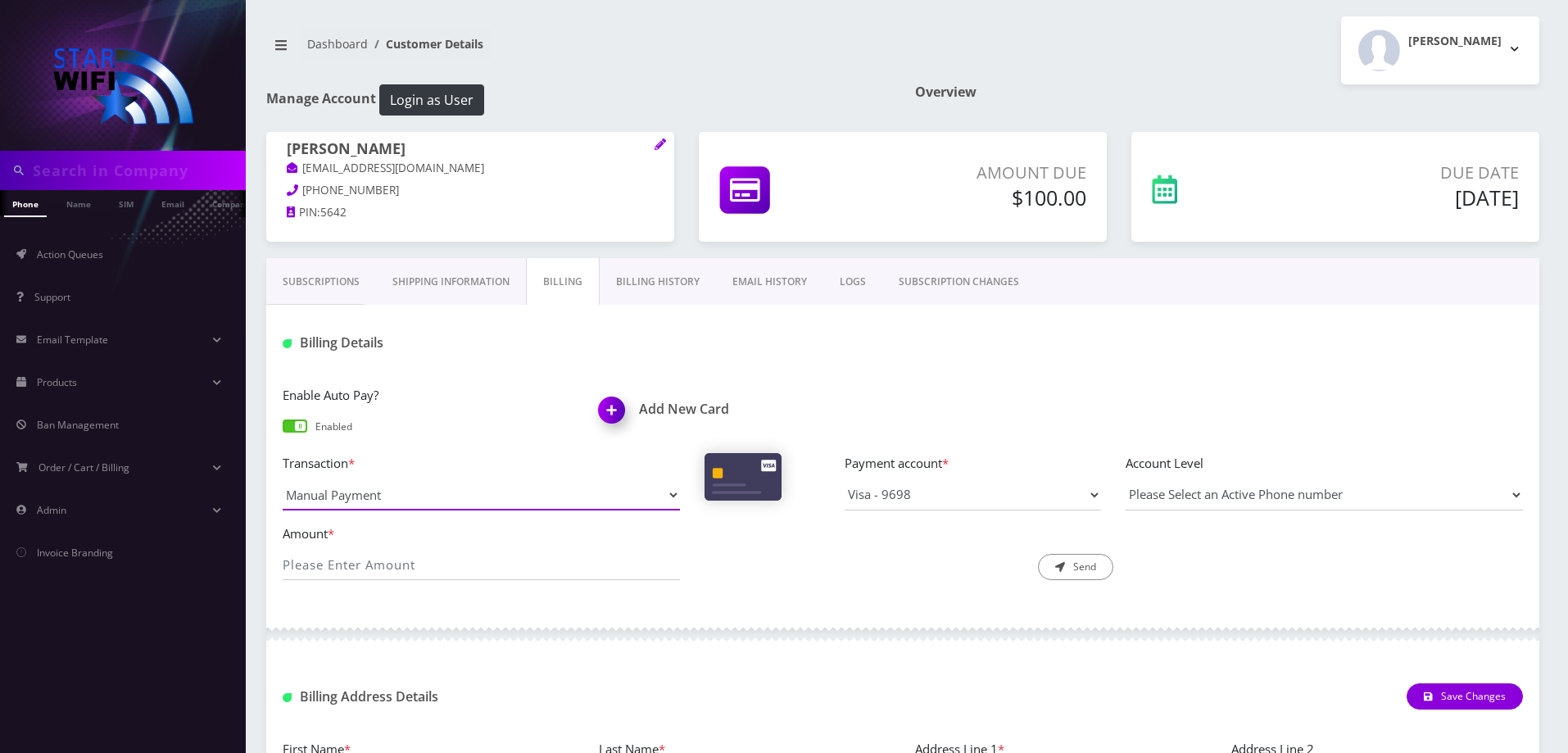
click at [595, 482] on select "Manual Payment Custom Charge Manual Credit Custom Invoice" at bounding box center [481, 495] width 397 height 31
drag, startPoint x: 595, startPoint y: 497, endPoint x: 600, endPoint y: 481, distance: 16.8
click at [595, 497] on select "Manual Payment Custom Charge Manual Credit Custom Invoice" at bounding box center [481, 495] width 397 height 31
click at [317, 282] on link "Subscriptions" at bounding box center [320, 282] width 110 height 48
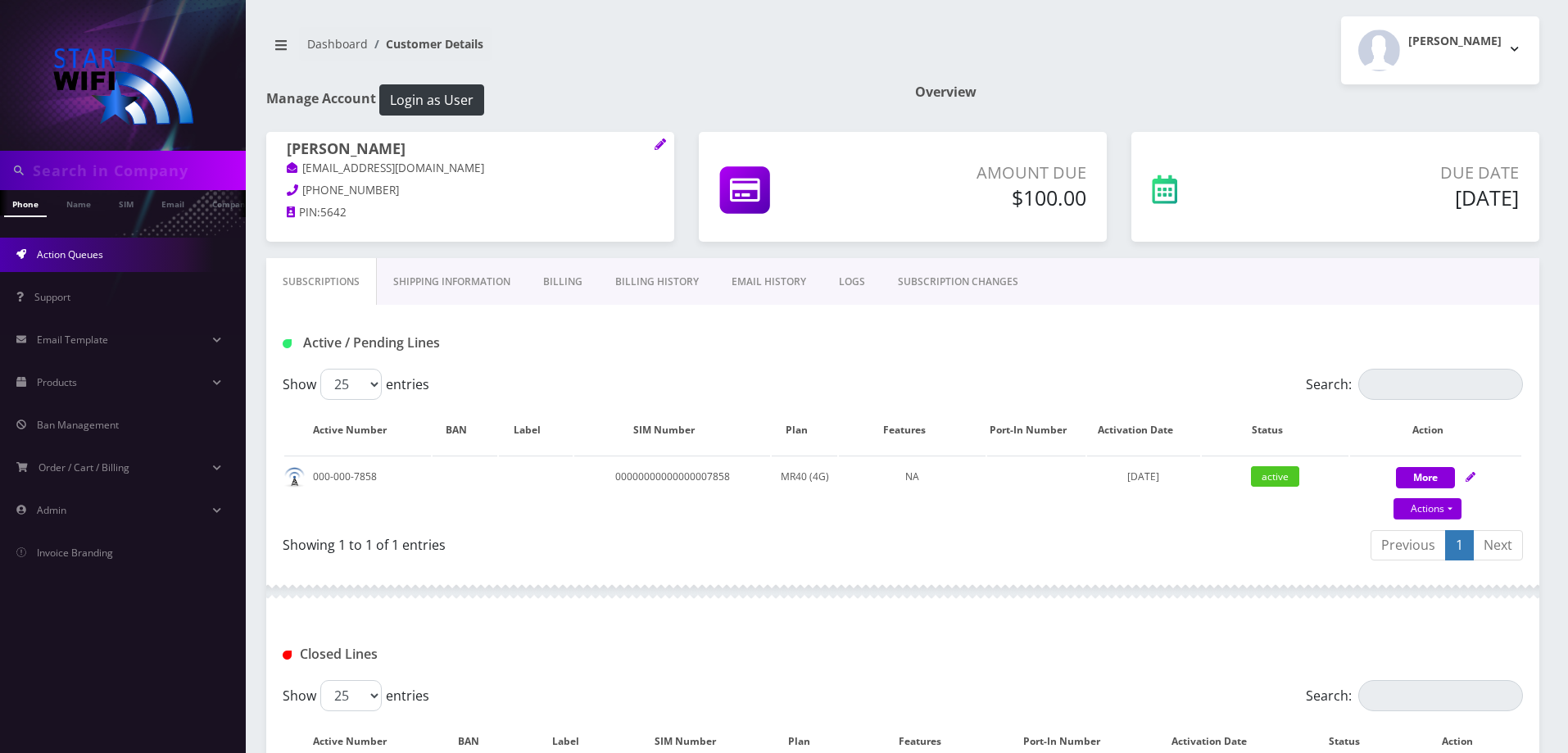
click at [84, 249] on span "Action Queues" at bounding box center [70, 254] width 66 height 14
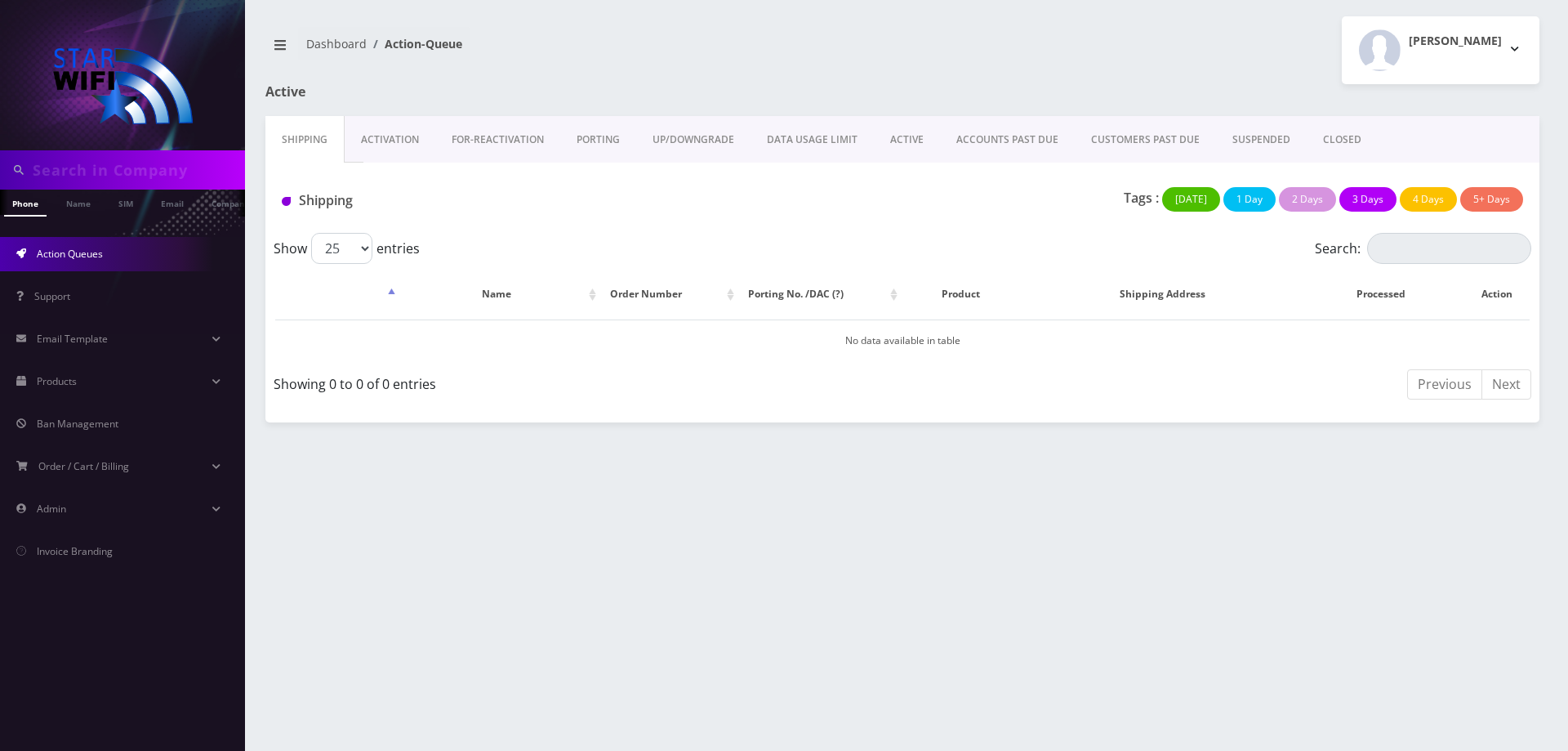
click at [911, 145] on link "ACTIVE" at bounding box center [907, 139] width 66 height 48
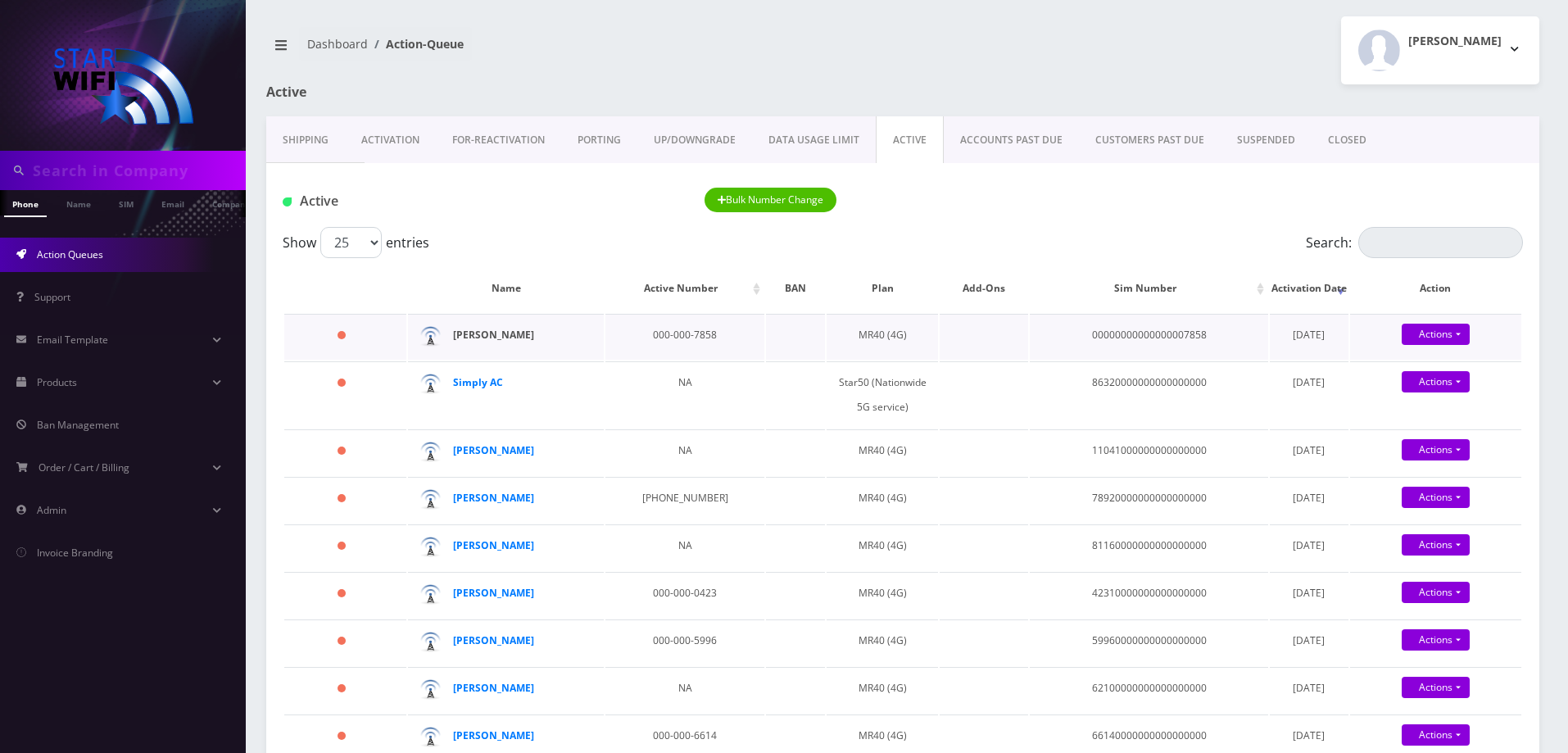
click at [482, 332] on strong "[PERSON_NAME]" at bounding box center [493, 334] width 81 height 14
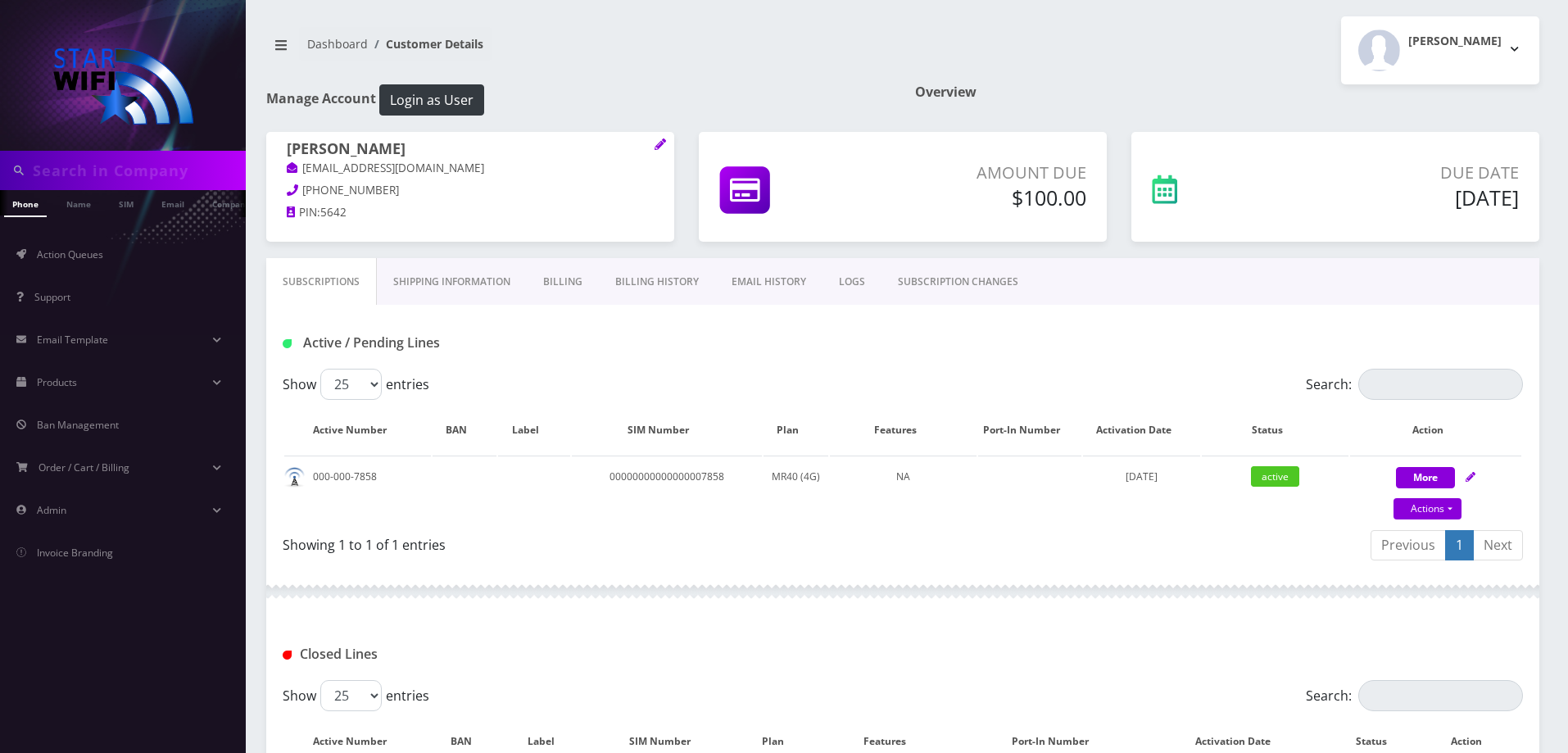
click at [649, 286] on link "Billing History" at bounding box center [656, 282] width 116 height 48
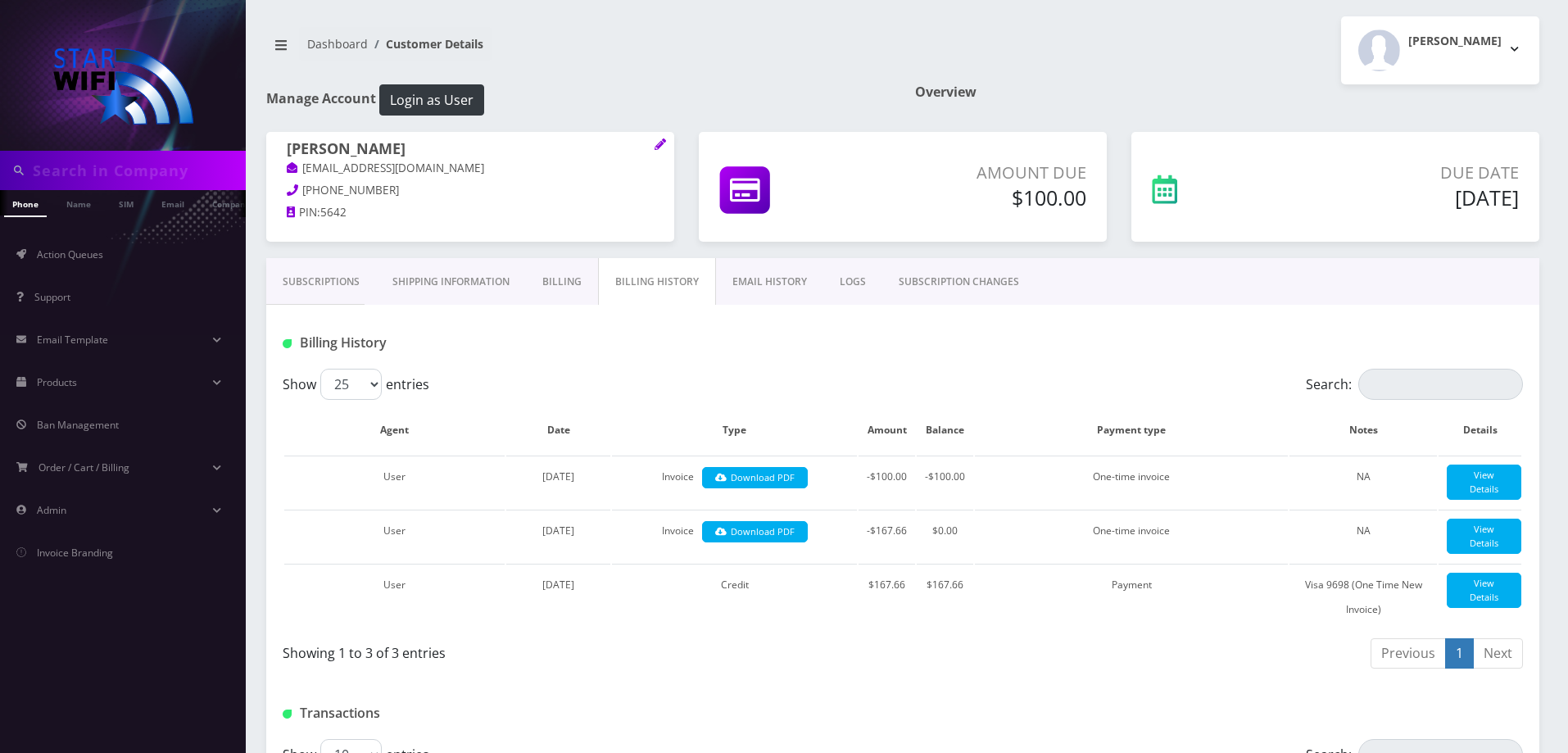
click at [326, 280] on link "Subscriptions" at bounding box center [320, 282] width 110 height 48
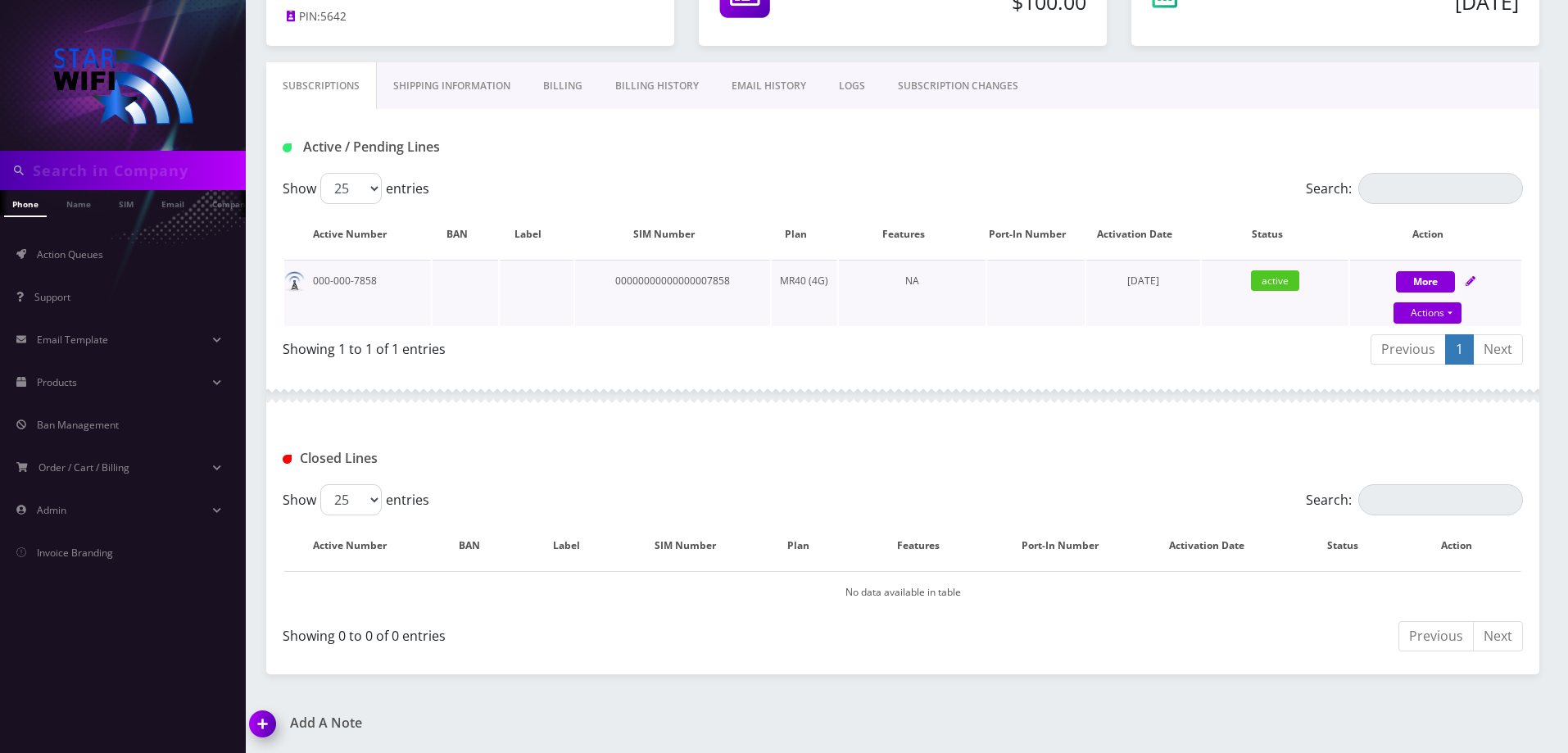
scroll to position [197, 0]
click at [271, 729] on img at bounding box center [266, 729] width 49 height 49
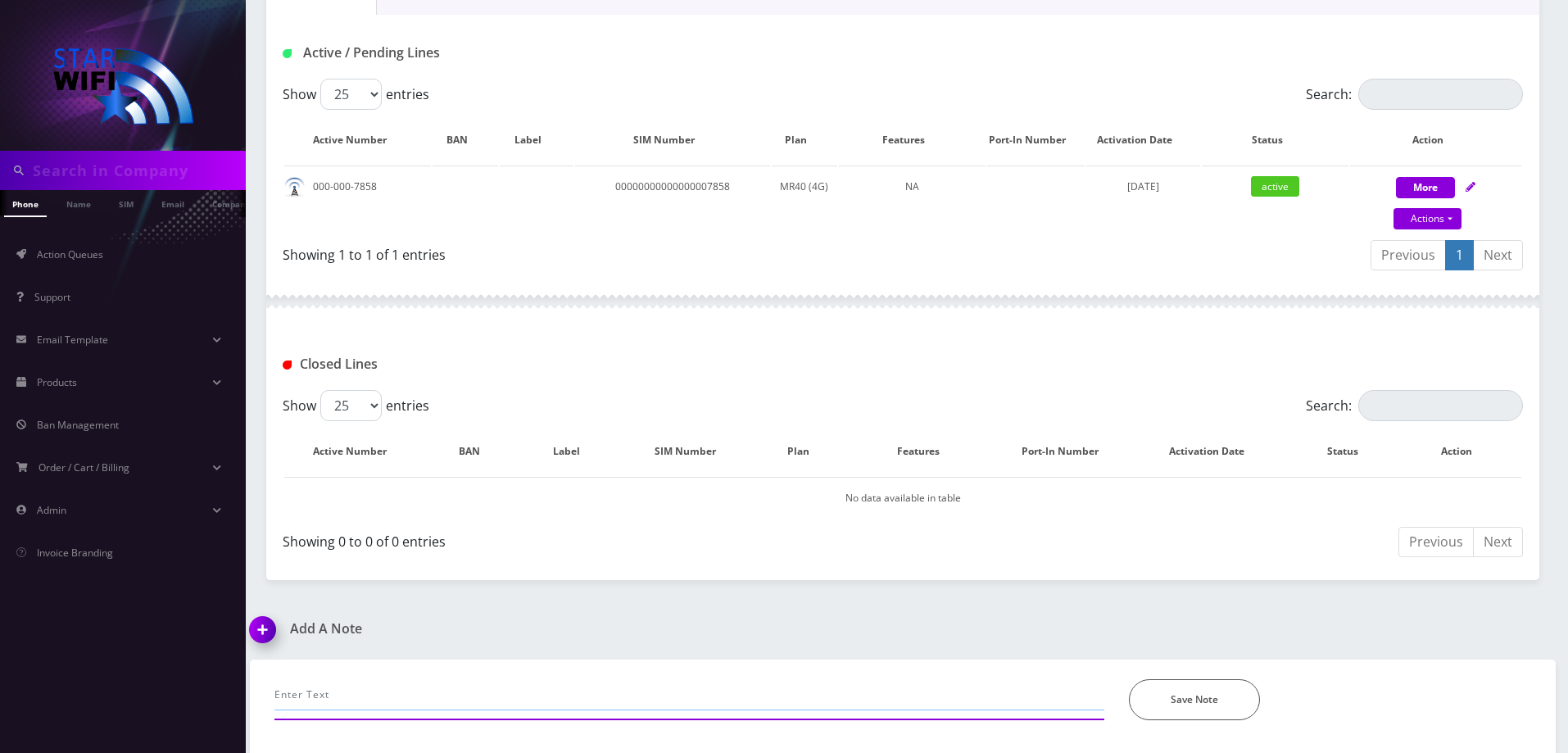
click at [422, 697] on input "text" at bounding box center [690, 695] width 830 height 31
click at [361, 691] on input "text" at bounding box center [690, 695] width 830 height 31
click at [461, 692] on input "text" at bounding box center [690, 695] width 830 height 31
click at [674, 688] on input "Cx upgrade to Star50. Received [DATE] and is much happier" at bounding box center [690, 695] width 830 height 31
click at [607, 698] on input "Cx upgrade to Star50. Received [DATE] and is much happier" at bounding box center [690, 695] width 830 height 31
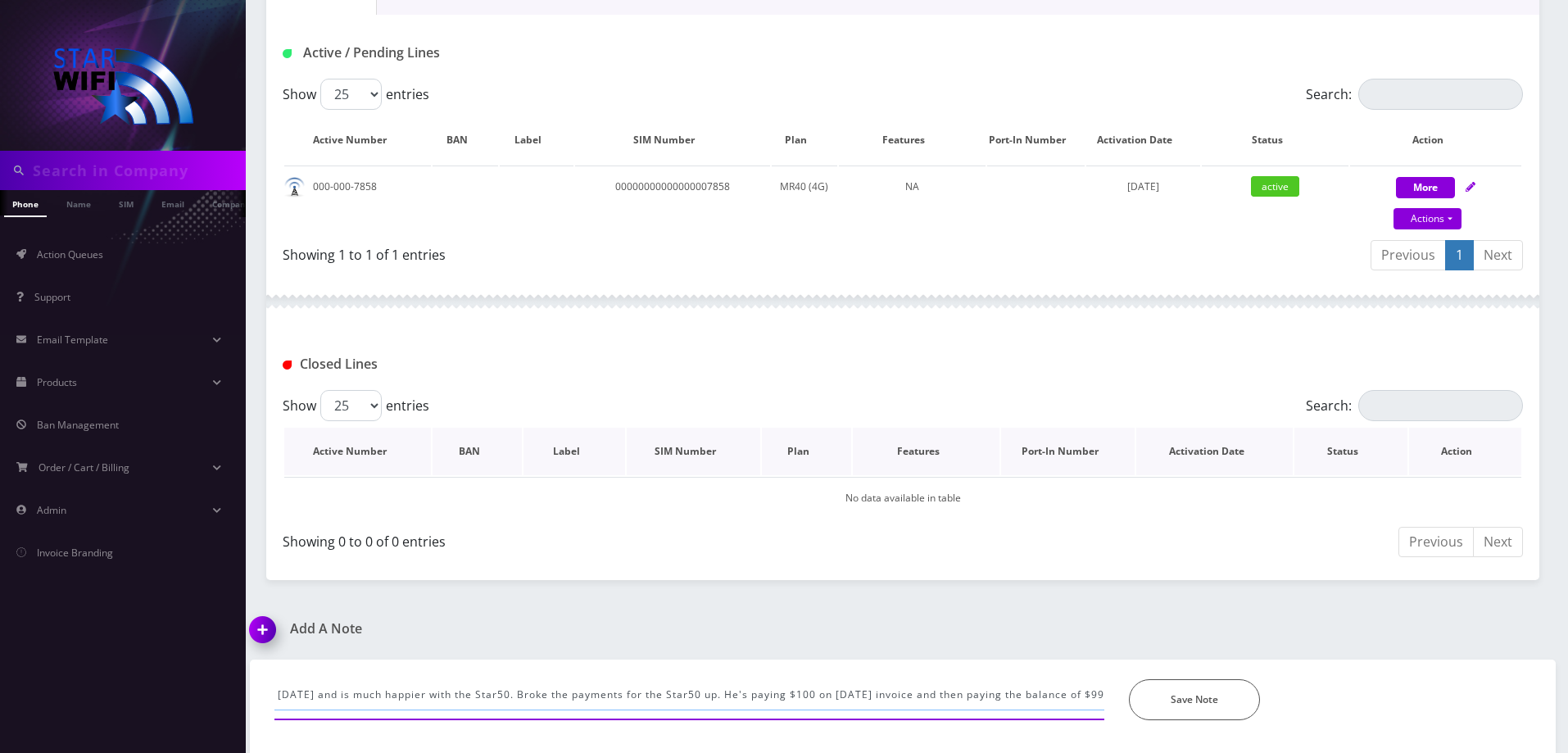
scroll to position [0, 199]
click at [481, 692] on input "Cx upgrade to Star50. Received [DATE] and is much happier with the Star50. Brok…" at bounding box center [690, 695] width 830 height 31
type input "Cx upgrade to Star50. Received [DATE] and is much happier with the Star50. Gave…"
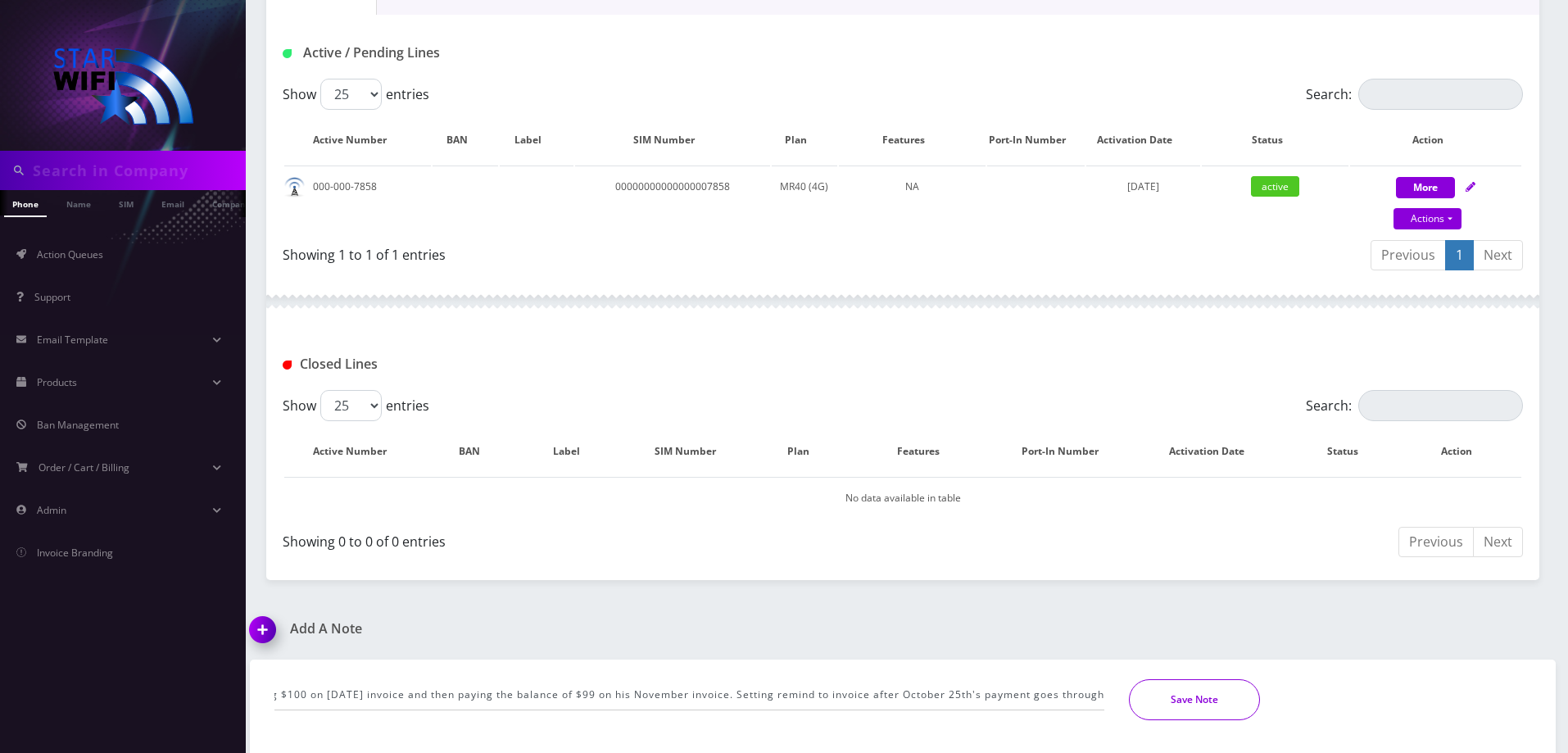
click at [1198, 695] on button "Save Note" at bounding box center [1194, 699] width 131 height 41
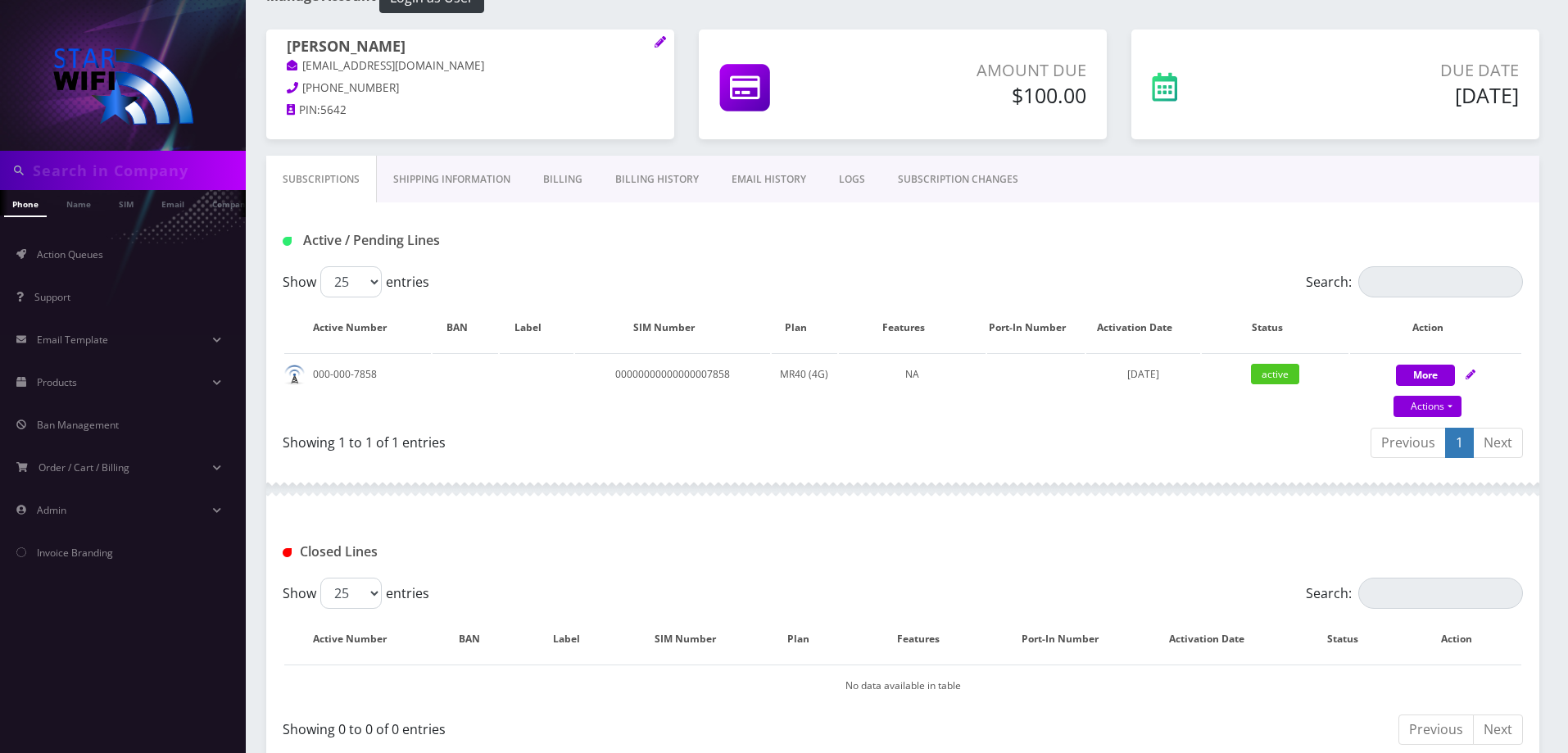
scroll to position [0, 0]
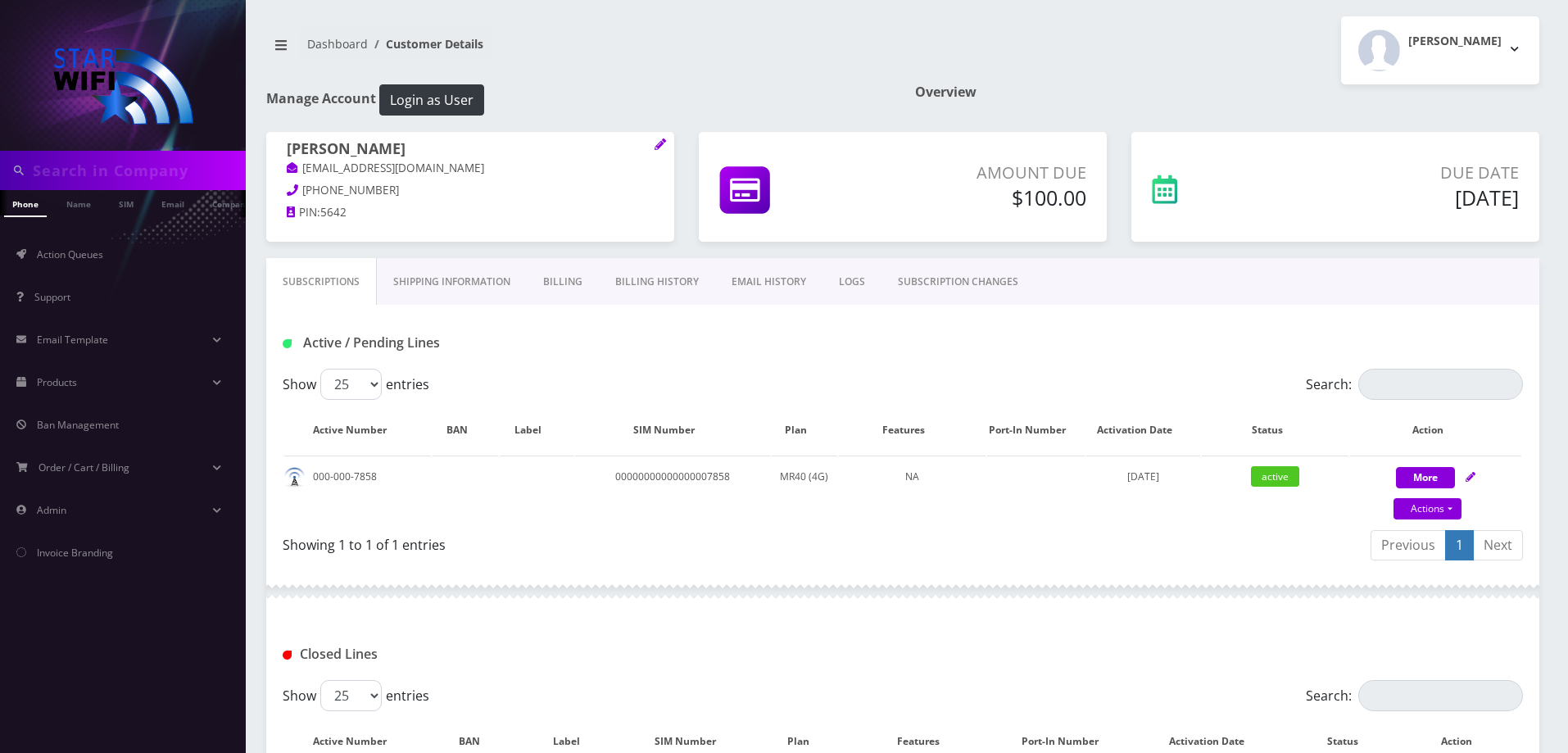
click at [450, 286] on link "Shipping Information" at bounding box center [452, 282] width 150 height 48
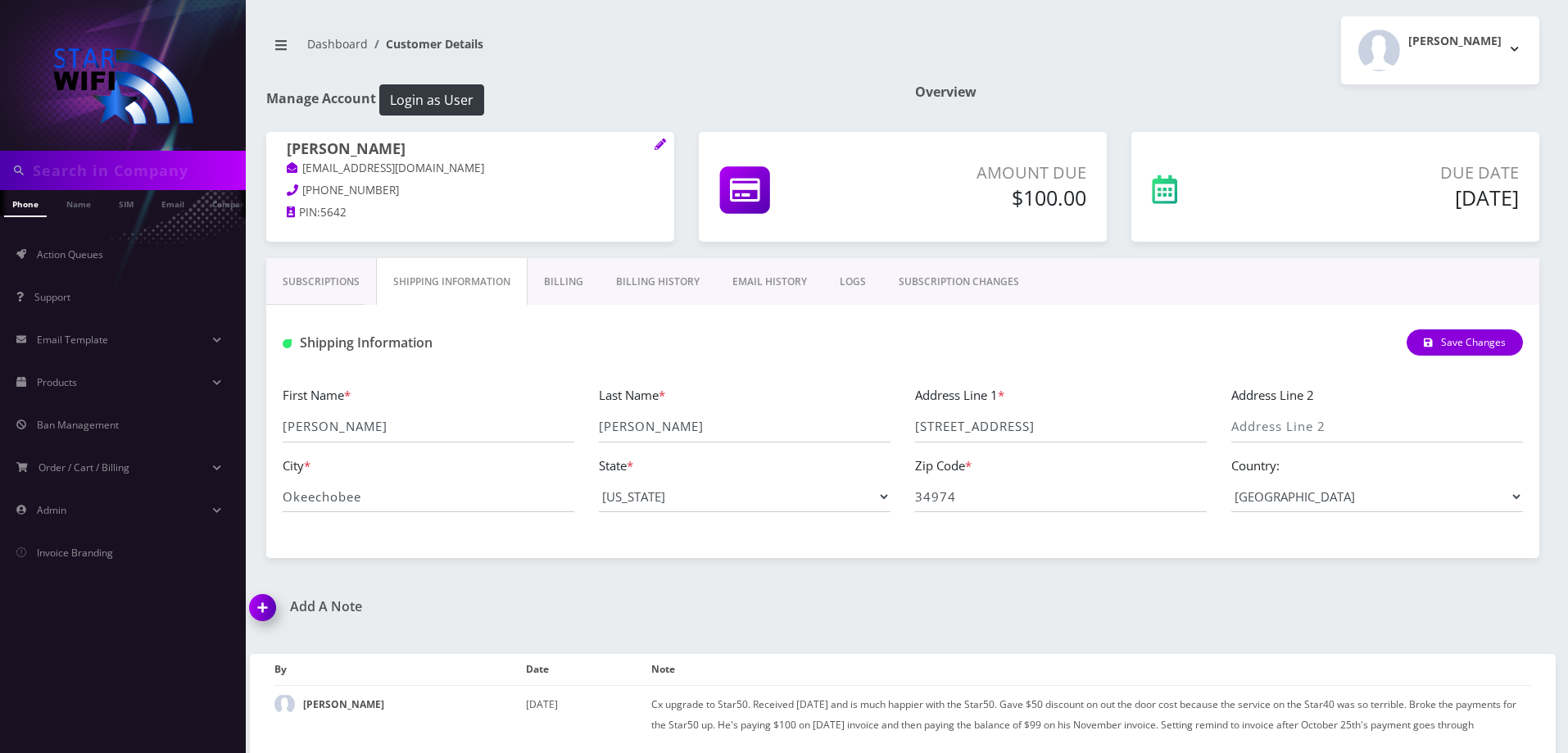
scroll to position [3, 0]
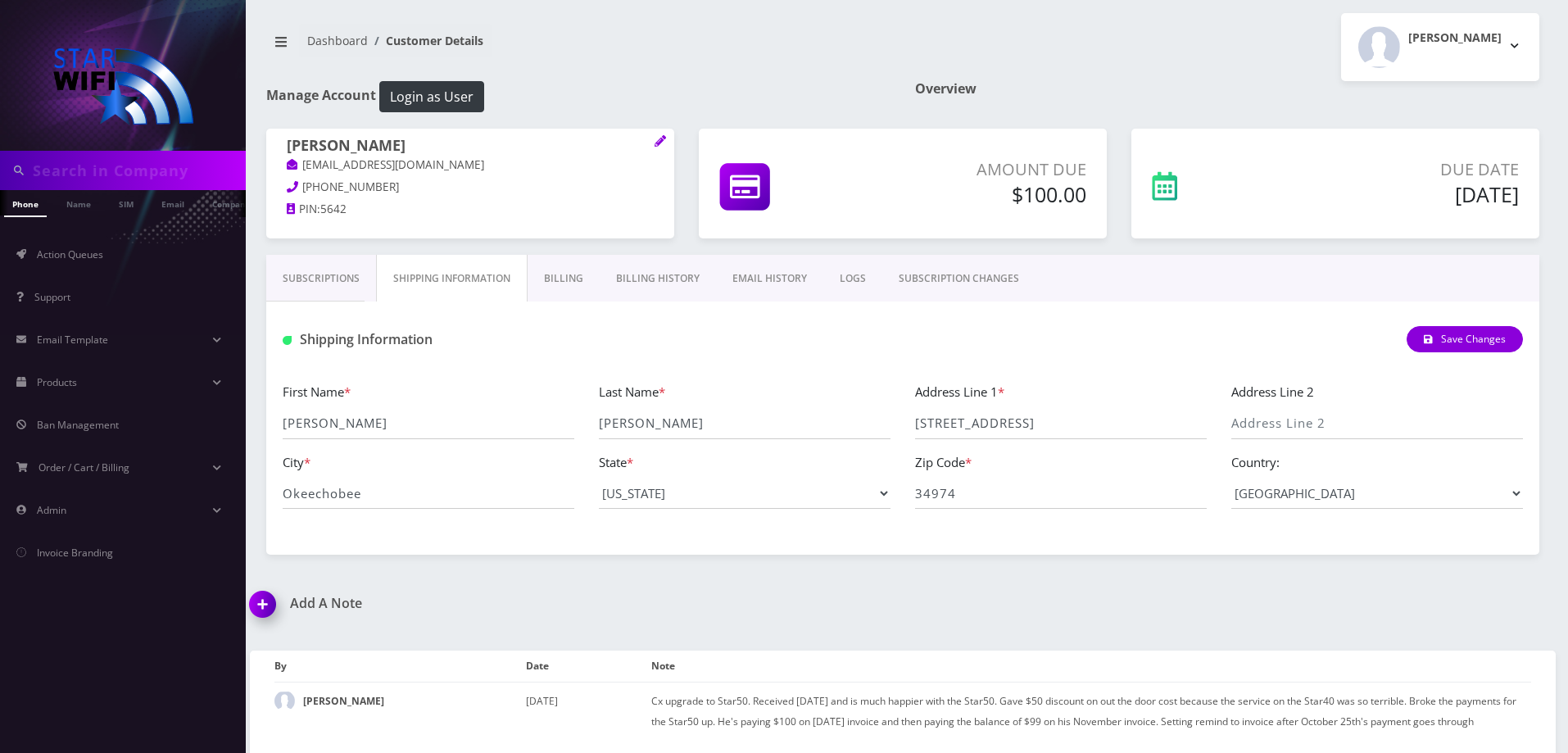
click at [567, 276] on link "Billing" at bounding box center [564, 279] width 72 height 48
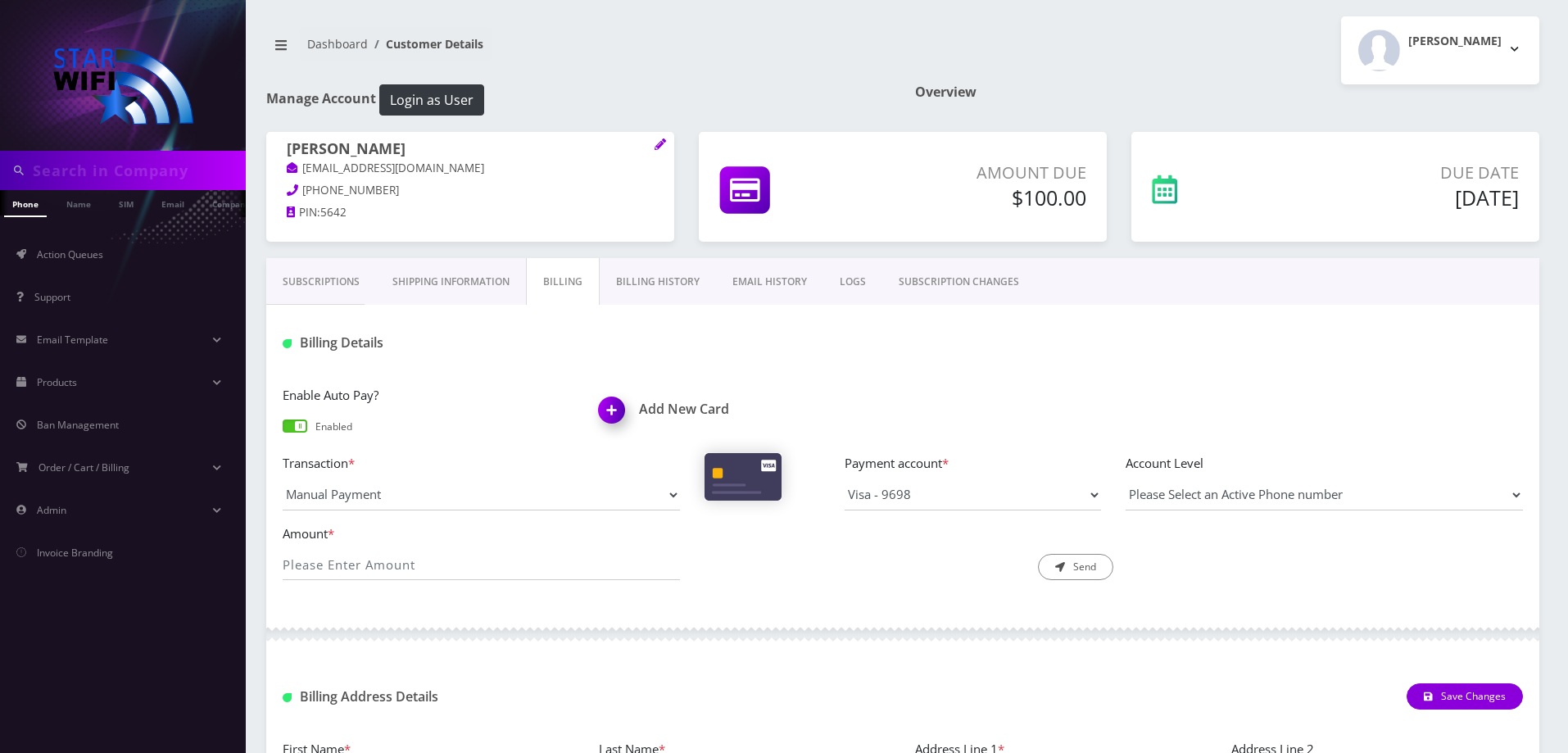
click at [677, 289] on link "Billing History" at bounding box center [657, 282] width 116 height 48
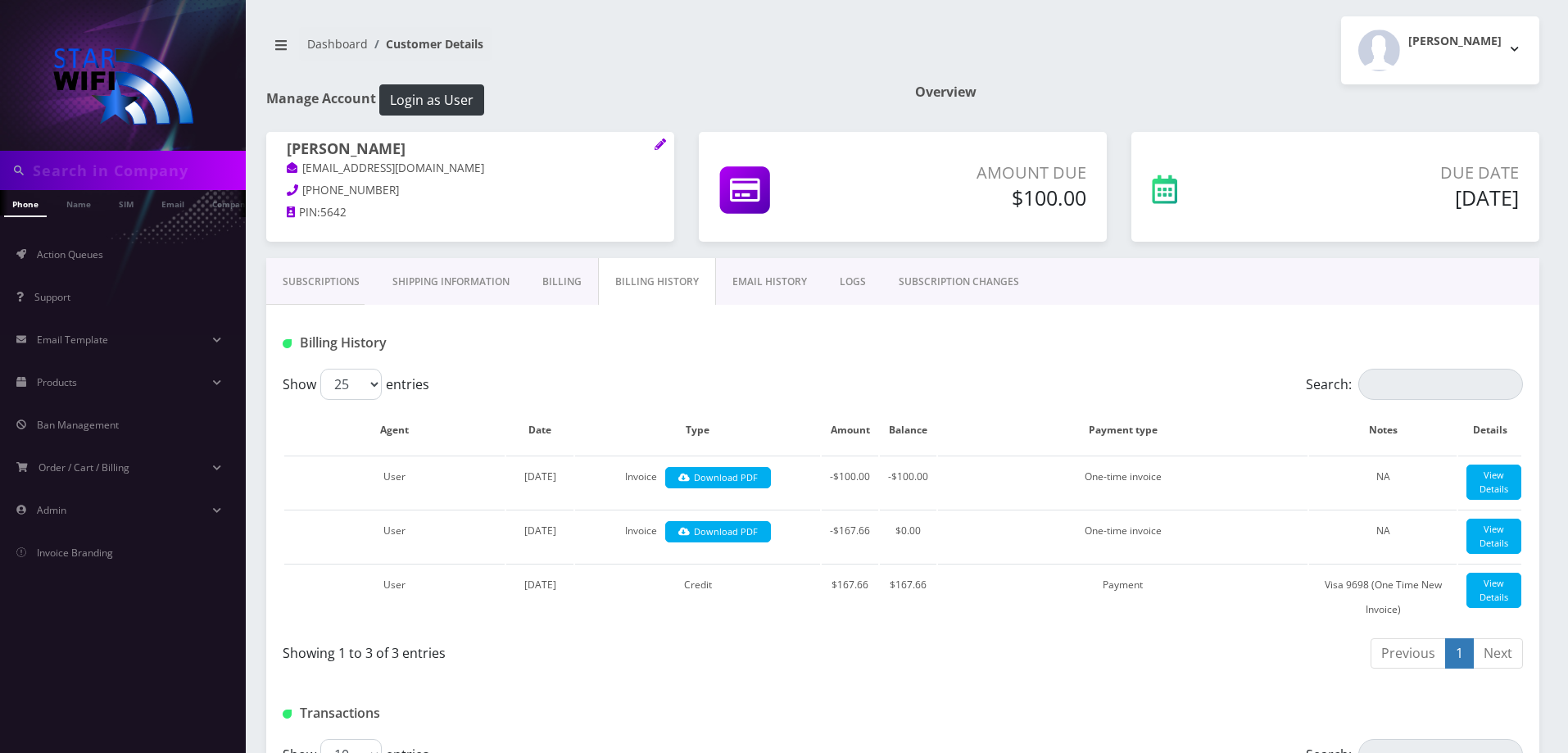
click at [327, 276] on link "Subscriptions" at bounding box center [320, 282] width 110 height 48
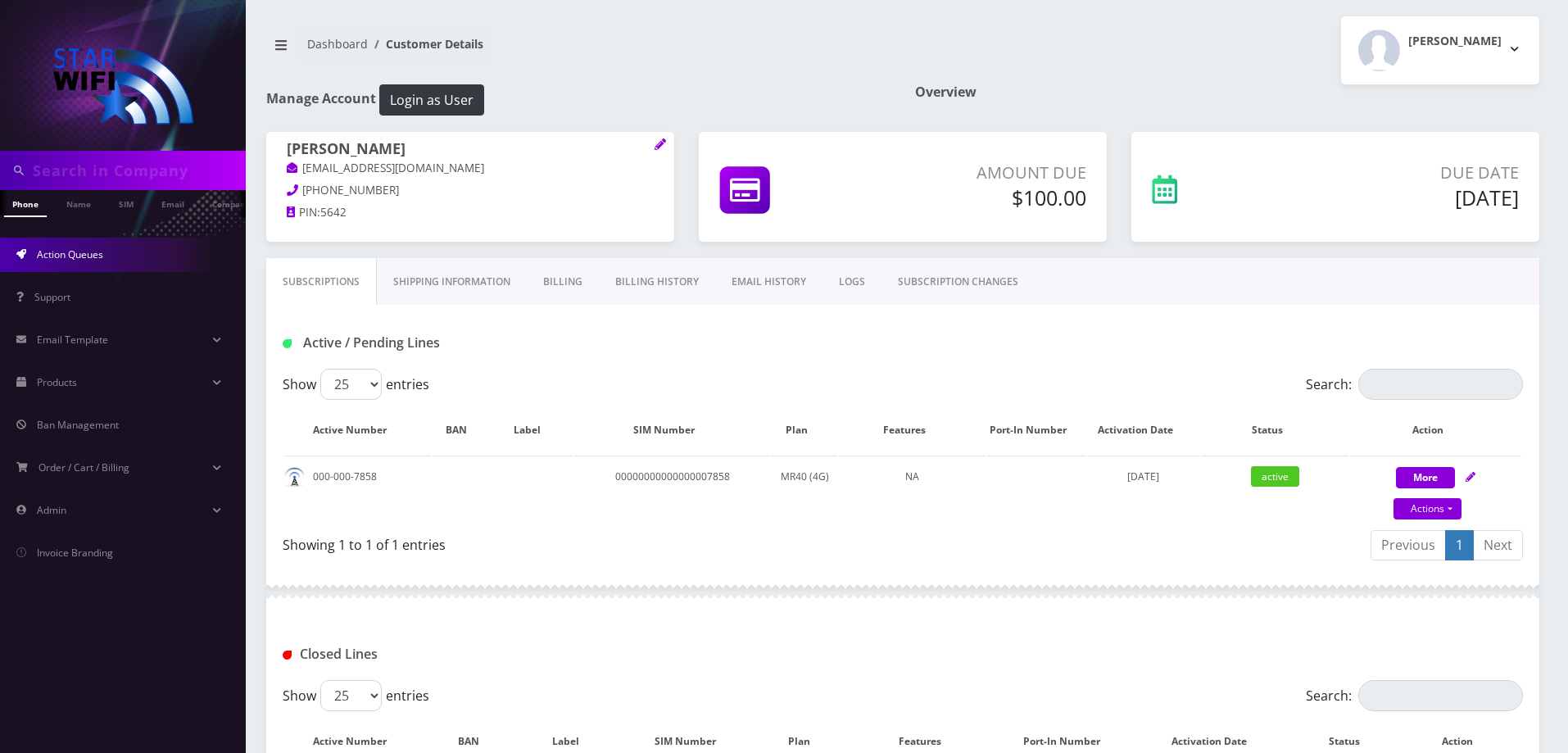
click at [60, 267] on link "Action Queues" at bounding box center [123, 254] width 245 height 34
